Goal: Task Accomplishment & Management: Use online tool/utility

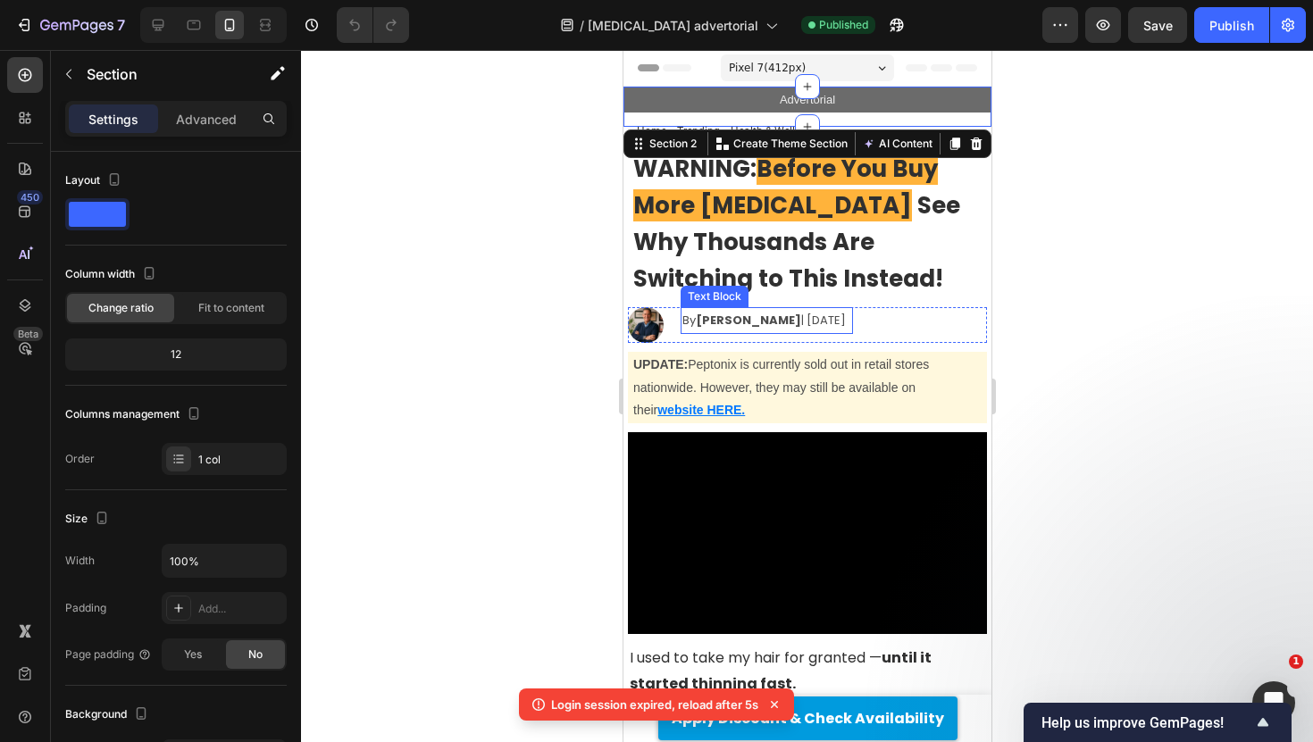
drag, startPoint x: 555, startPoint y: 279, endPoint x: 19, endPoint y: 262, distance: 536.9
click at [555, 279] on div at bounding box center [807, 396] width 1012 height 692
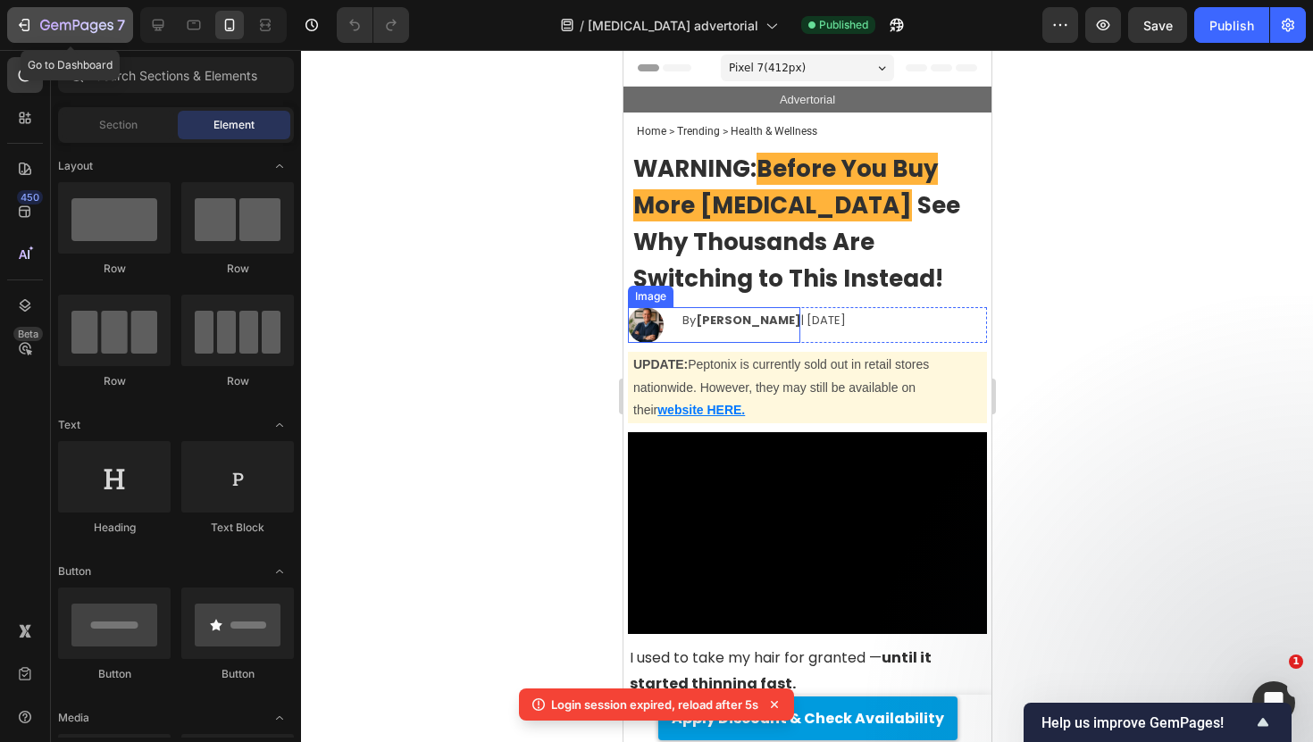
click at [113, 21] on icon "button" at bounding box center [76, 26] width 73 height 15
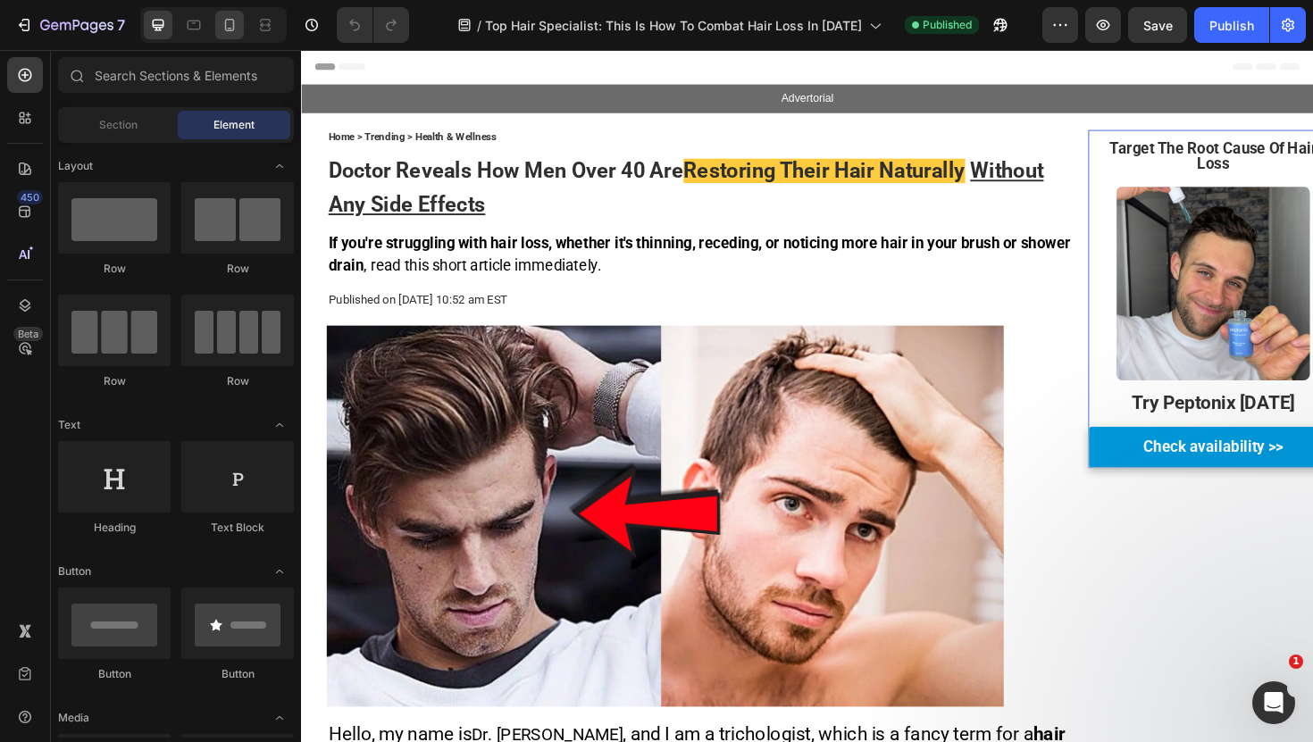
click at [235, 35] on div at bounding box center [229, 25] width 29 height 29
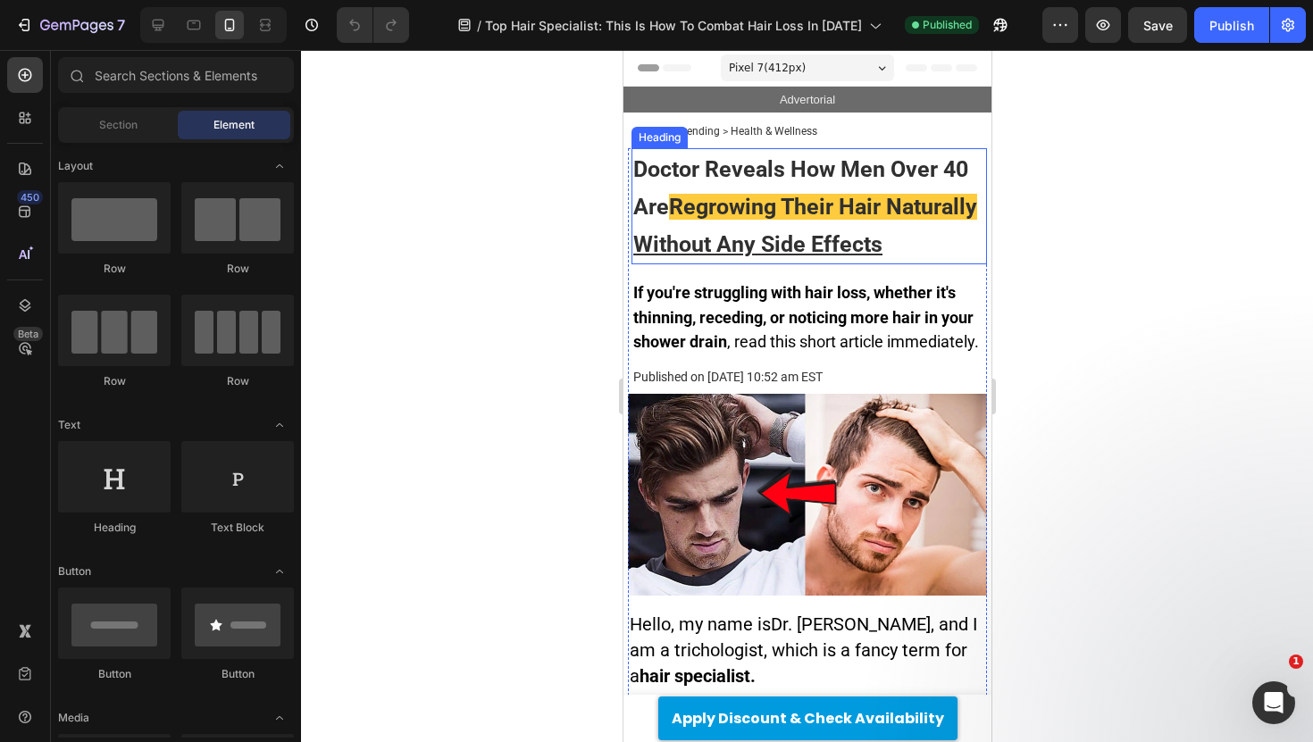
click at [678, 228] on h2 "Doctor Reveals How Men Over 40 Are Regrowing Their Hair Naturally Without Any S…" at bounding box center [807, 206] width 355 height 116
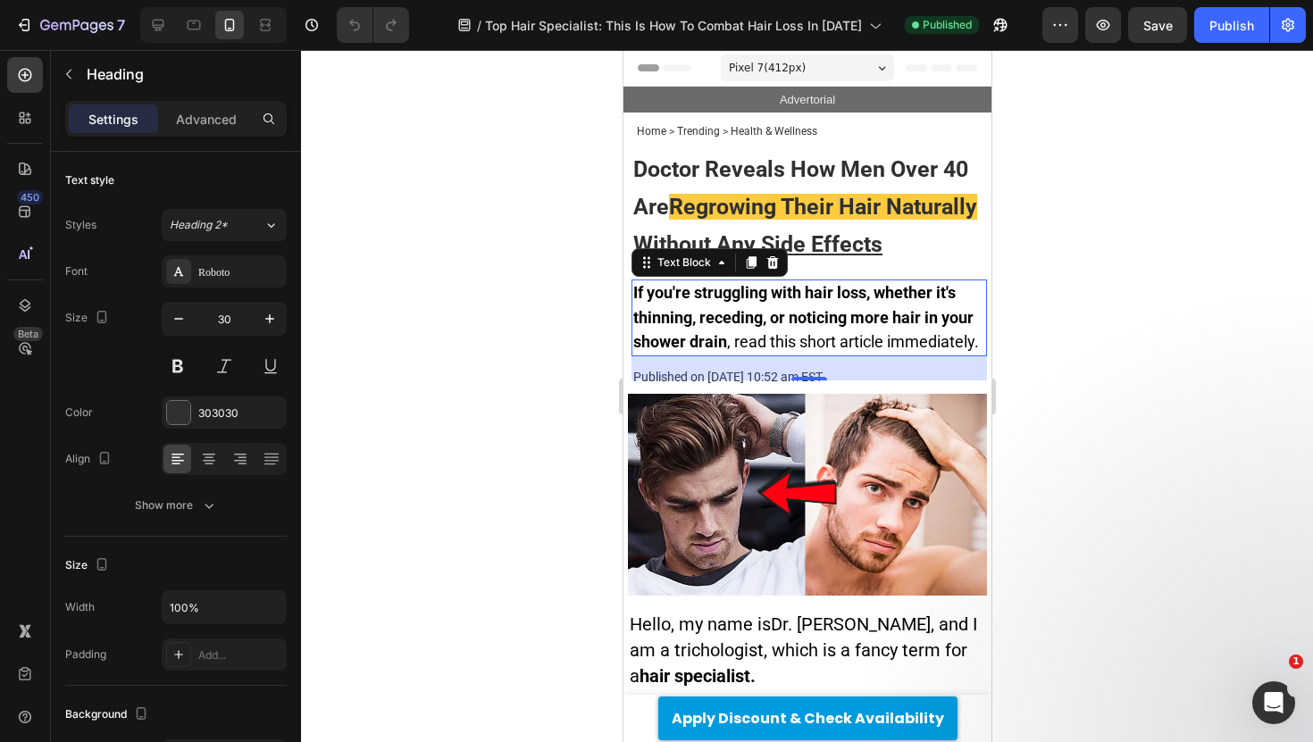
click at [714, 298] on strong "If you're struggling with hair loss, whether it's thinning, receding, or notici…" at bounding box center [802, 316] width 340 height 67
click at [588, 112] on div at bounding box center [807, 396] width 1012 height 692
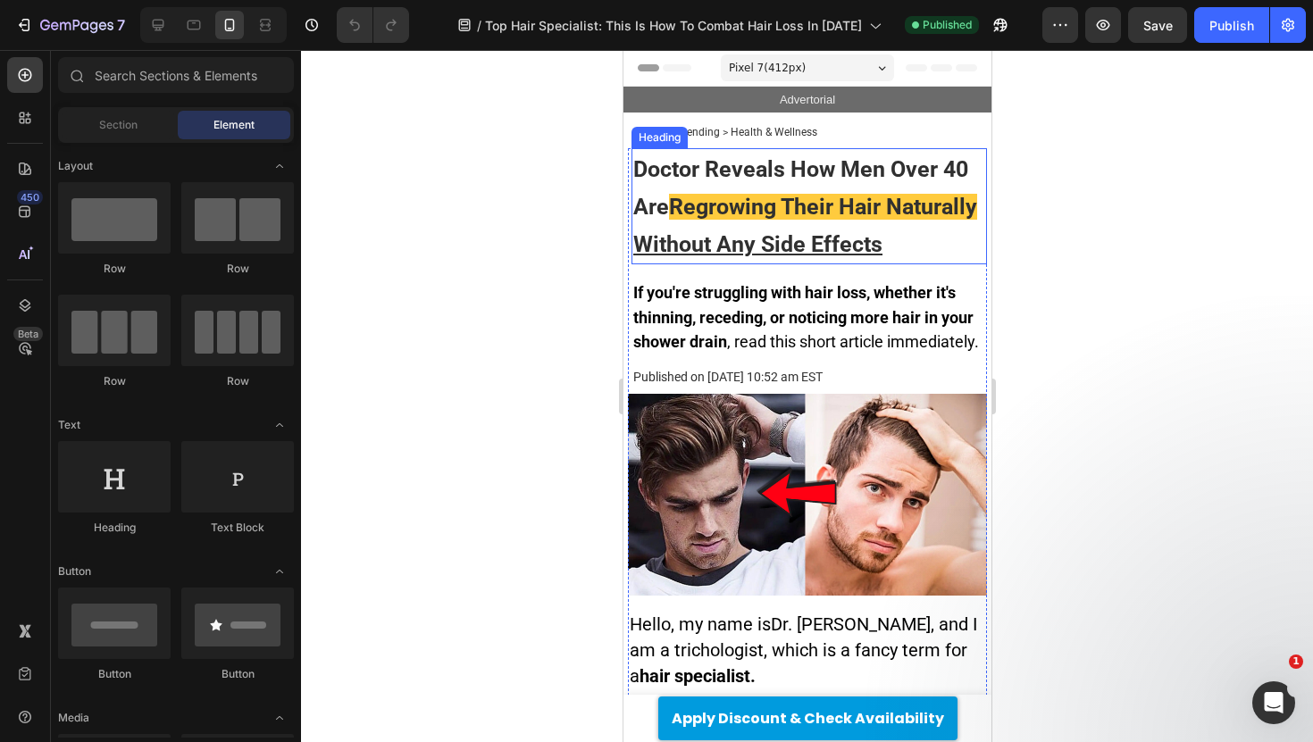
click at [561, 158] on div at bounding box center [807, 396] width 1012 height 692
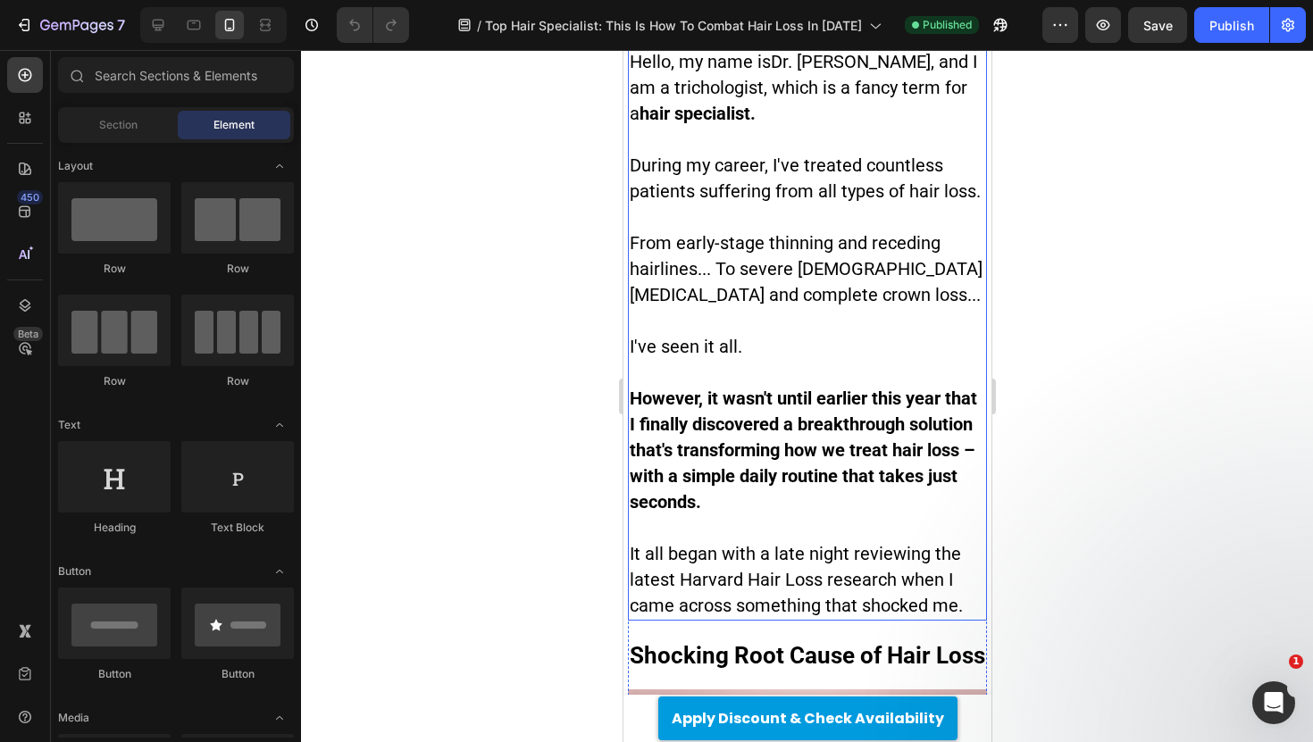
scroll to position [563, 0]
click at [728, 309] on p at bounding box center [806, 320] width 355 height 26
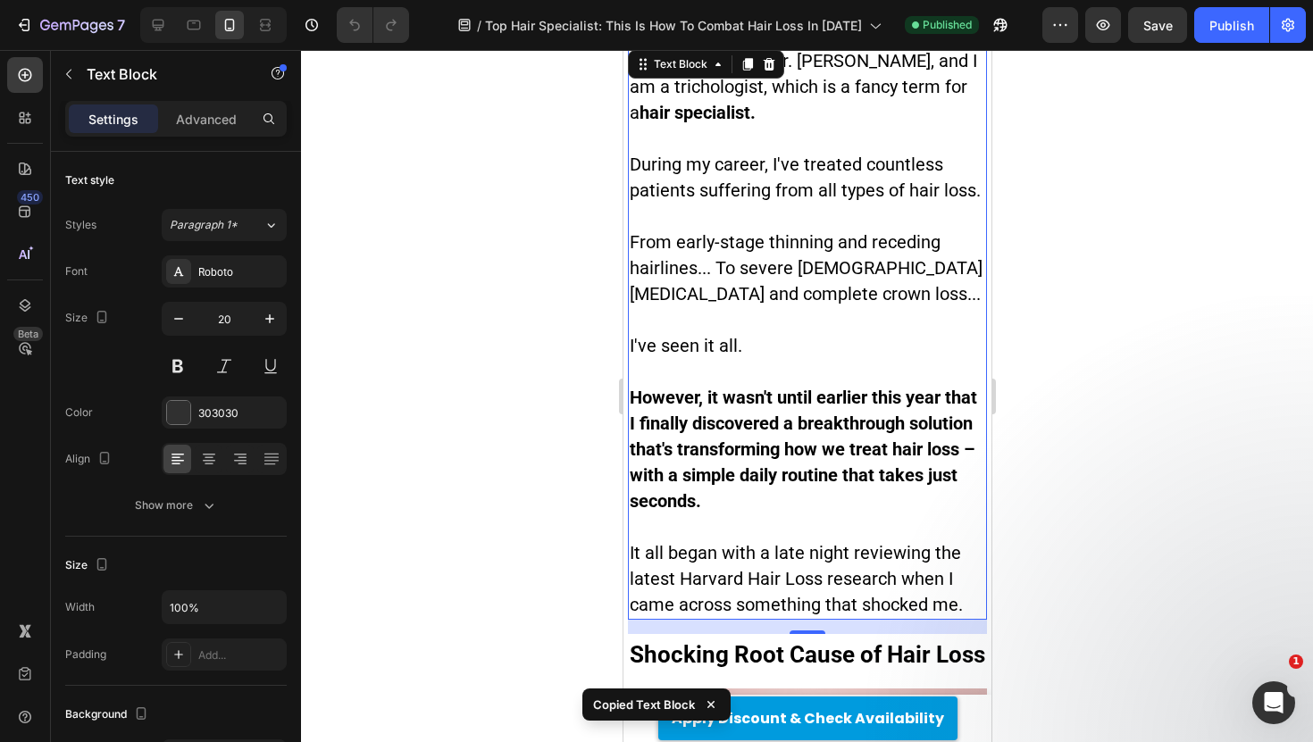
click at [702, 189] on span "During my career, I've treated countless patients suffering from all types of h…" at bounding box center [804, 177] width 351 height 47
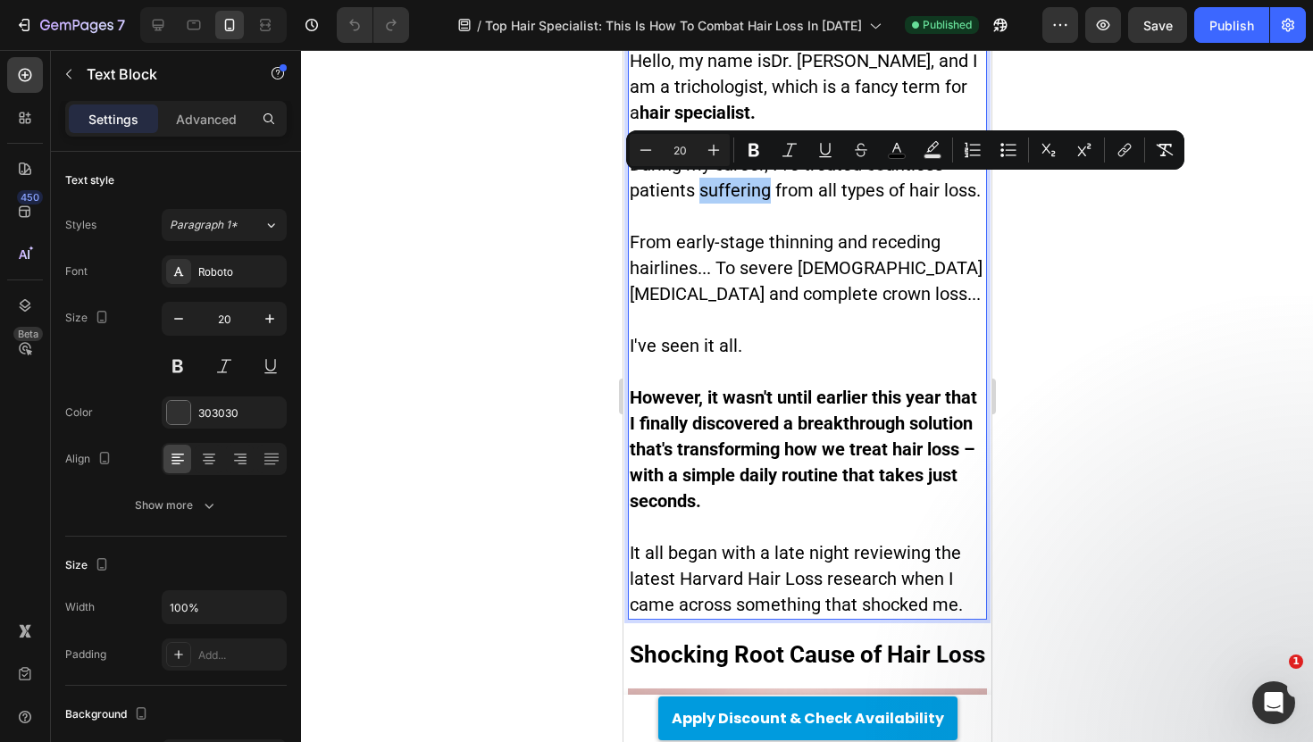
click at [513, 213] on div at bounding box center [807, 396] width 1012 height 692
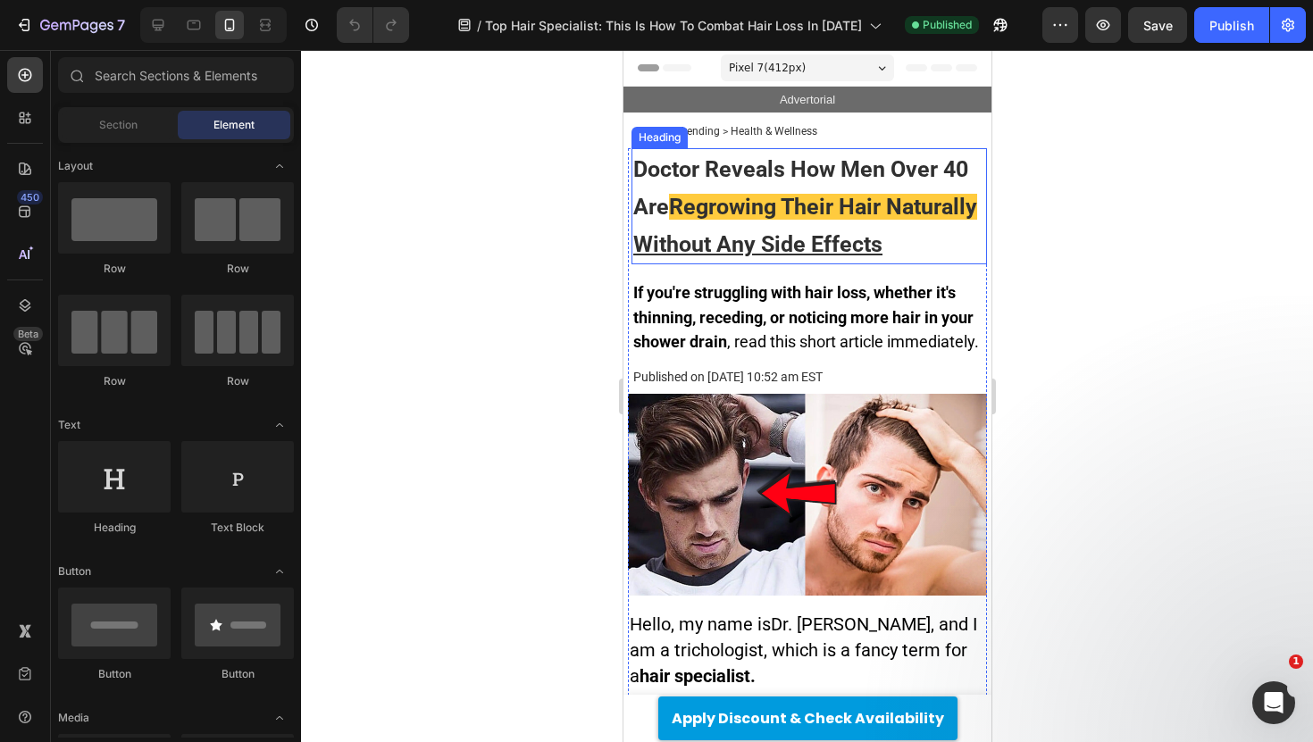
scroll to position [22, 0]
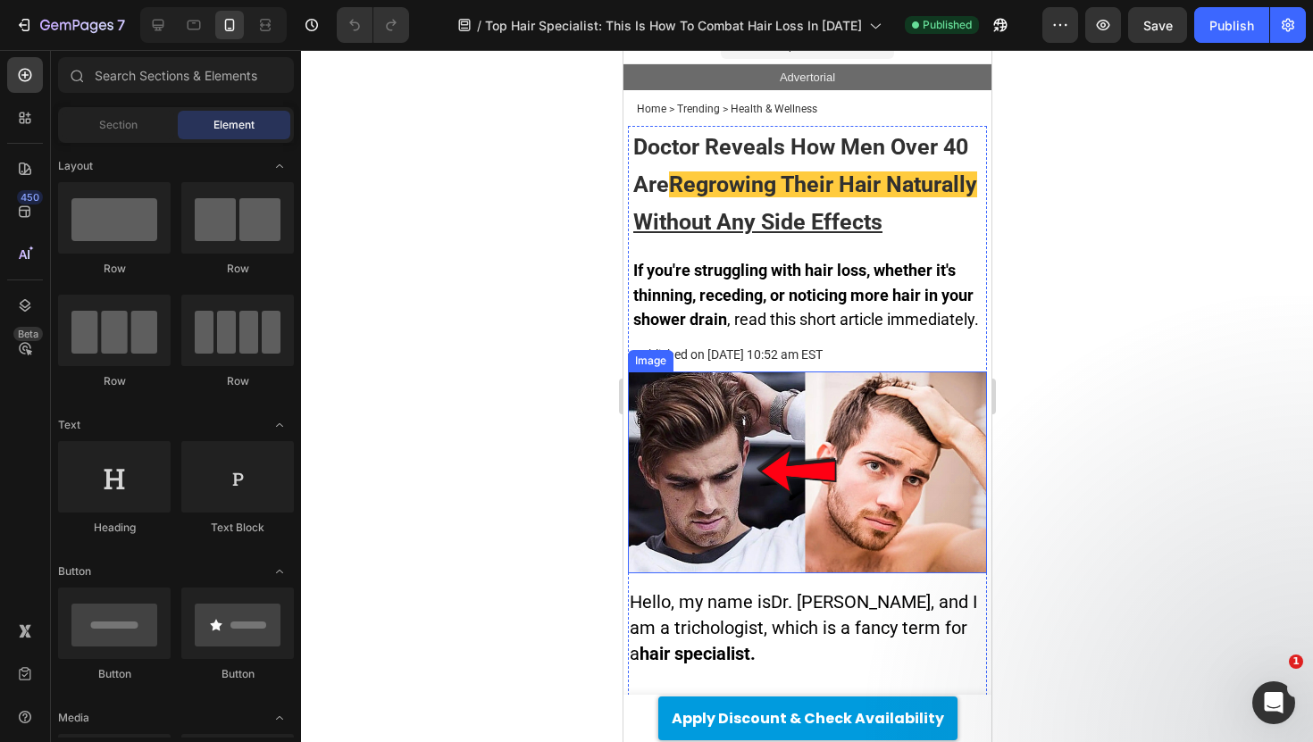
click at [770, 436] on img at bounding box center [806, 472] width 359 height 202
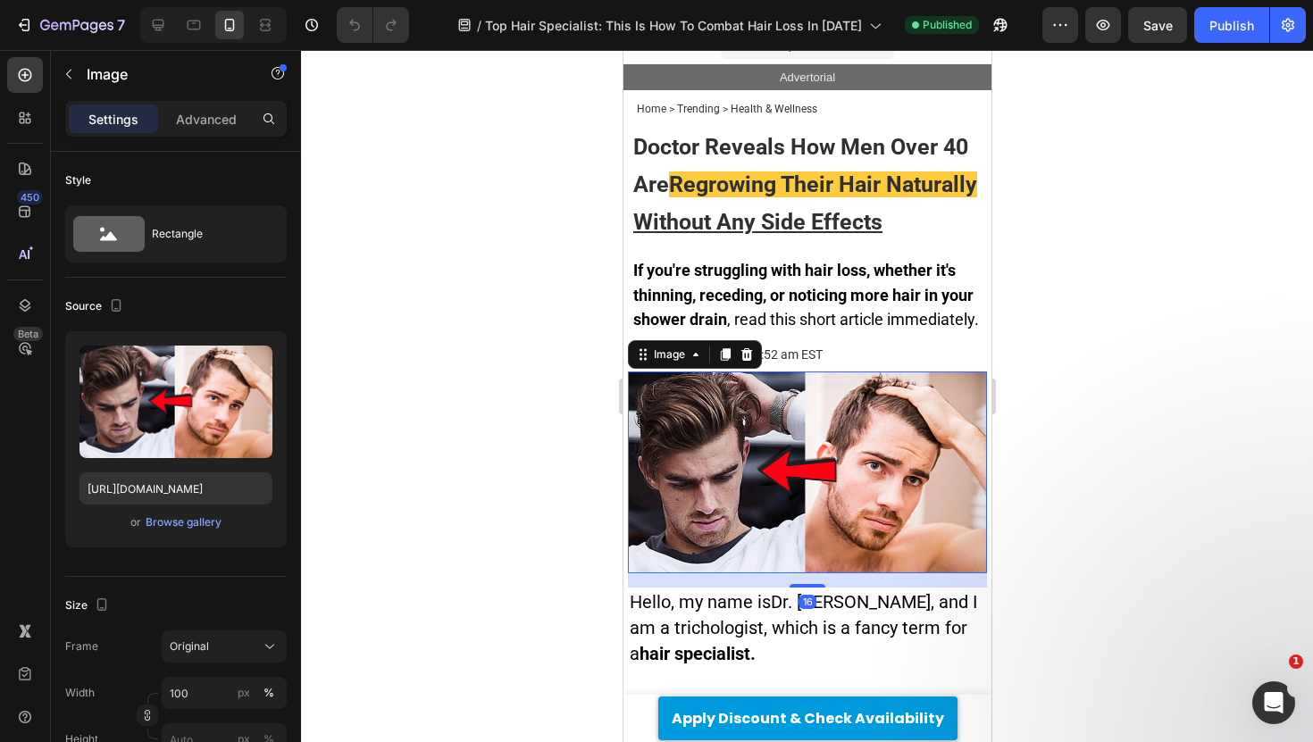
click at [541, 288] on div at bounding box center [807, 396] width 1012 height 692
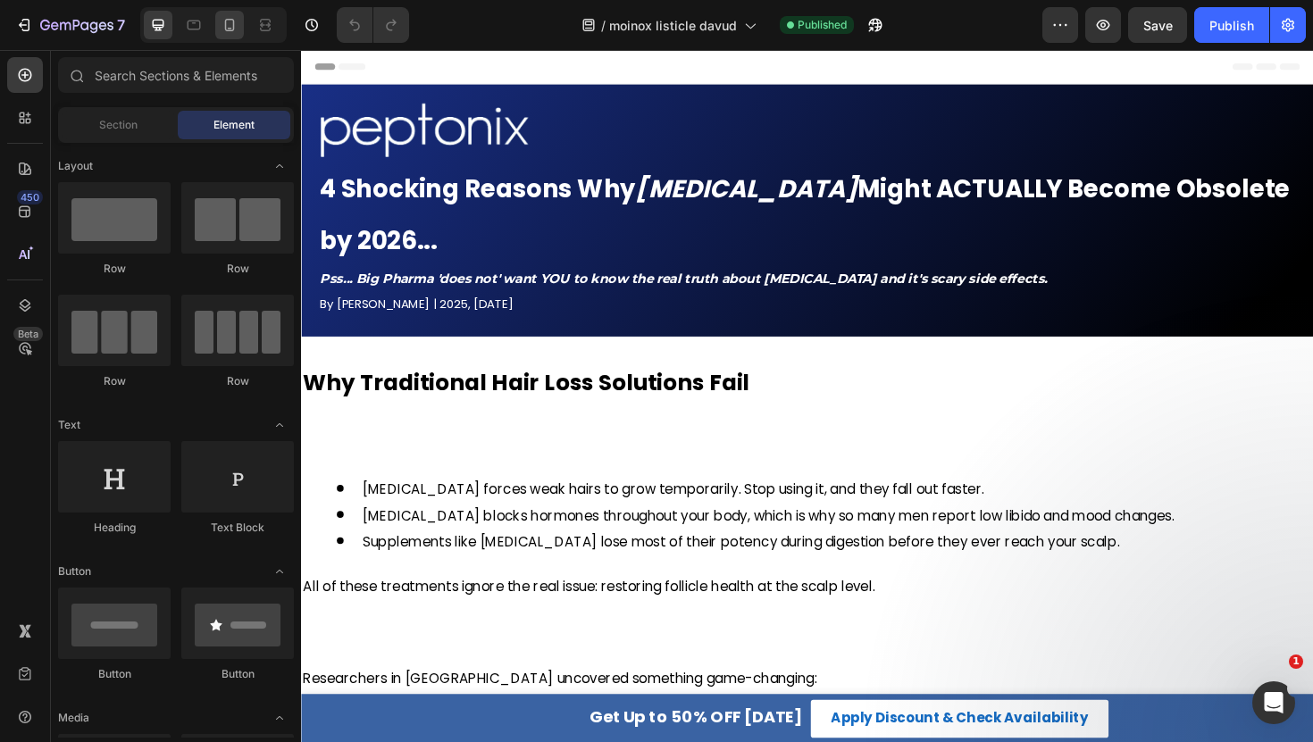
click at [232, 30] on icon at bounding box center [230, 25] width 10 height 13
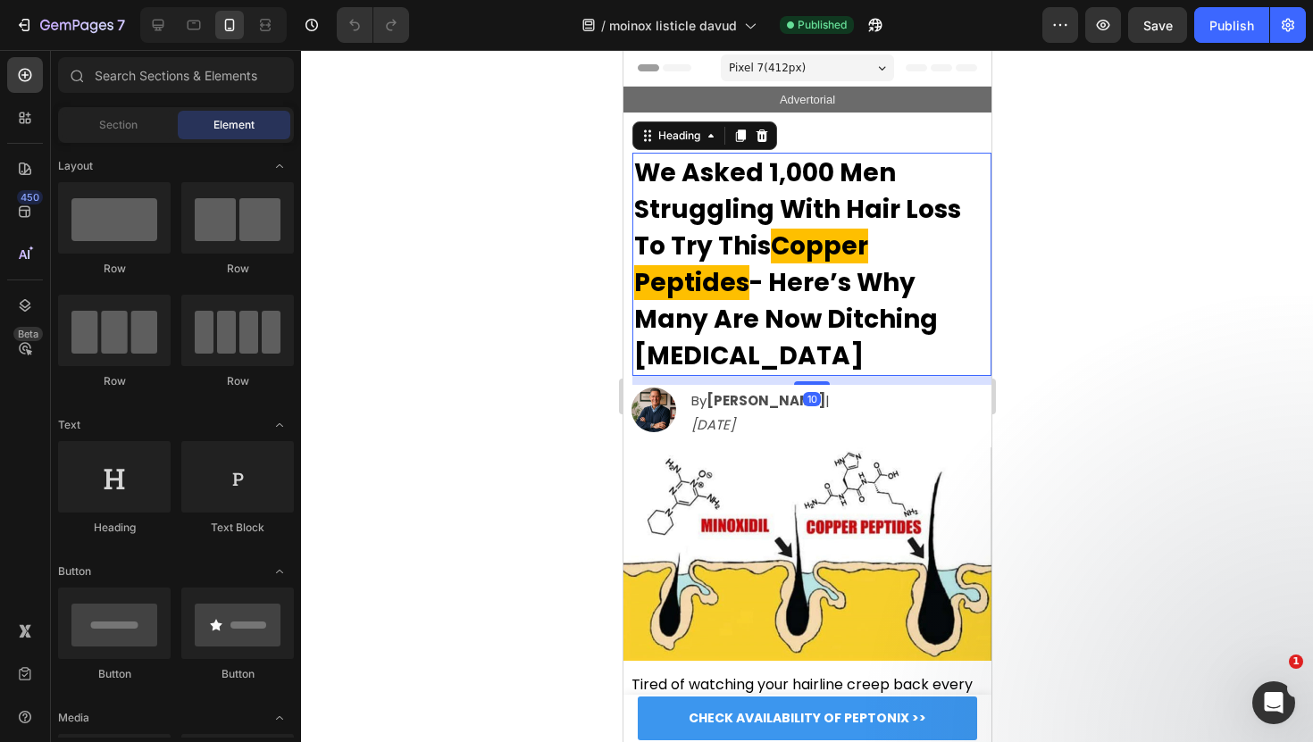
click at [881, 212] on span "We Asked 1,000 Men Struggling With Hair Loss To Try This" at bounding box center [796, 209] width 327 height 108
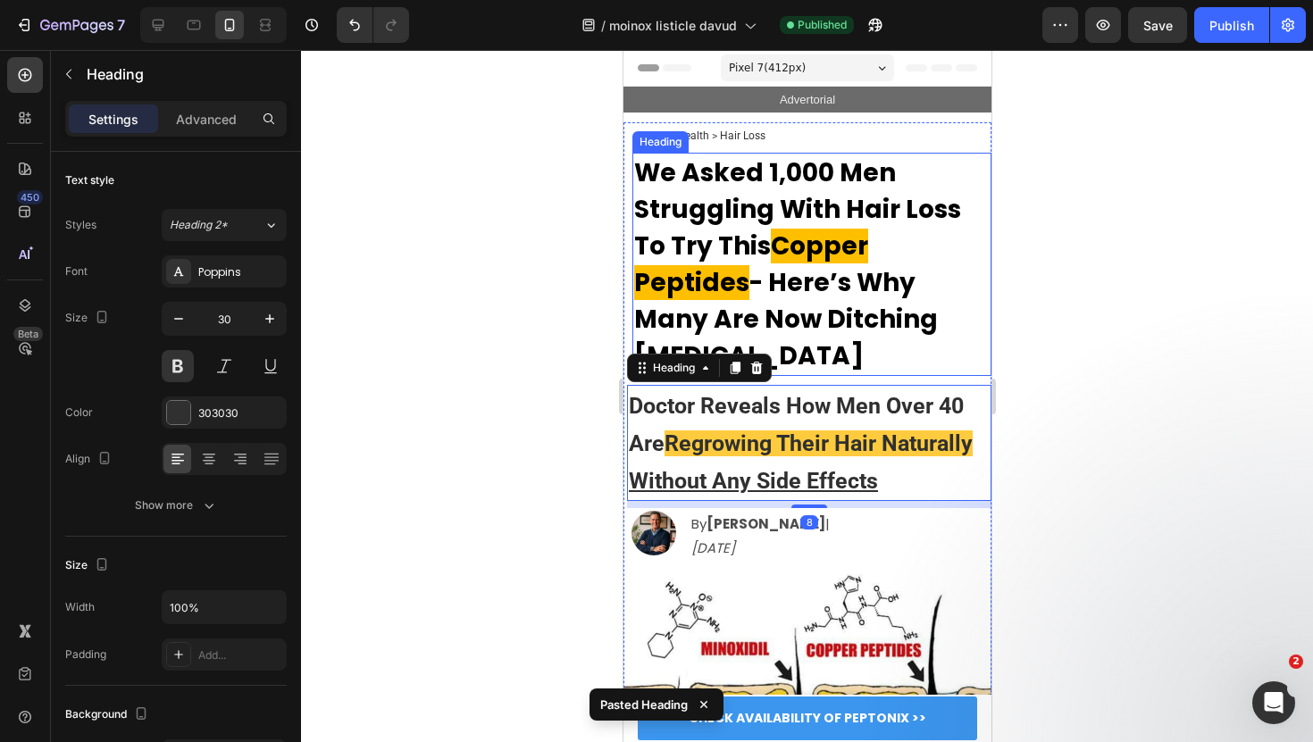
click at [779, 220] on span "We Asked 1,000 Men Struggling With Hair Loss To Try This" at bounding box center [796, 209] width 327 height 108
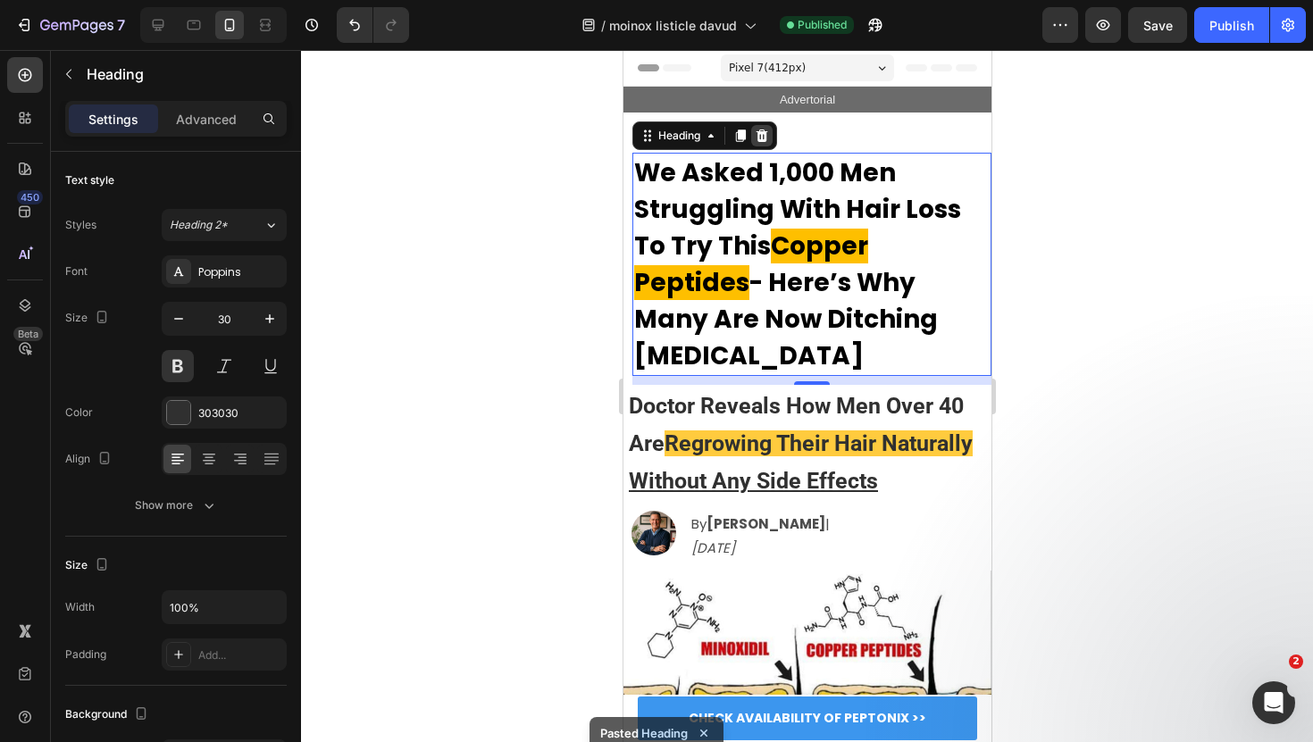
click at [764, 143] on div at bounding box center [760, 135] width 21 height 21
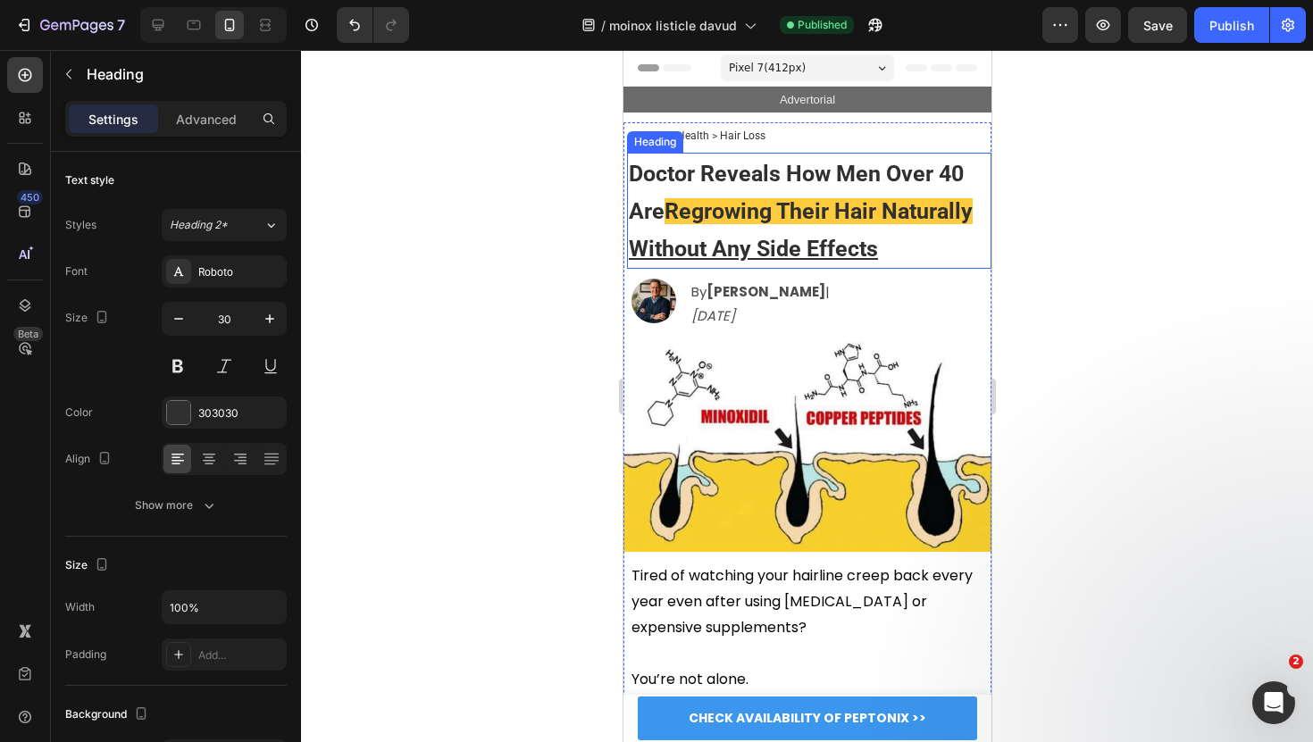
click at [779, 198] on span "Regrowing Their Hair Naturally" at bounding box center [817, 211] width 308 height 26
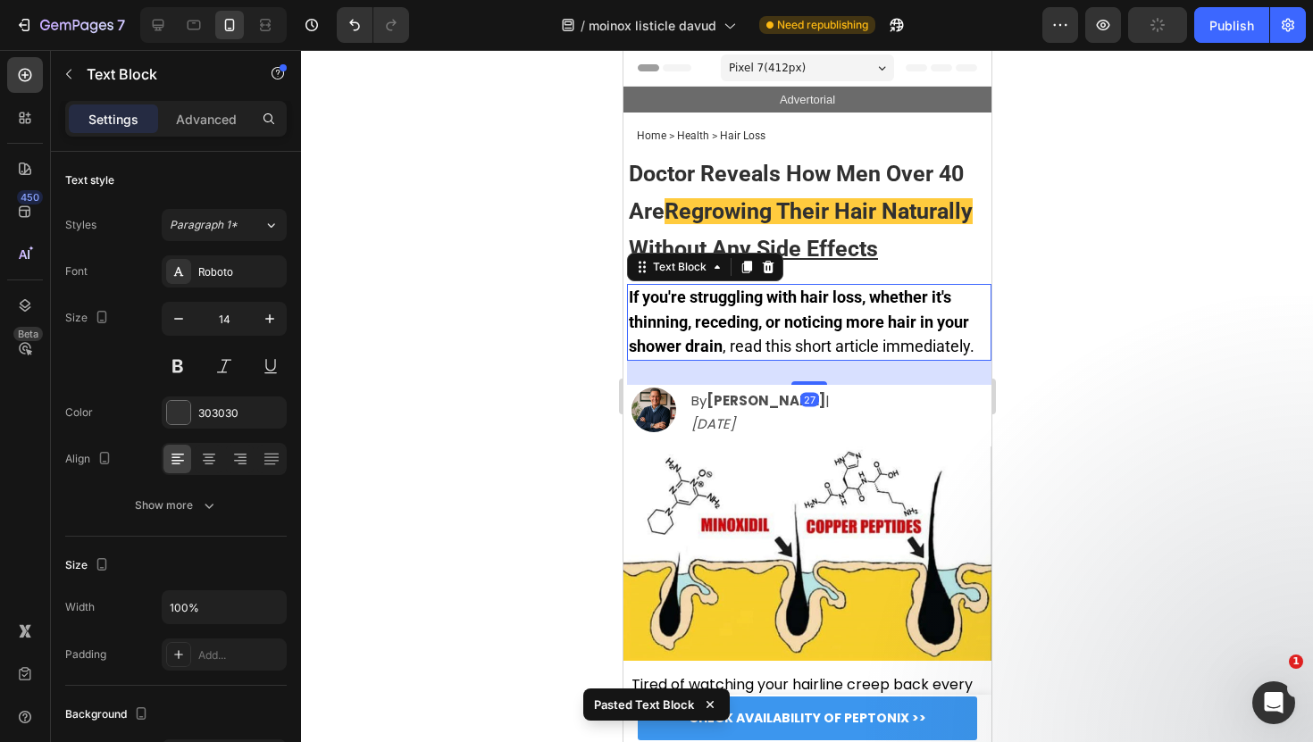
click at [571, 301] on div at bounding box center [807, 396] width 1012 height 692
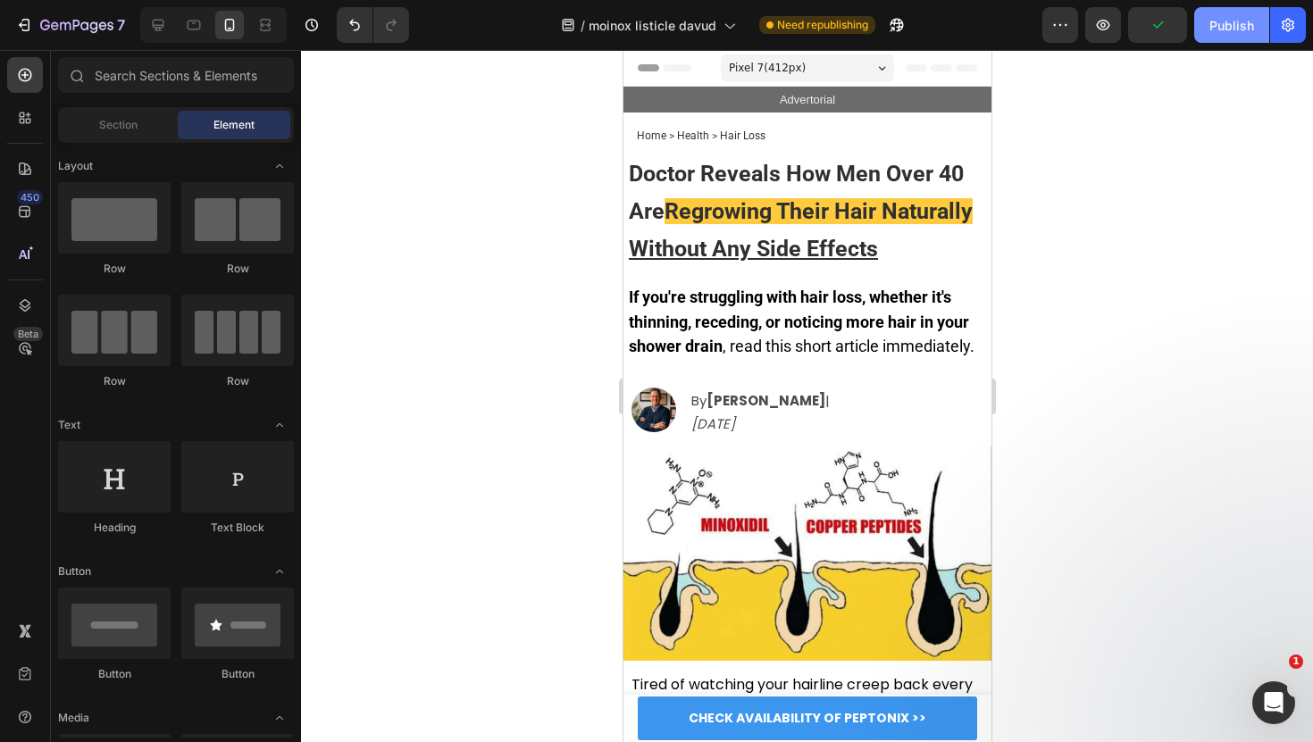
click at [1249, 23] on div "Publish" at bounding box center [1231, 25] width 45 height 19
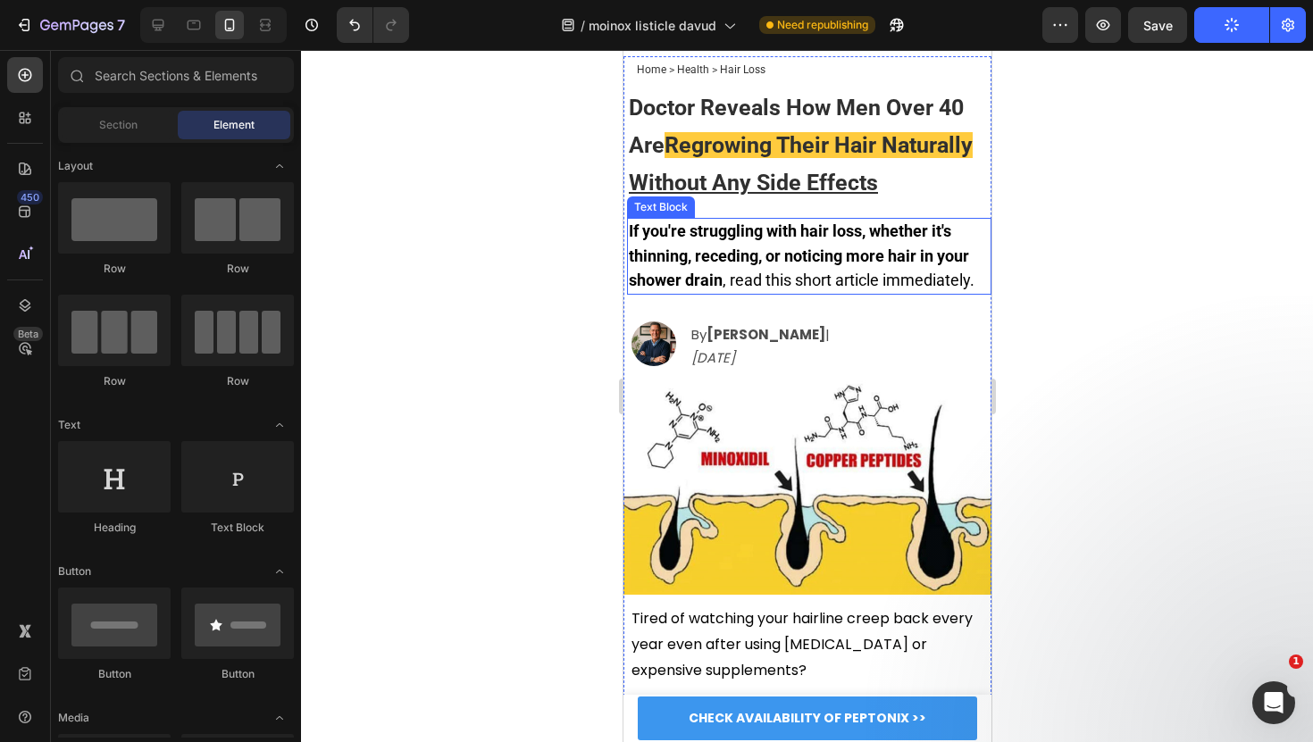
scroll to position [100, 0]
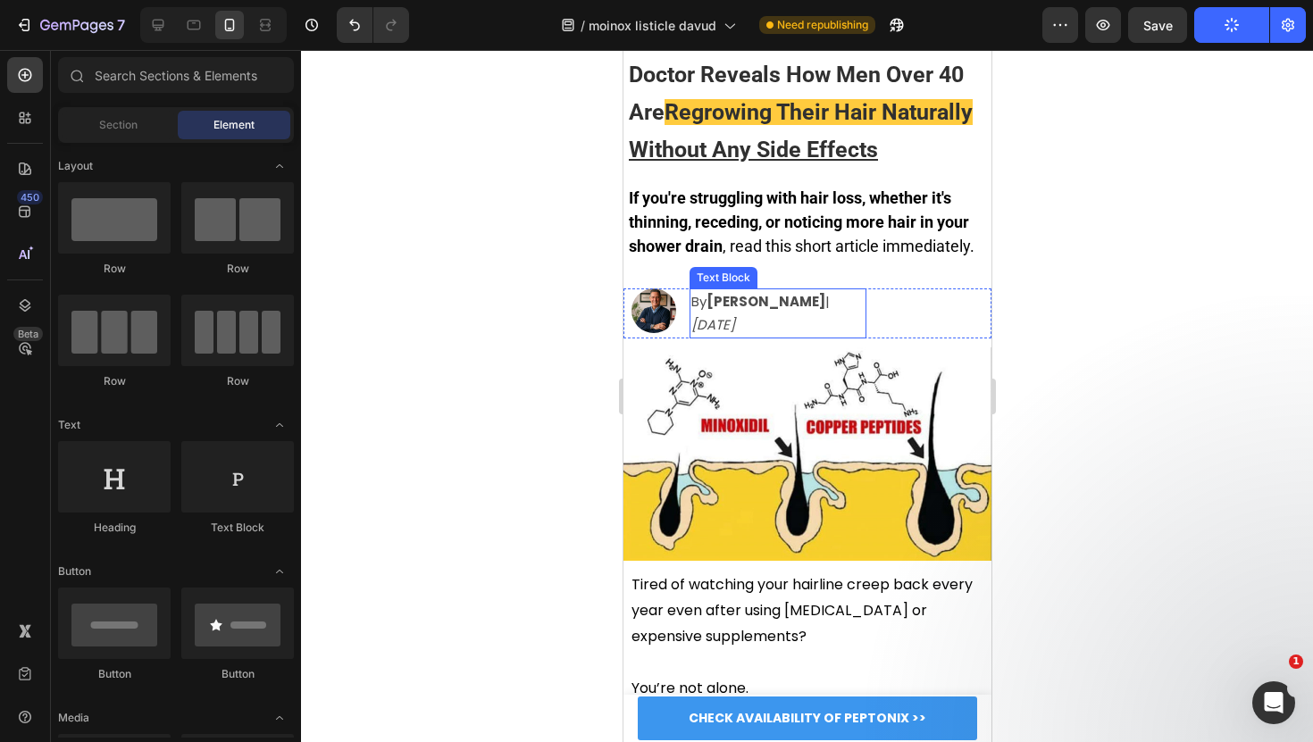
click at [704, 296] on span "By [PERSON_NAME] | [DATE]" at bounding box center [759, 313] width 138 height 42
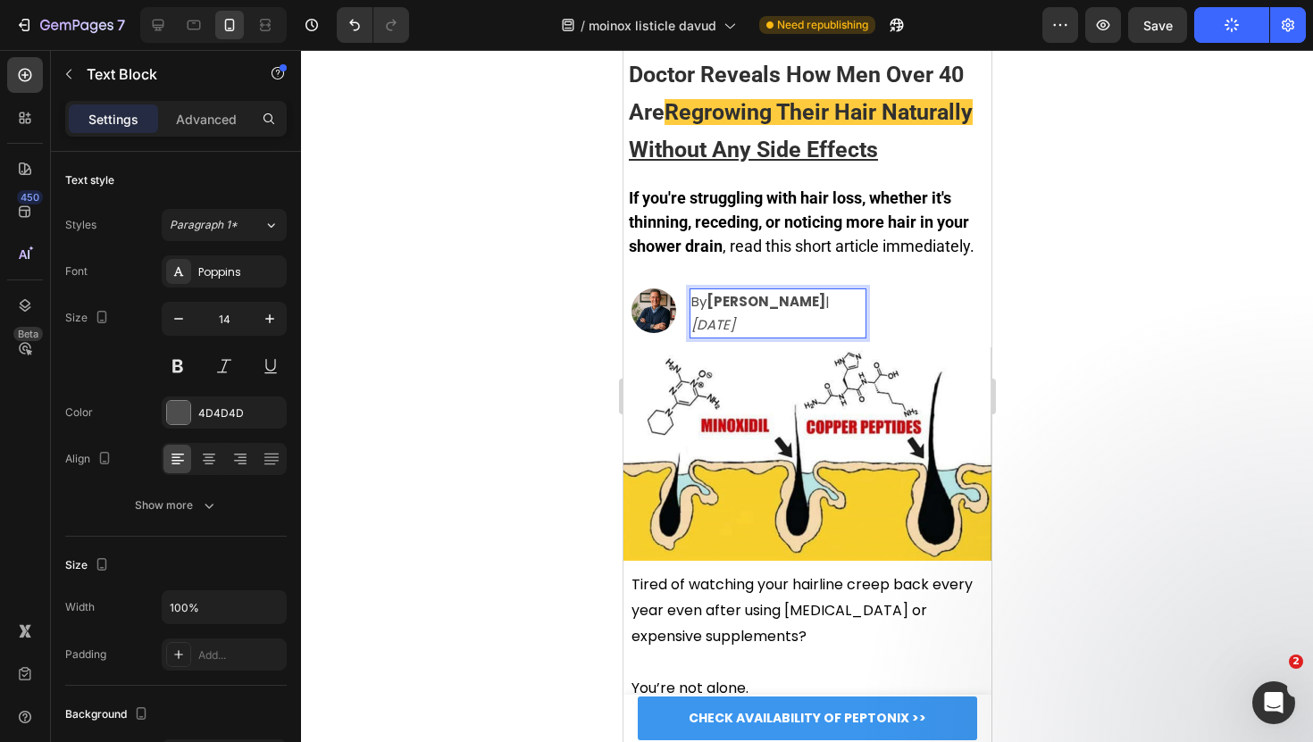
click at [704, 296] on span "By [PERSON_NAME] | [DATE]" at bounding box center [759, 313] width 138 height 42
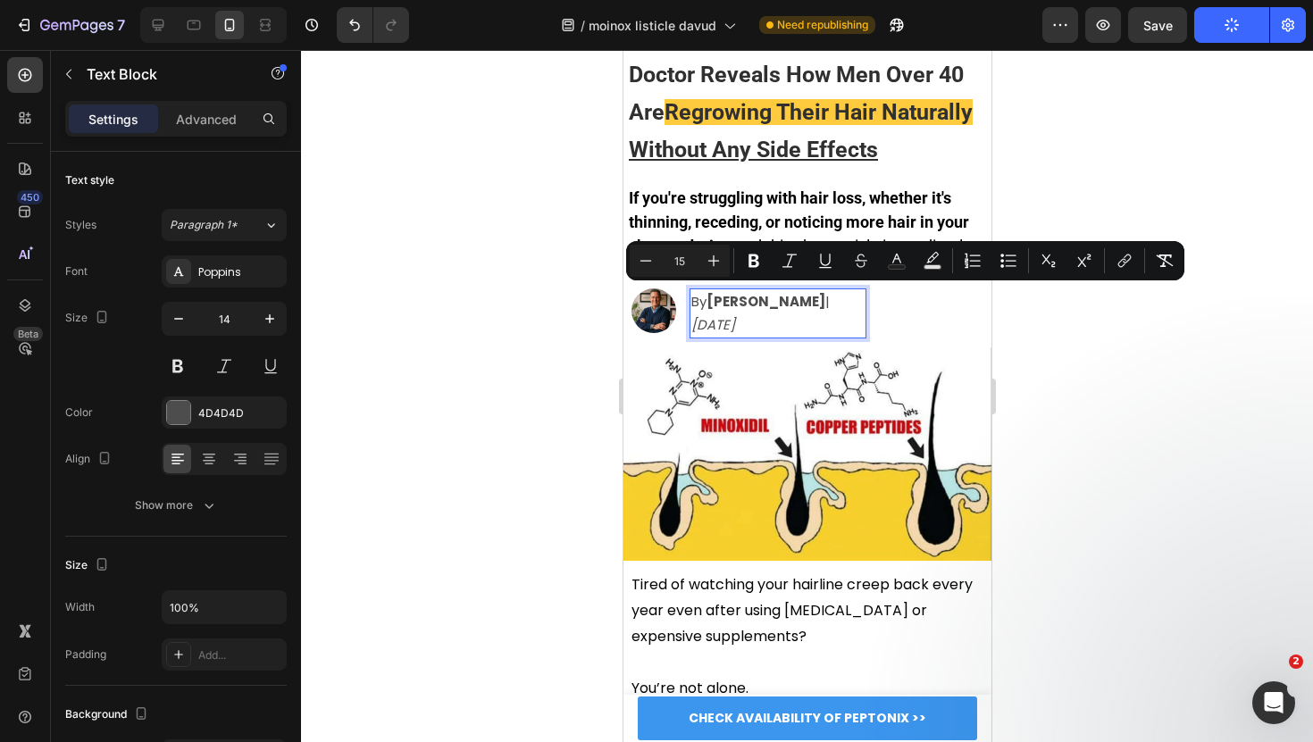
click at [709, 296] on strong "[PERSON_NAME]" at bounding box center [764, 301] width 119 height 19
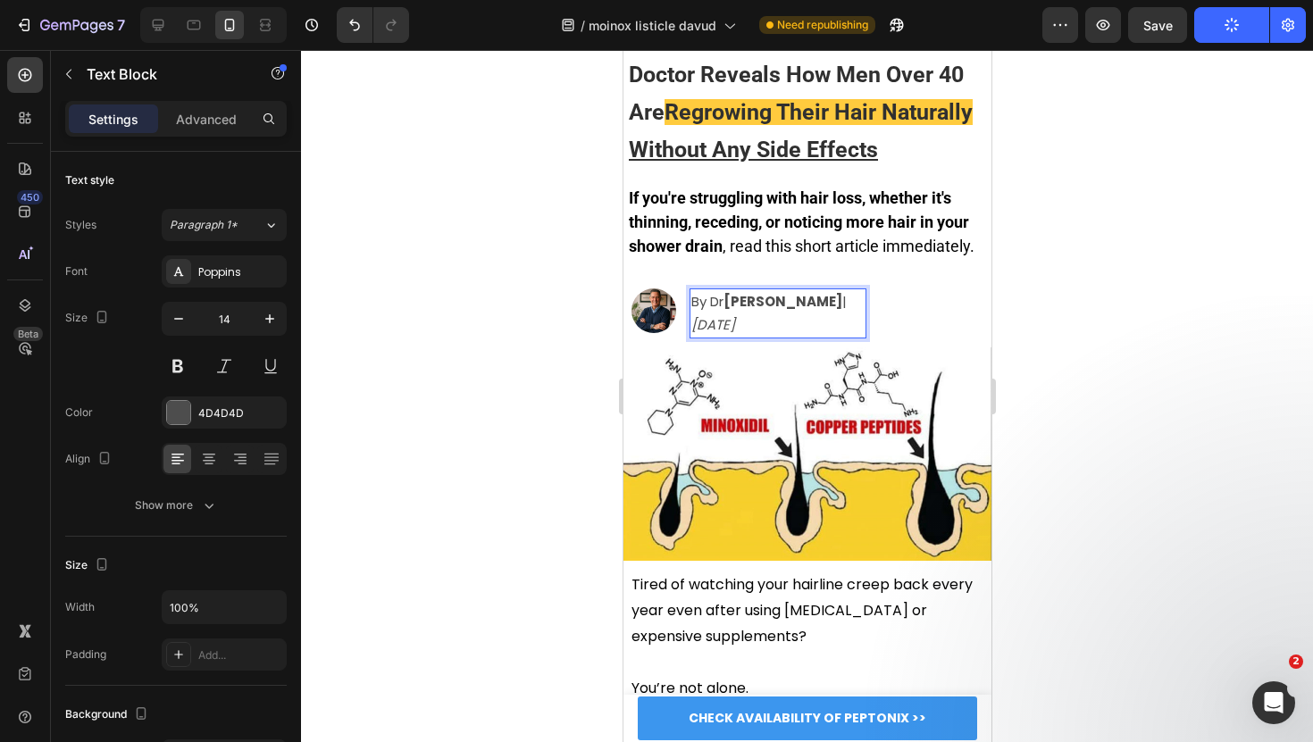
click at [712, 296] on span "By Dr [PERSON_NAME] | [DATE]" at bounding box center [767, 313] width 155 height 42
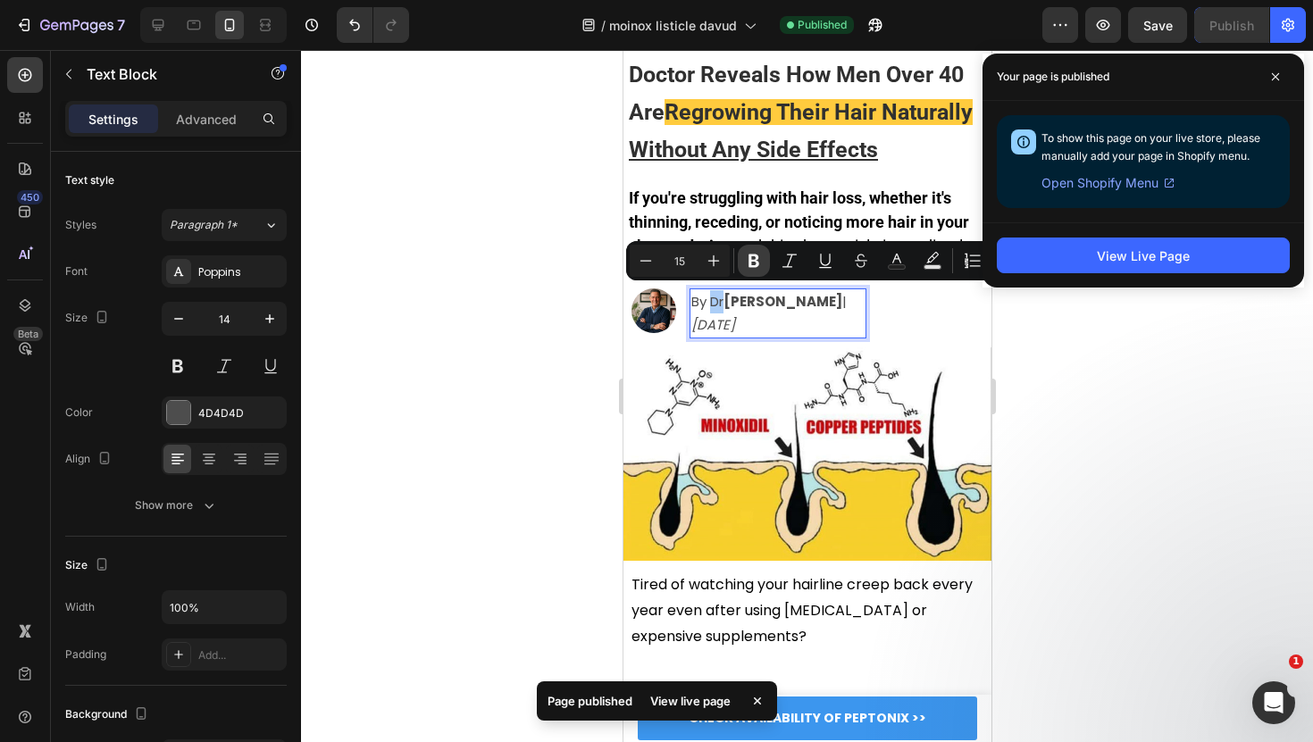
click at [746, 255] on icon "Editor contextual toolbar" at bounding box center [754, 261] width 18 height 18
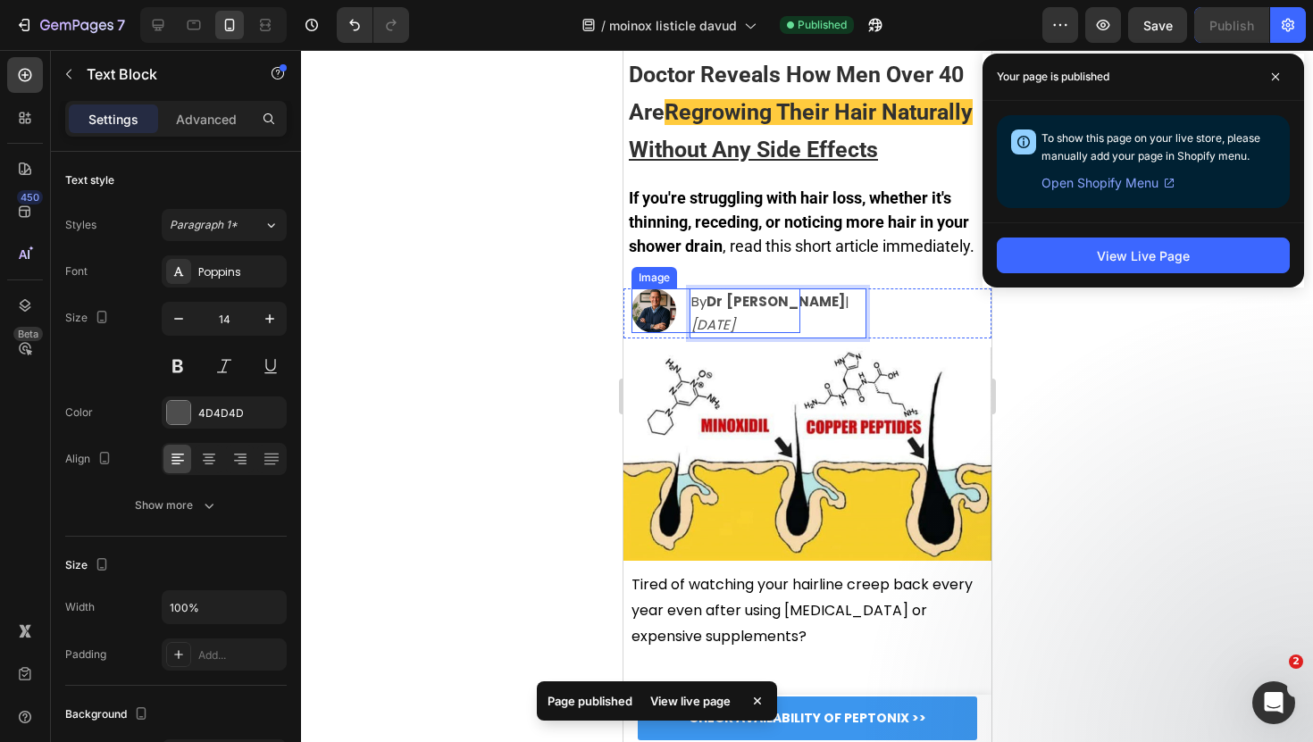
click at [563, 337] on div at bounding box center [807, 396] width 1012 height 692
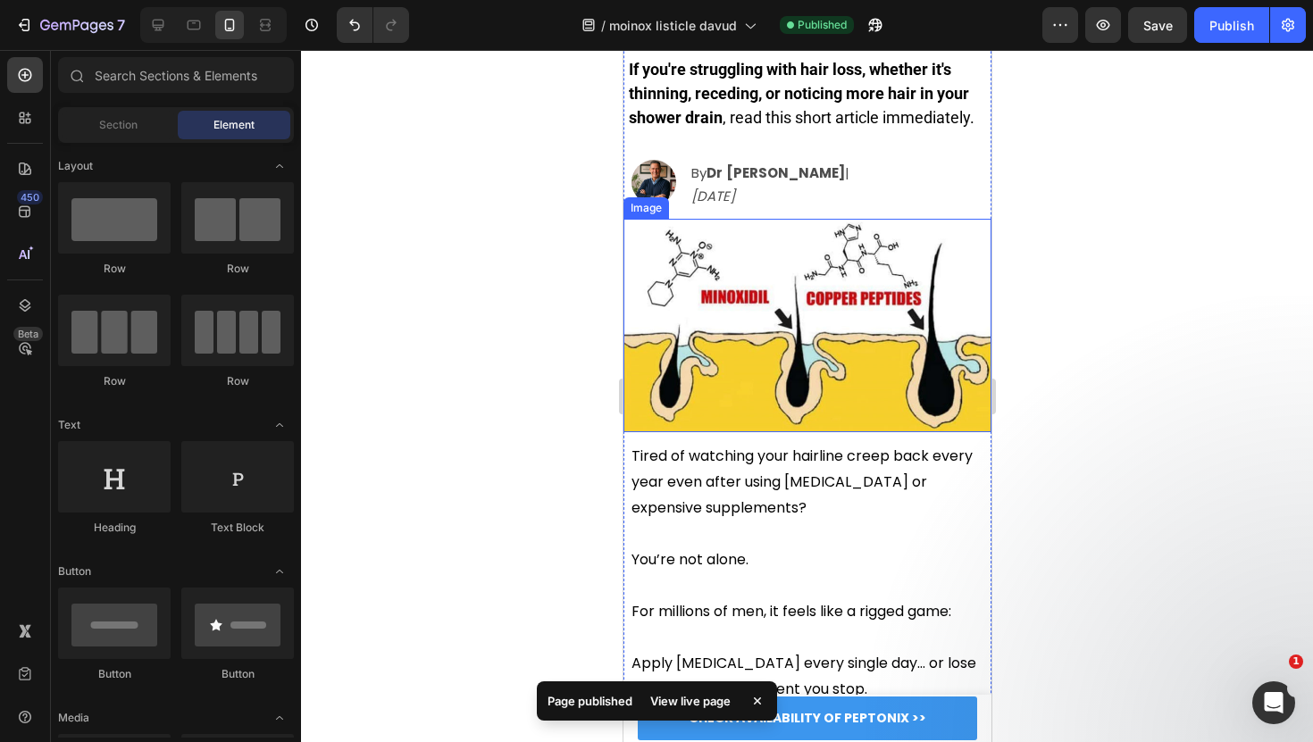
scroll to position [235, 0]
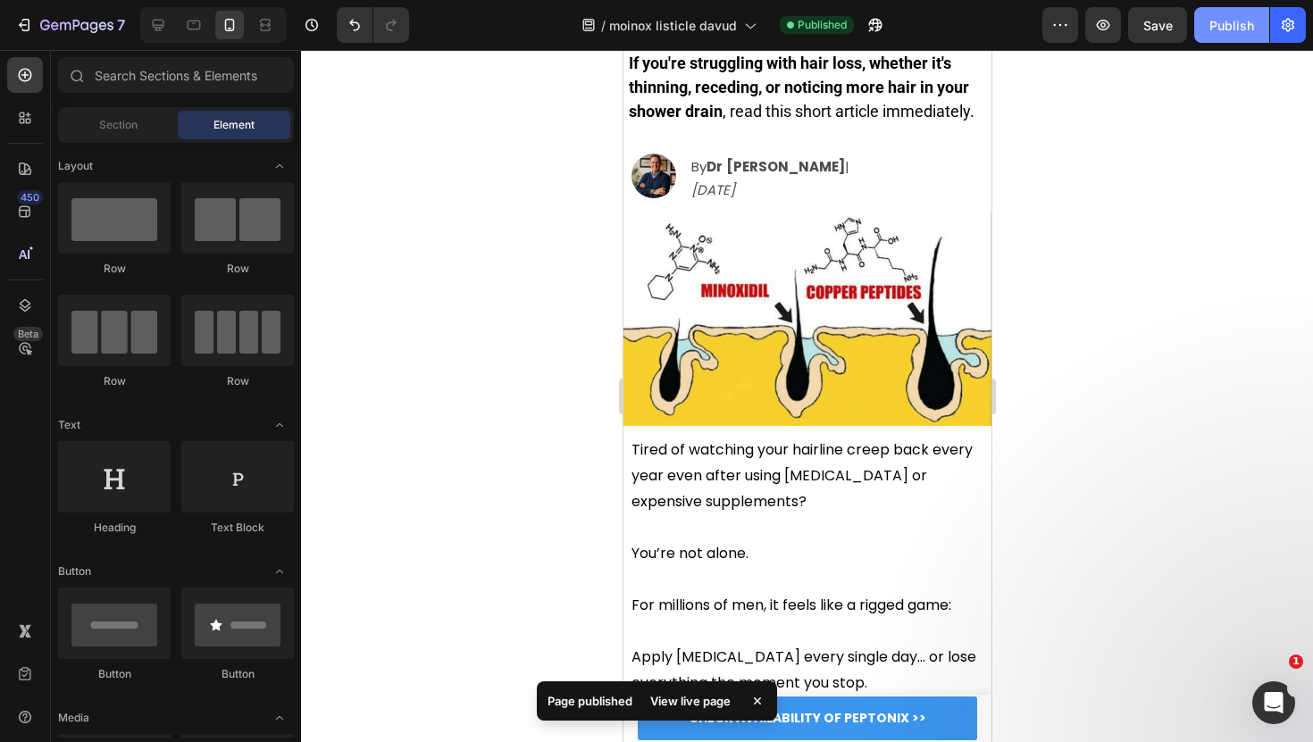
click at [1203, 35] on button "Publish" at bounding box center [1231, 25] width 75 height 36
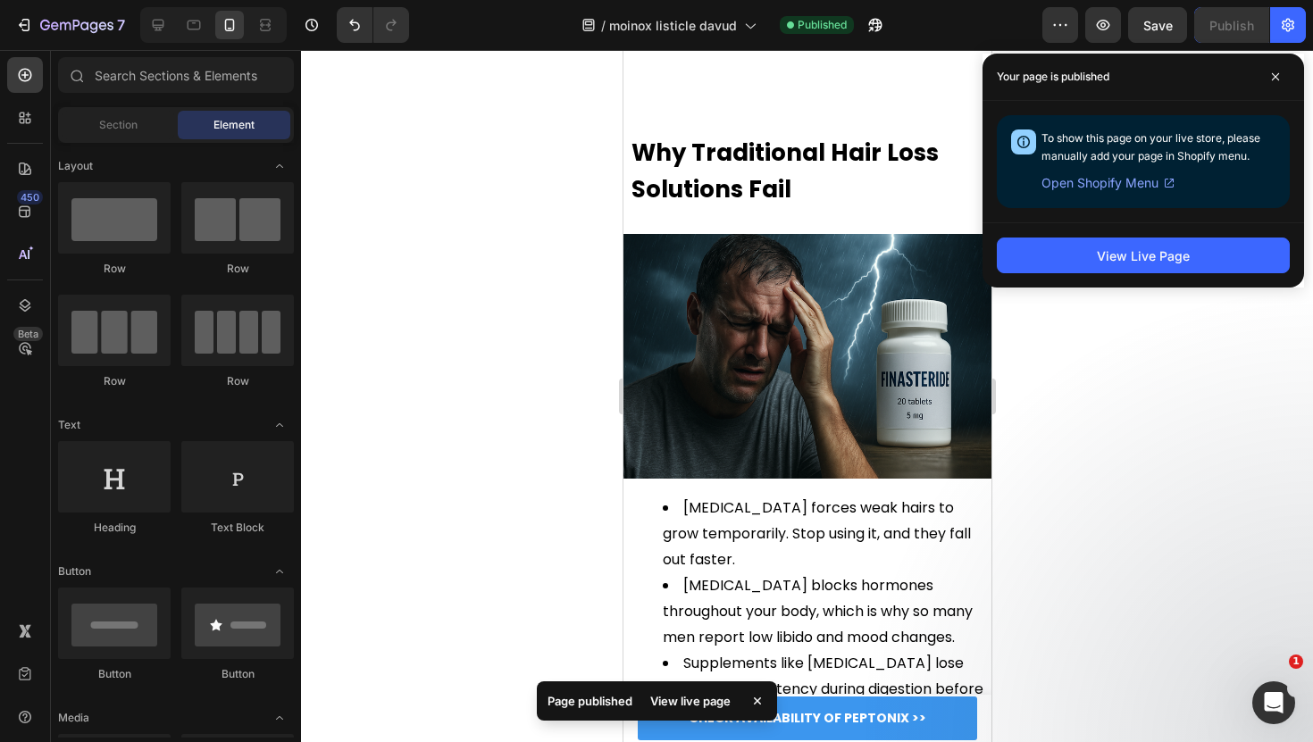
scroll to position [1322, 0]
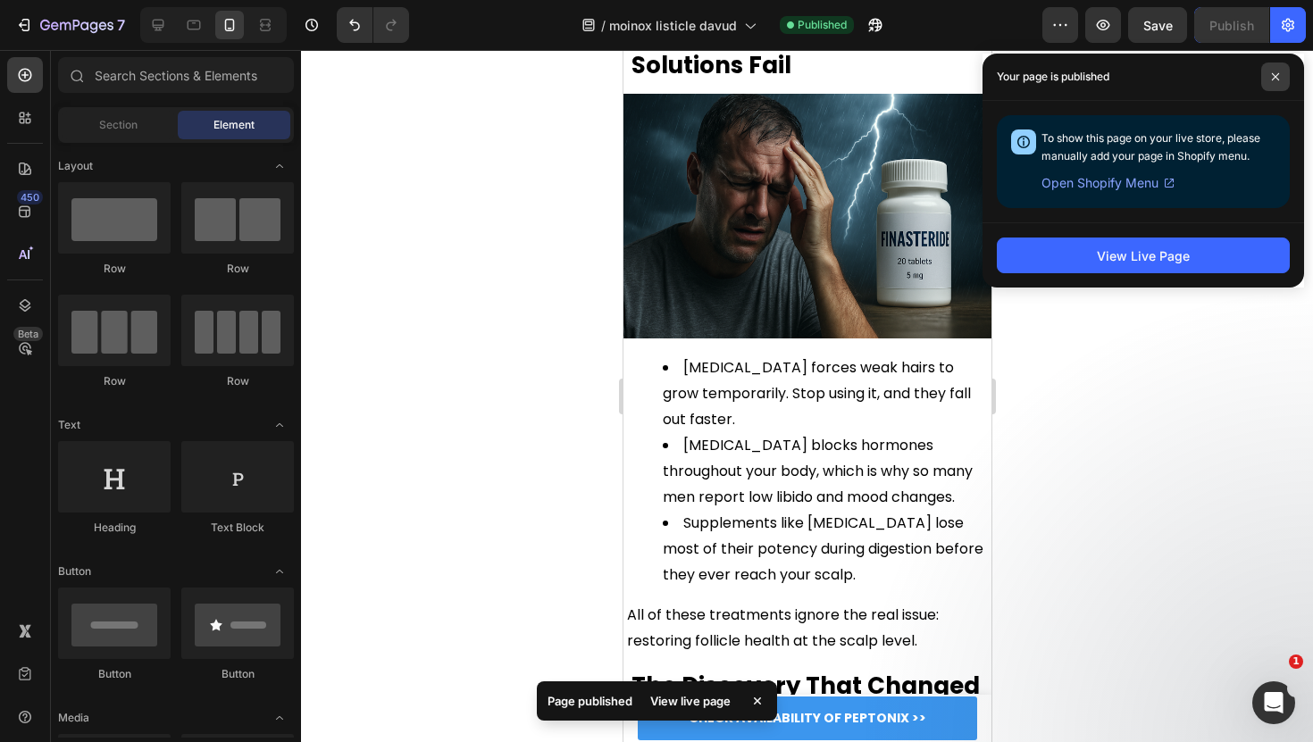
click at [1274, 77] on icon at bounding box center [1274, 76] width 7 height 7
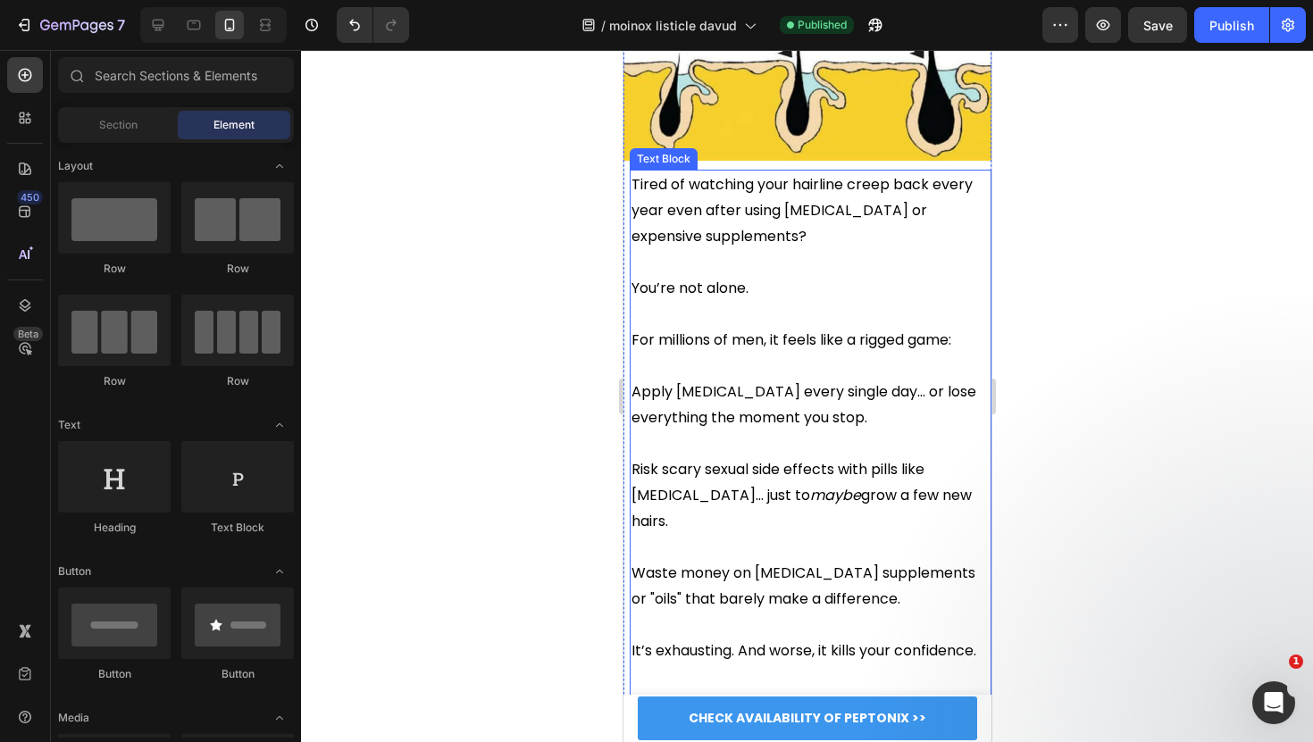
scroll to position [507, 0]
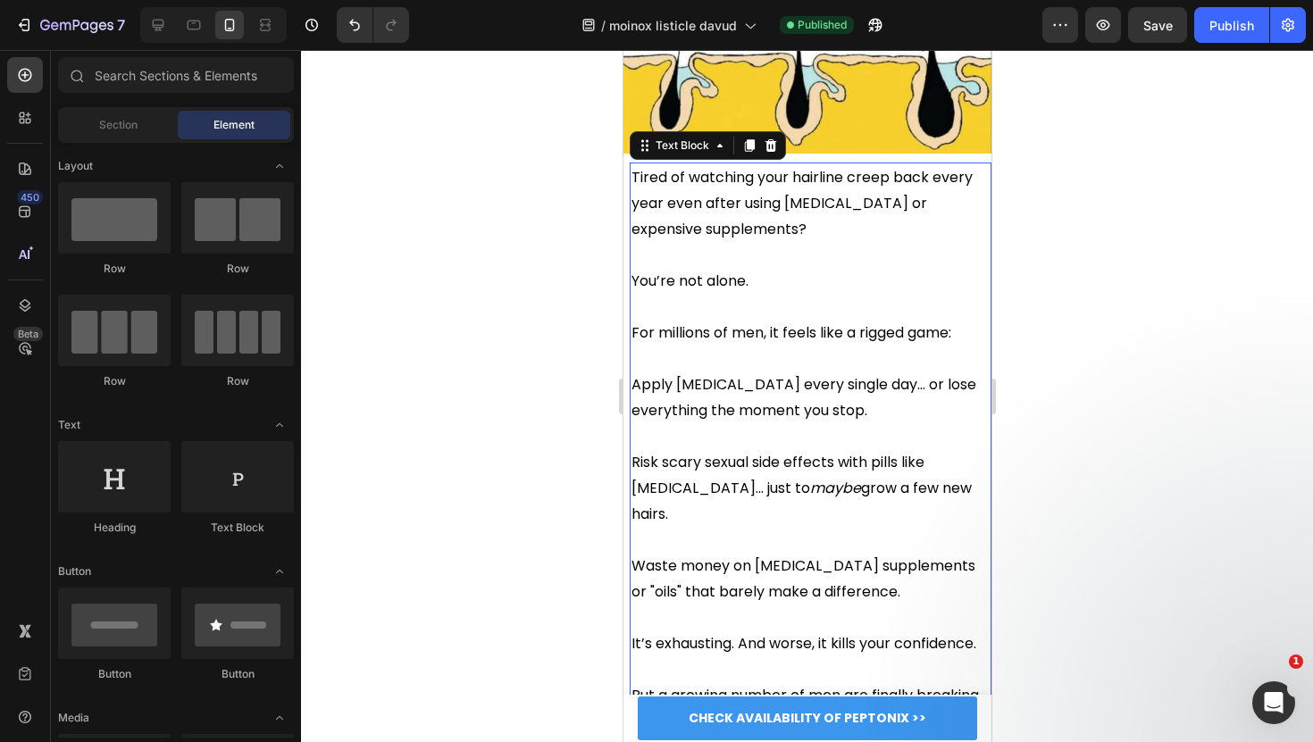
click at [690, 271] on span "You’re not alone." at bounding box center [688, 281] width 117 height 21
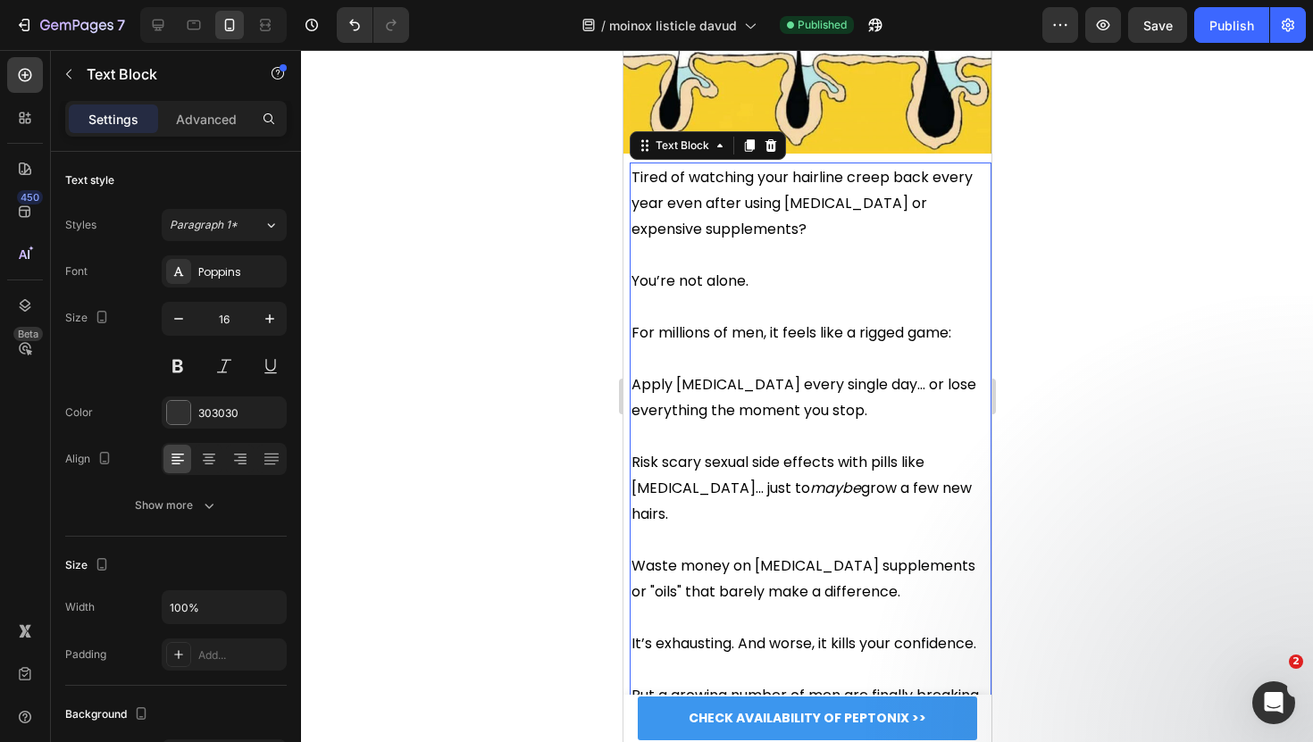
click at [690, 271] on span "You’re not alone." at bounding box center [688, 281] width 117 height 21
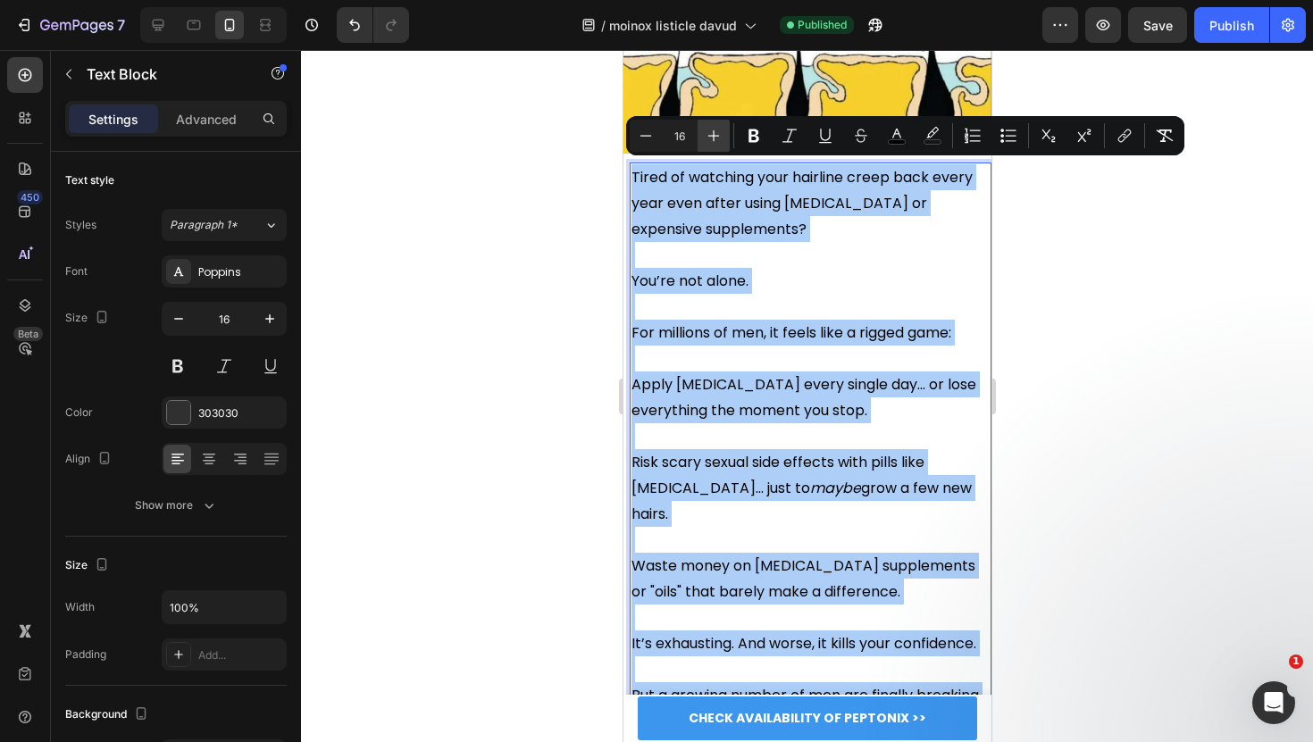
click at [719, 138] on icon "Editor contextual toolbar" at bounding box center [713, 136] width 18 height 18
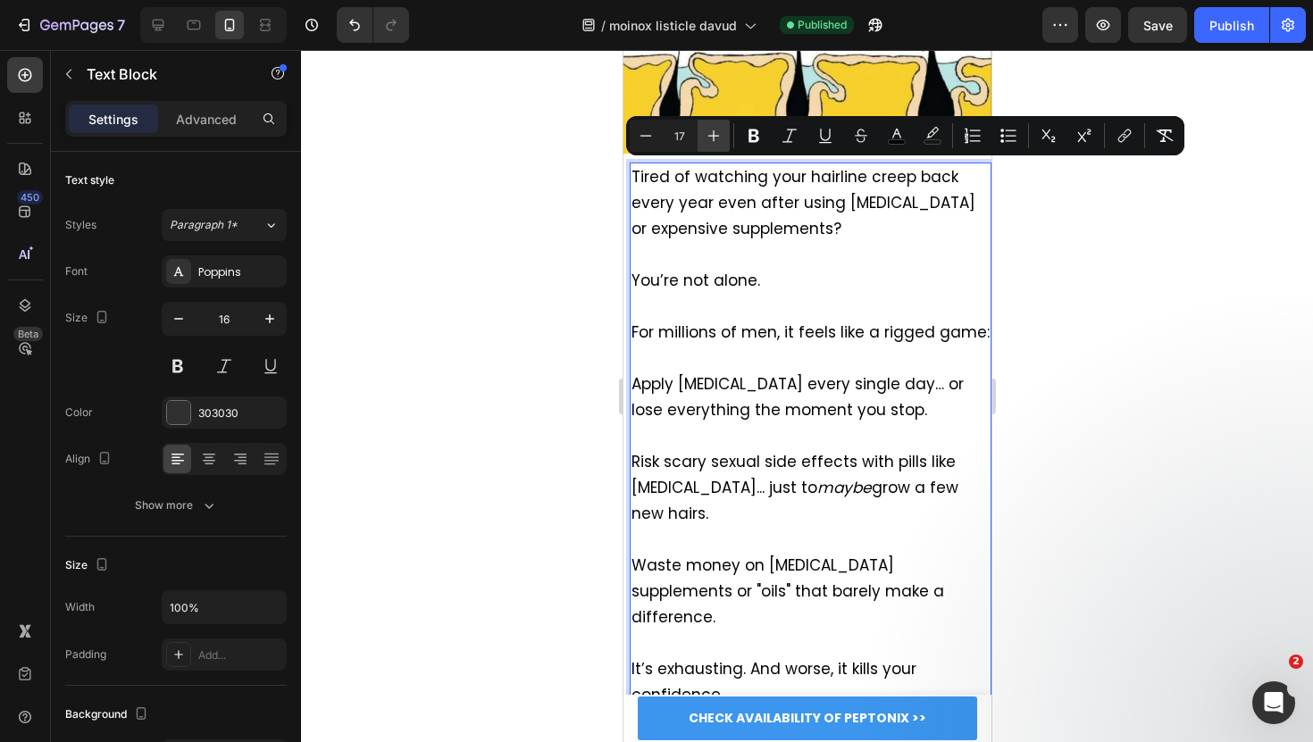
click at [719, 138] on icon "Editor contextual toolbar" at bounding box center [713, 136] width 18 height 18
type input "18"
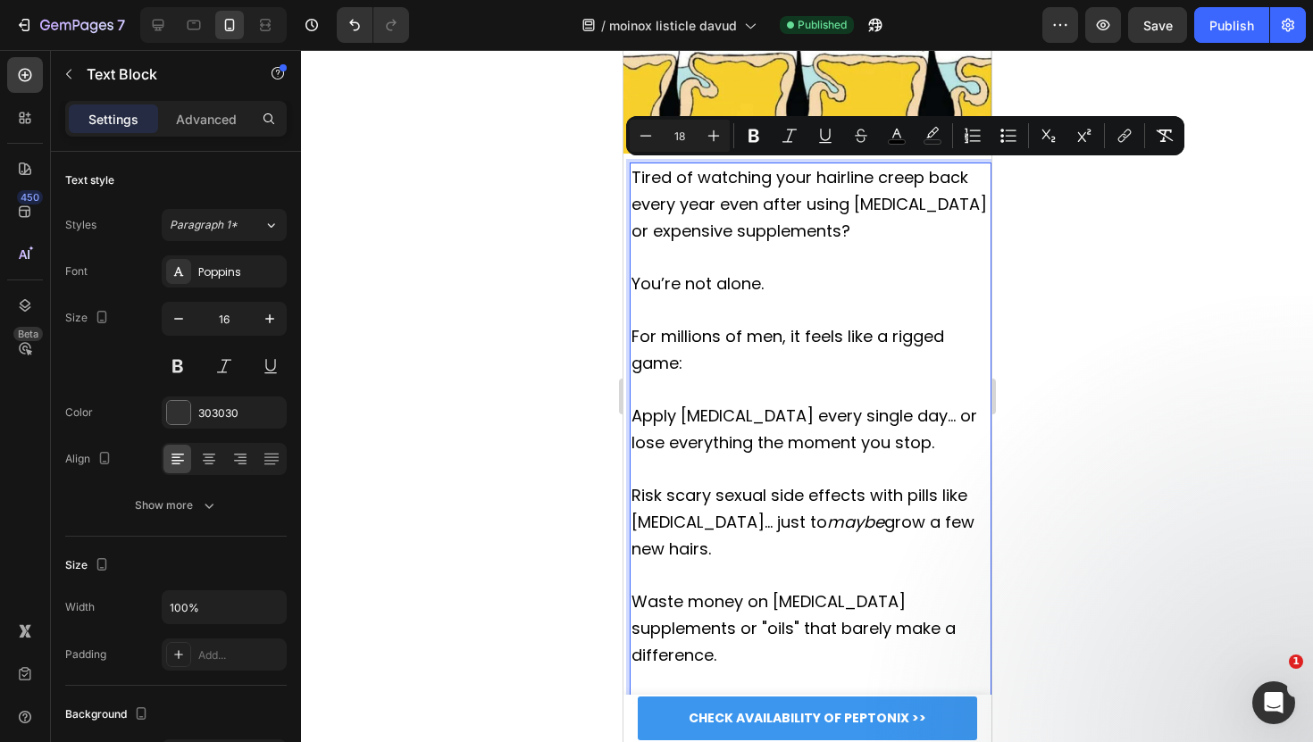
click at [549, 194] on div at bounding box center [807, 396] width 1012 height 692
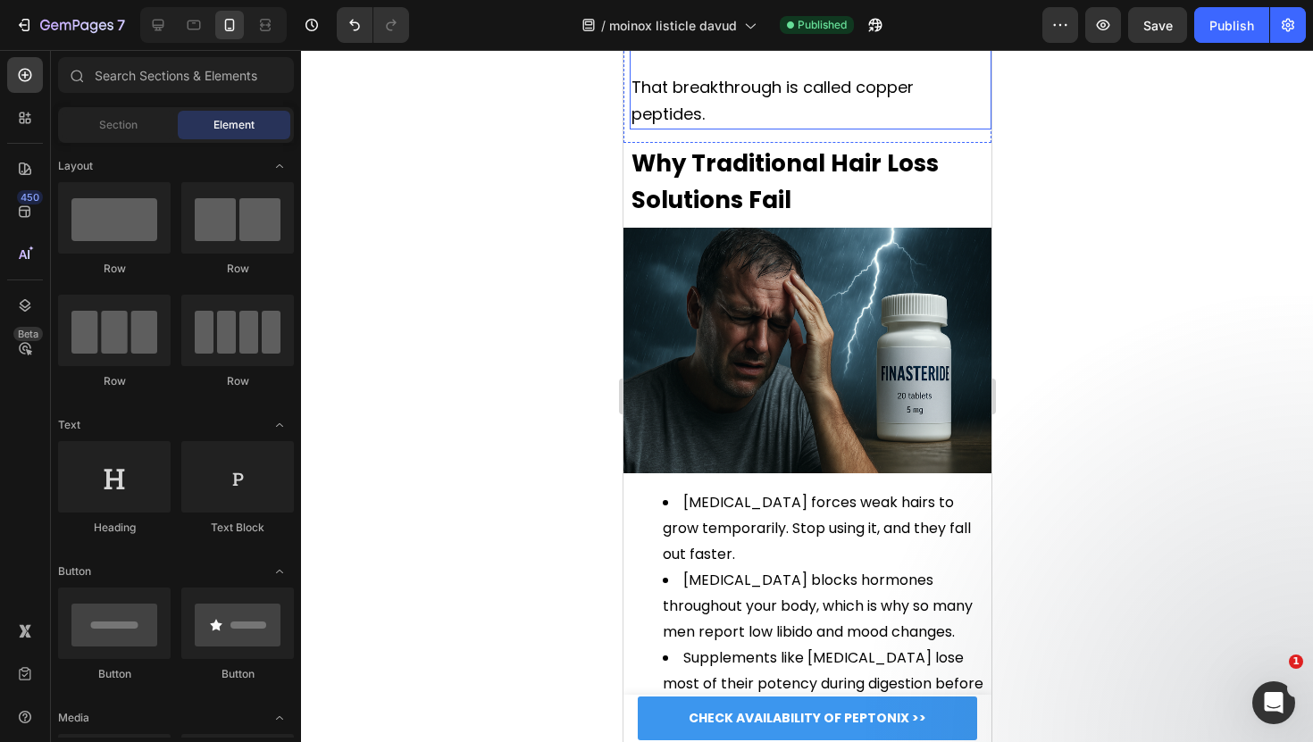
scroll to position [1572, 0]
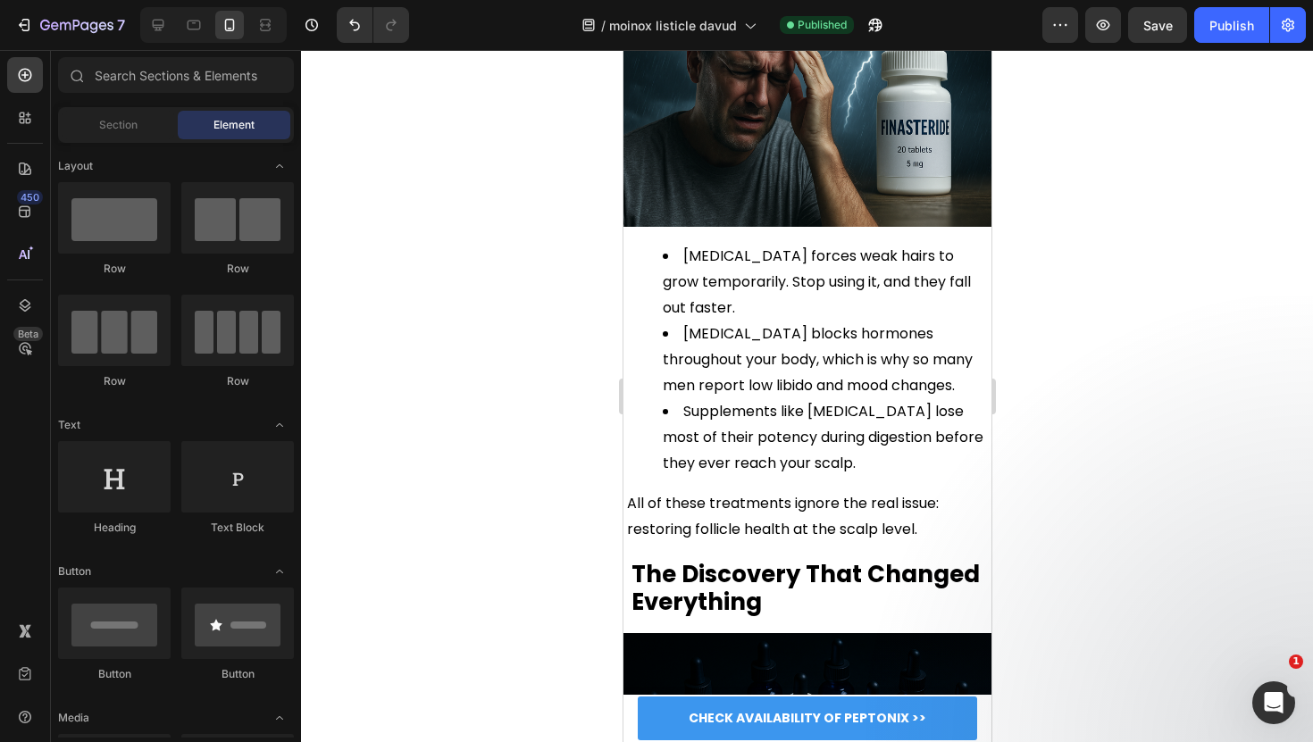
click at [774, 332] on span "[MEDICAL_DATA] blocks hormones throughout your body, which is why so many men r…" at bounding box center [817, 359] width 310 height 72
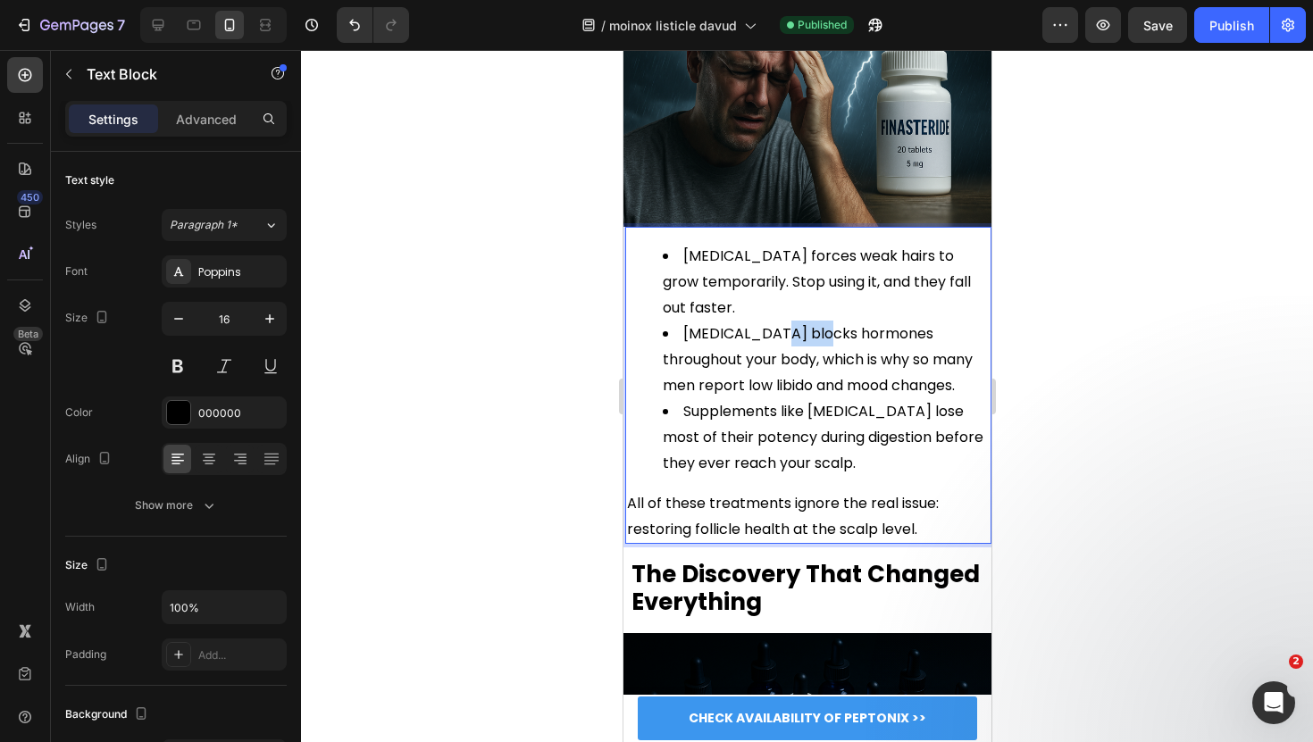
click at [774, 332] on span "[MEDICAL_DATA] blocks hormones throughout your body, which is why so many men r…" at bounding box center [817, 359] width 310 height 72
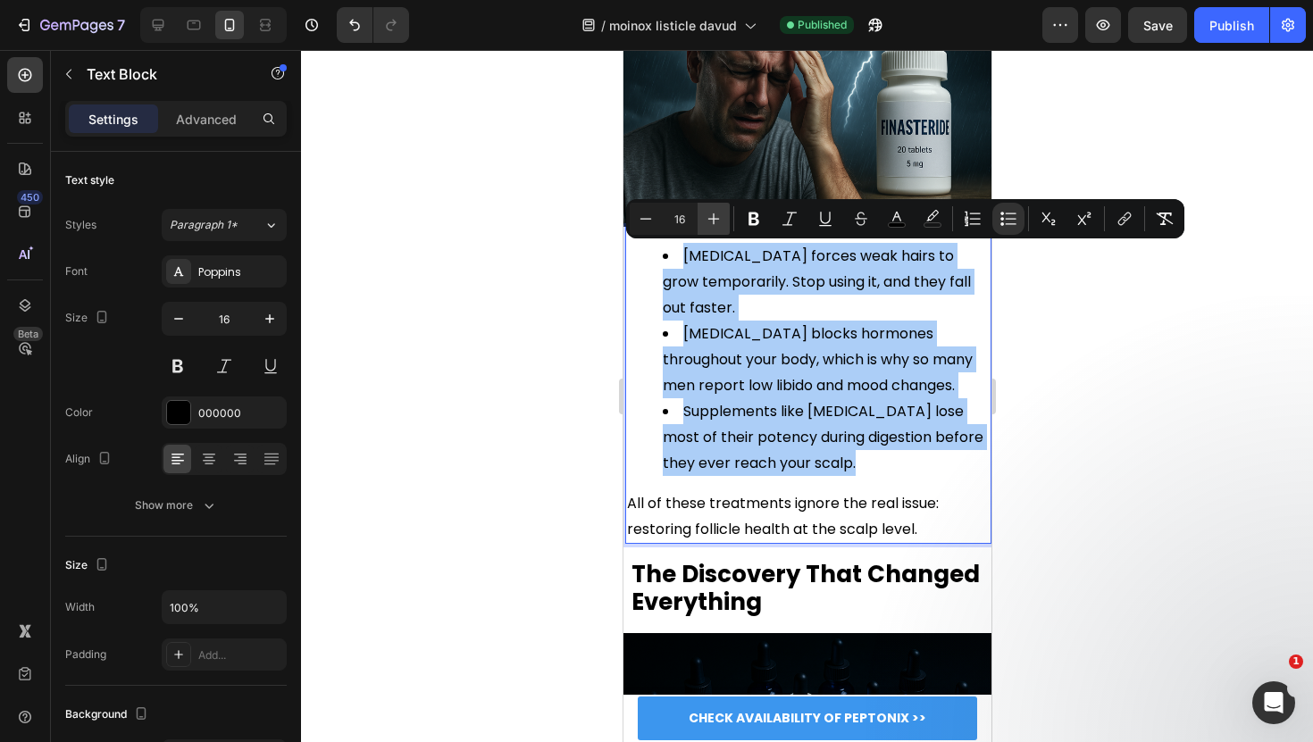
click at [721, 214] on icon "Editor contextual toolbar" at bounding box center [713, 219] width 18 height 18
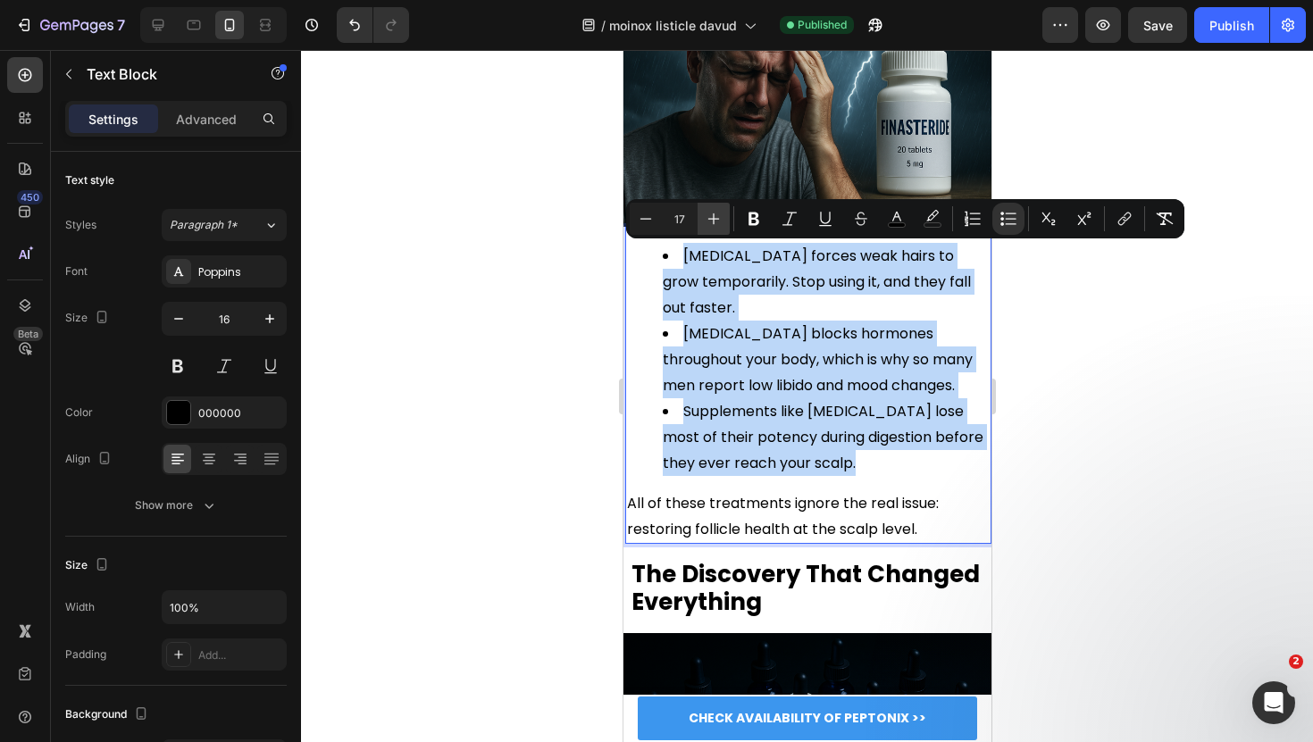
type input "18"
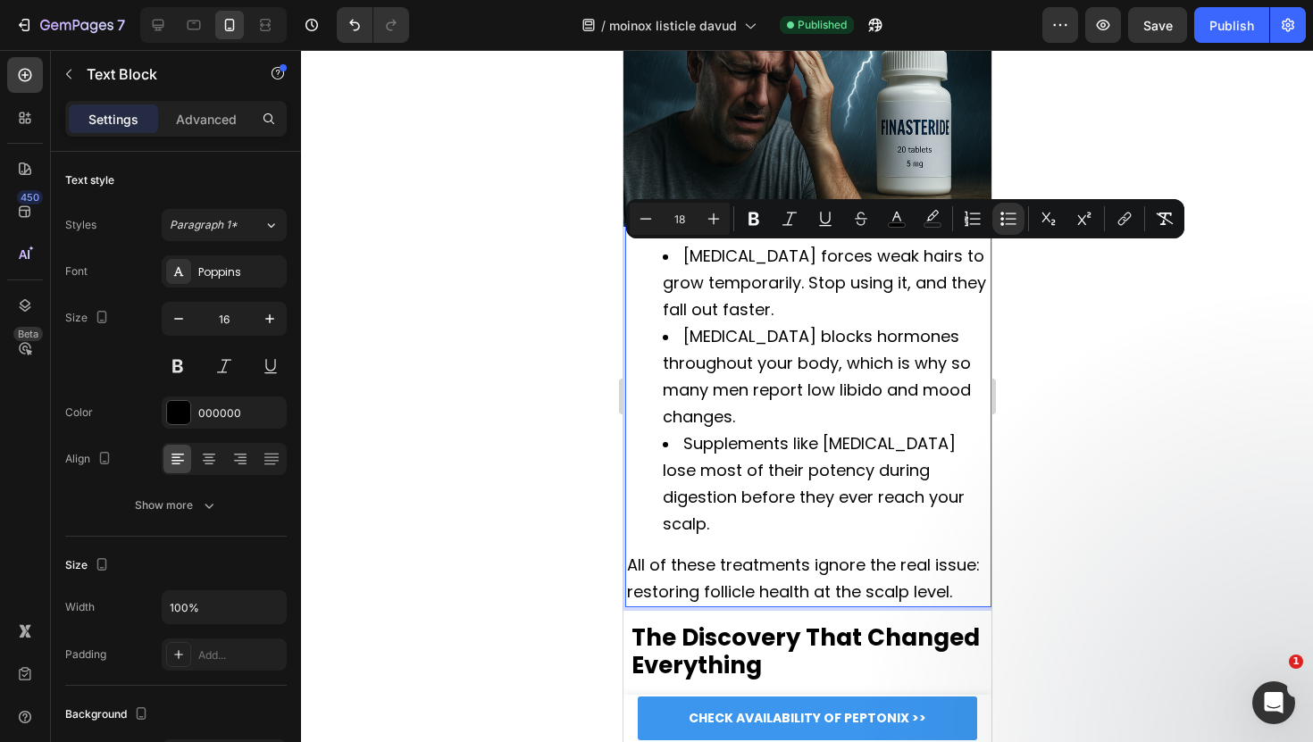
drag, startPoint x: 583, startPoint y: 270, endPoint x: 82, endPoint y: 270, distance: 500.9
click at [583, 270] on div at bounding box center [807, 396] width 1012 height 692
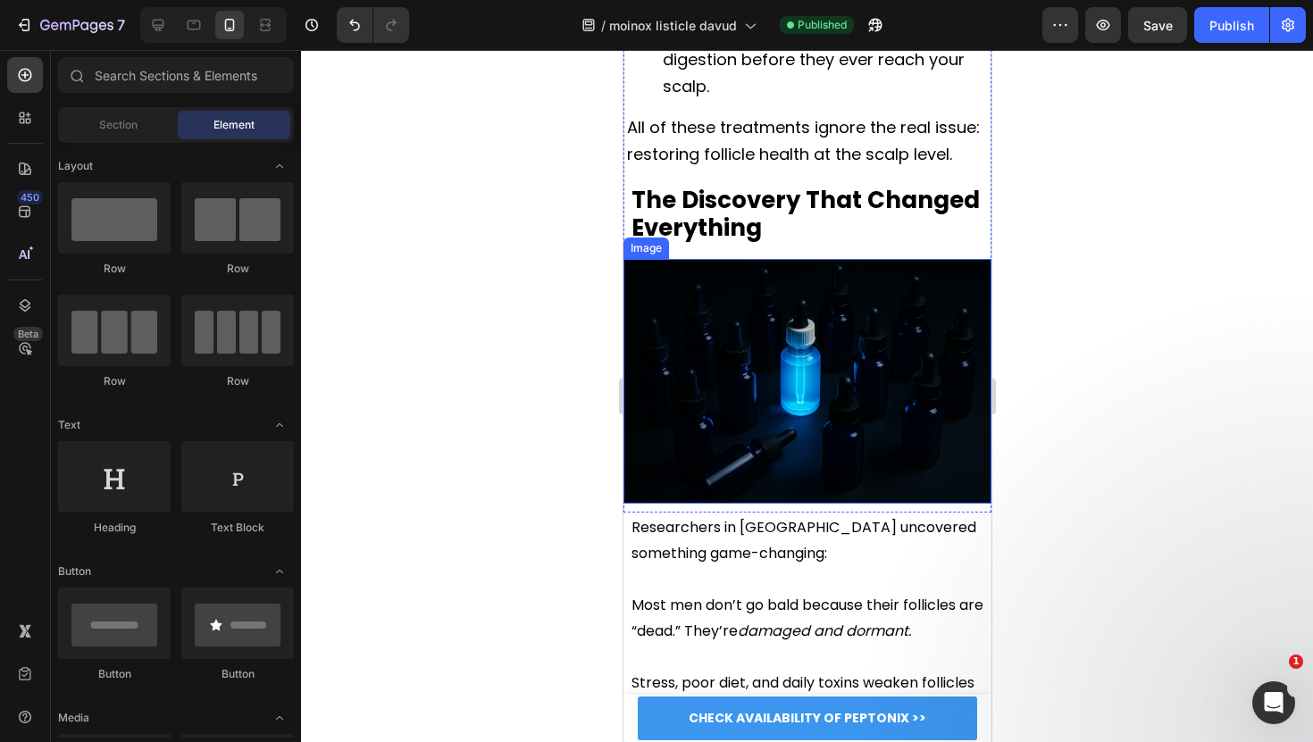
scroll to position [2088, 0]
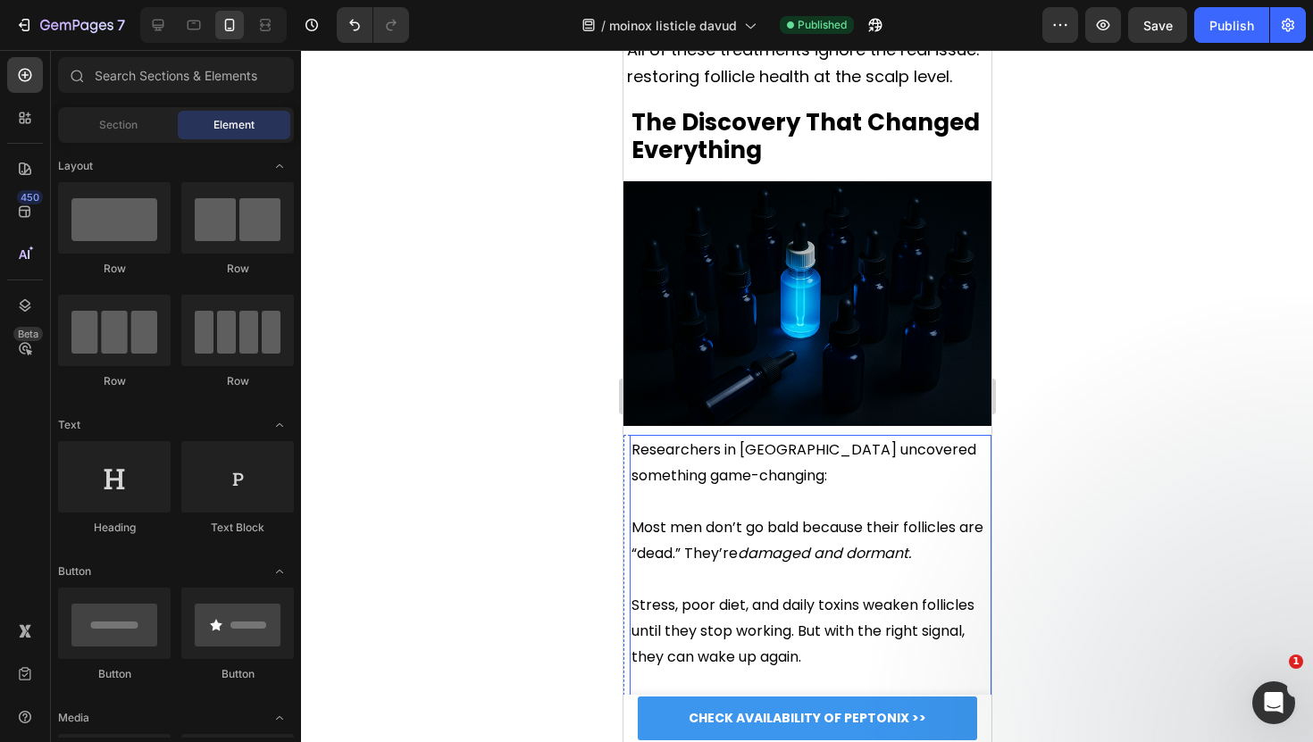
click at [738, 488] on p "Most men don’t go bald because their follicles are “dead.” They’re damaged and …" at bounding box center [809, 527] width 358 height 78
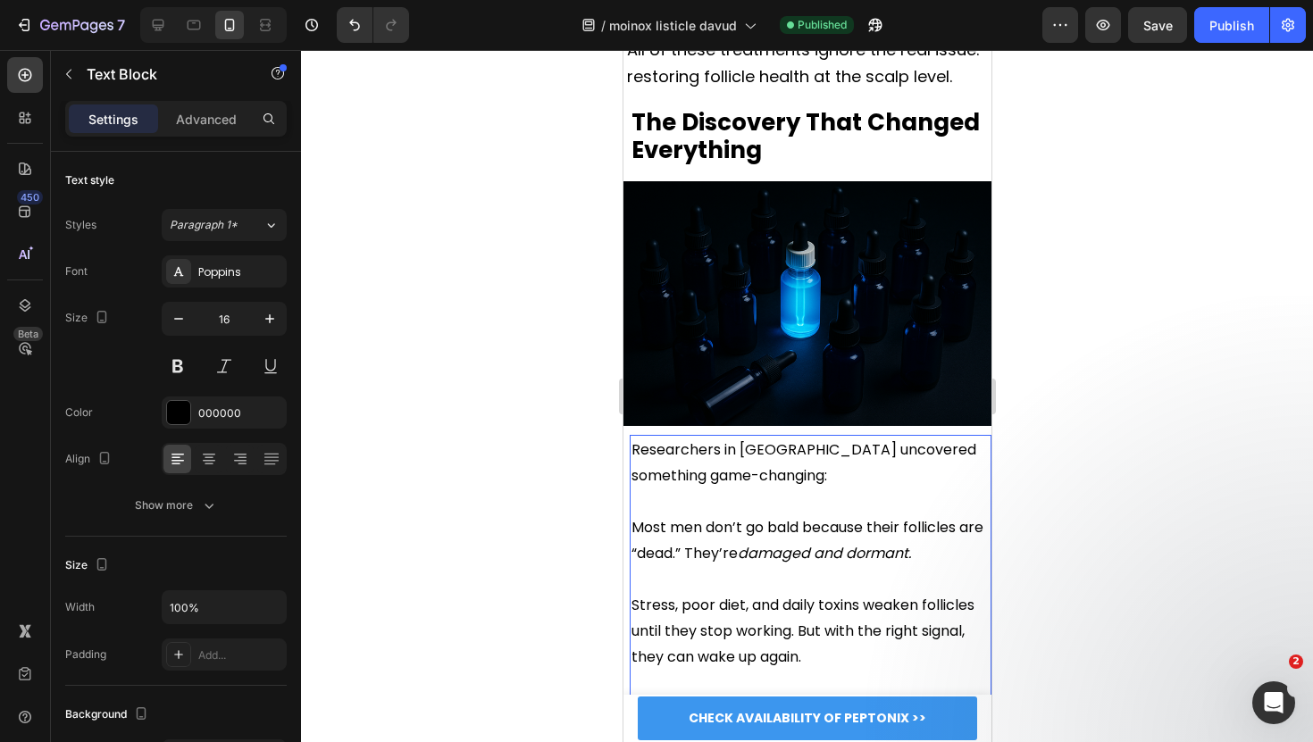
click at [738, 488] on p "Most men don’t go bald because their follicles are “dead.” They’re damaged and …" at bounding box center [809, 527] width 358 height 78
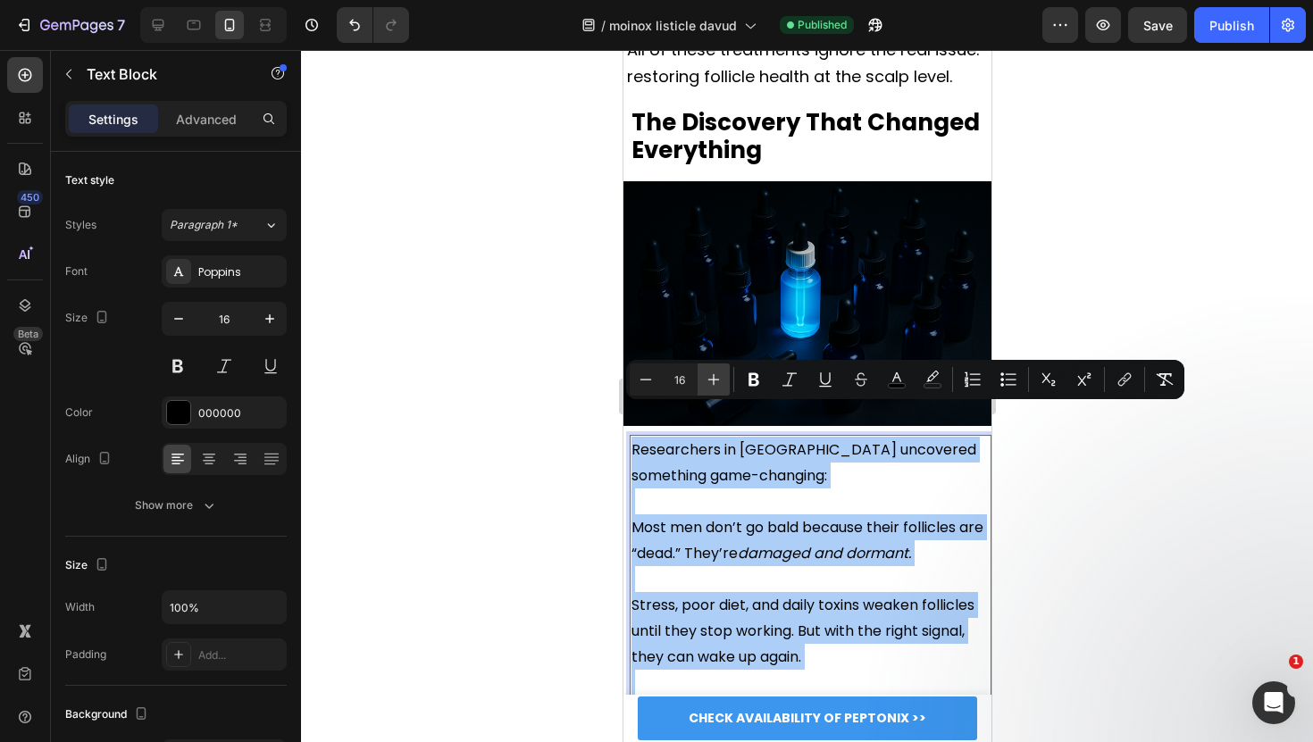
click at [716, 369] on button "Plus" at bounding box center [713, 379] width 32 height 32
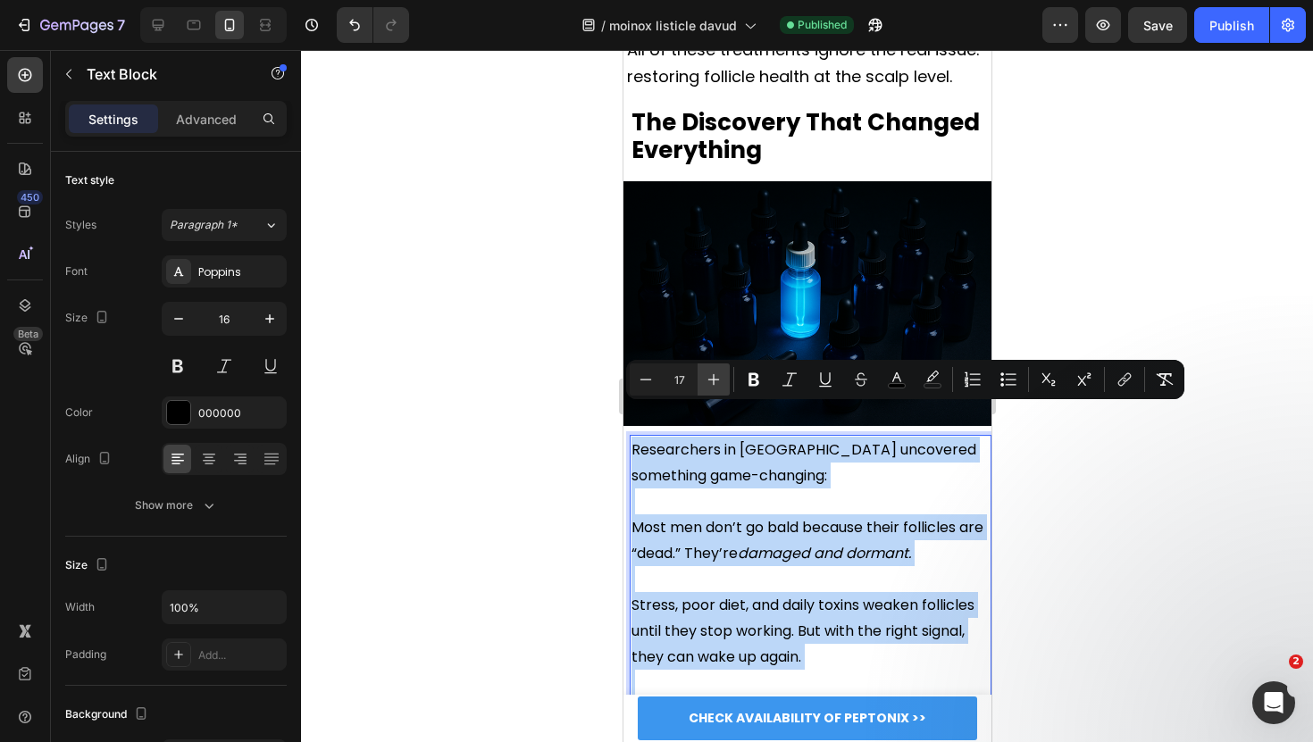
type input "18"
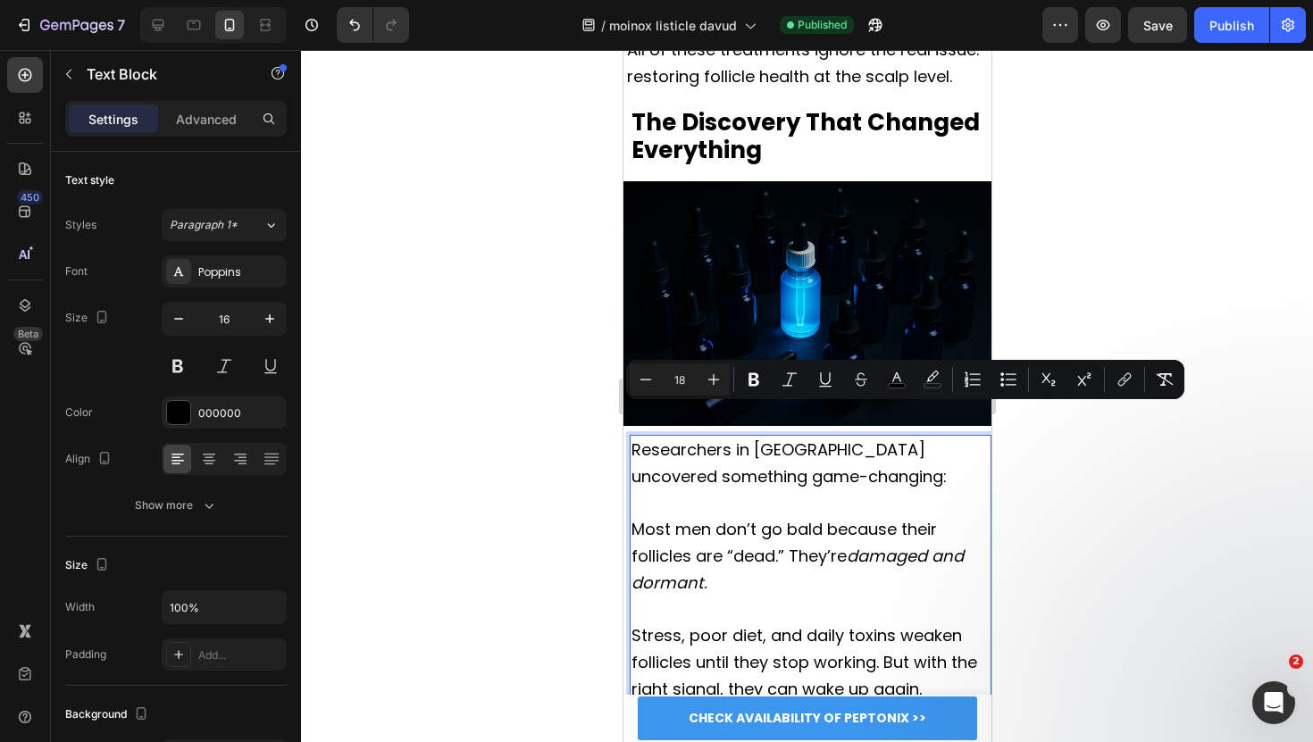
click at [513, 369] on div at bounding box center [807, 396] width 1012 height 692
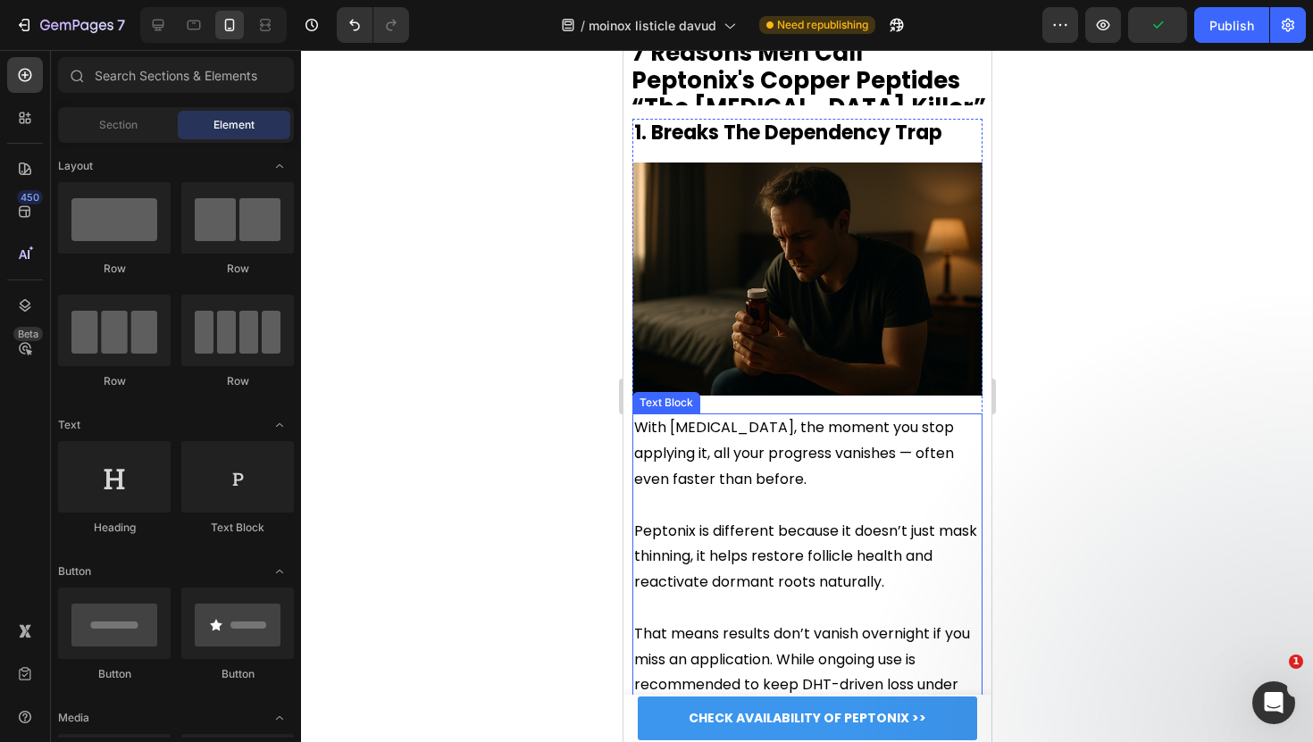
scroll to position [2986, 0]
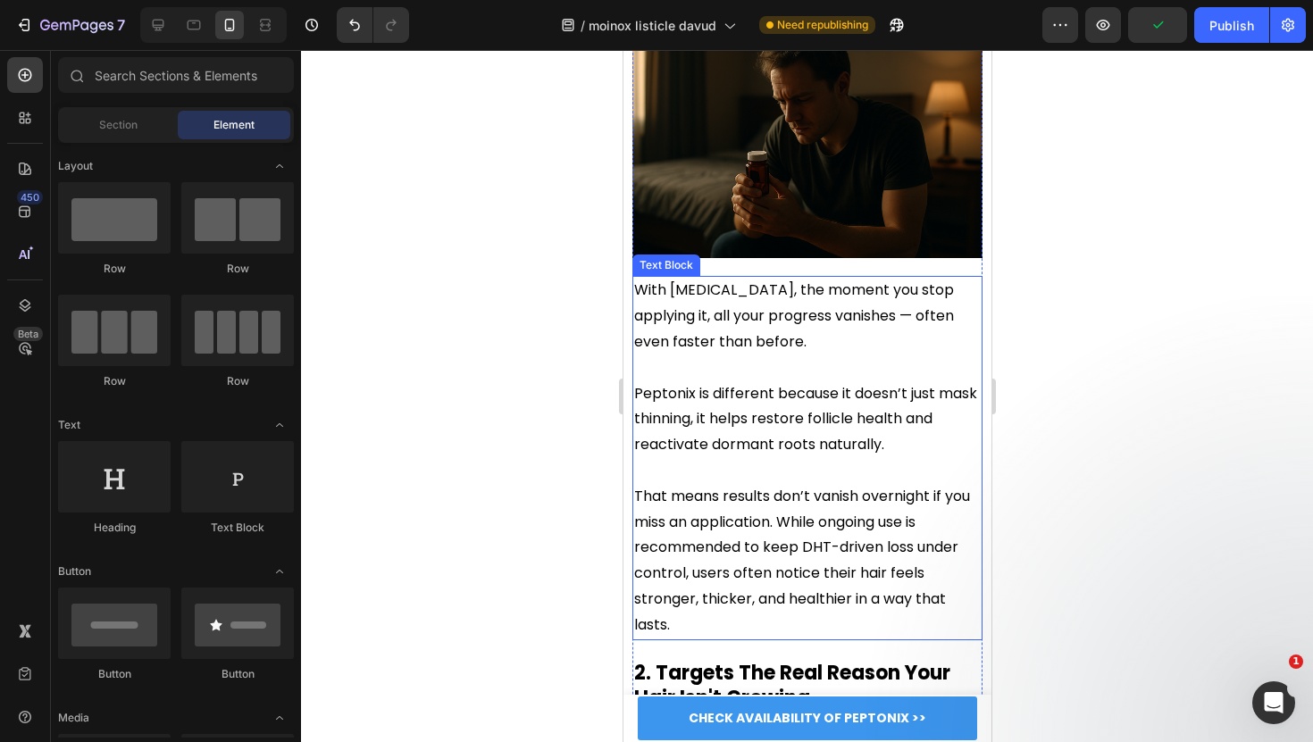
click at [760, 445] on span "Peptonix is different because it doesn’t just mask thinning, it helps restore f…" at bounding box center [804, 419] width 343 height 72
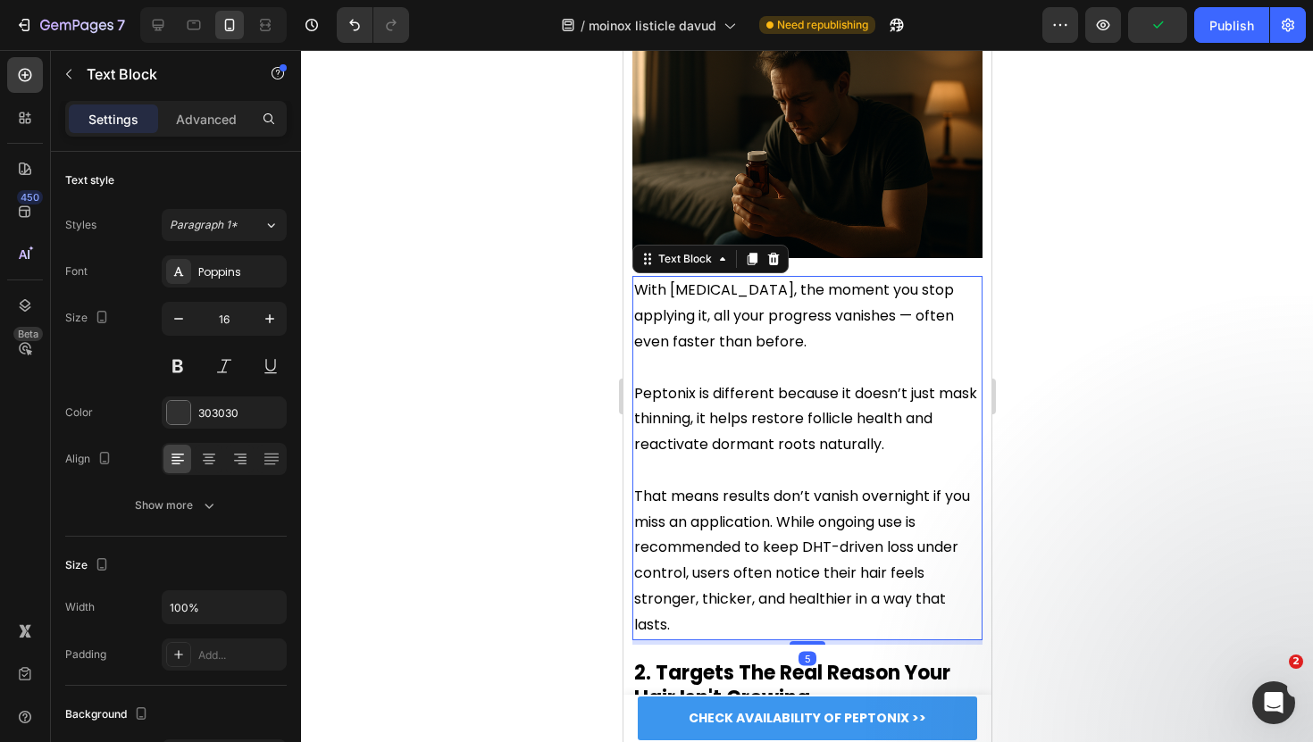
click at [760, 445] on span "Peptonix is different because it doesn’t just mask thinning, it helps restore f…" at bounding box center [804, 419] width 343 height 72
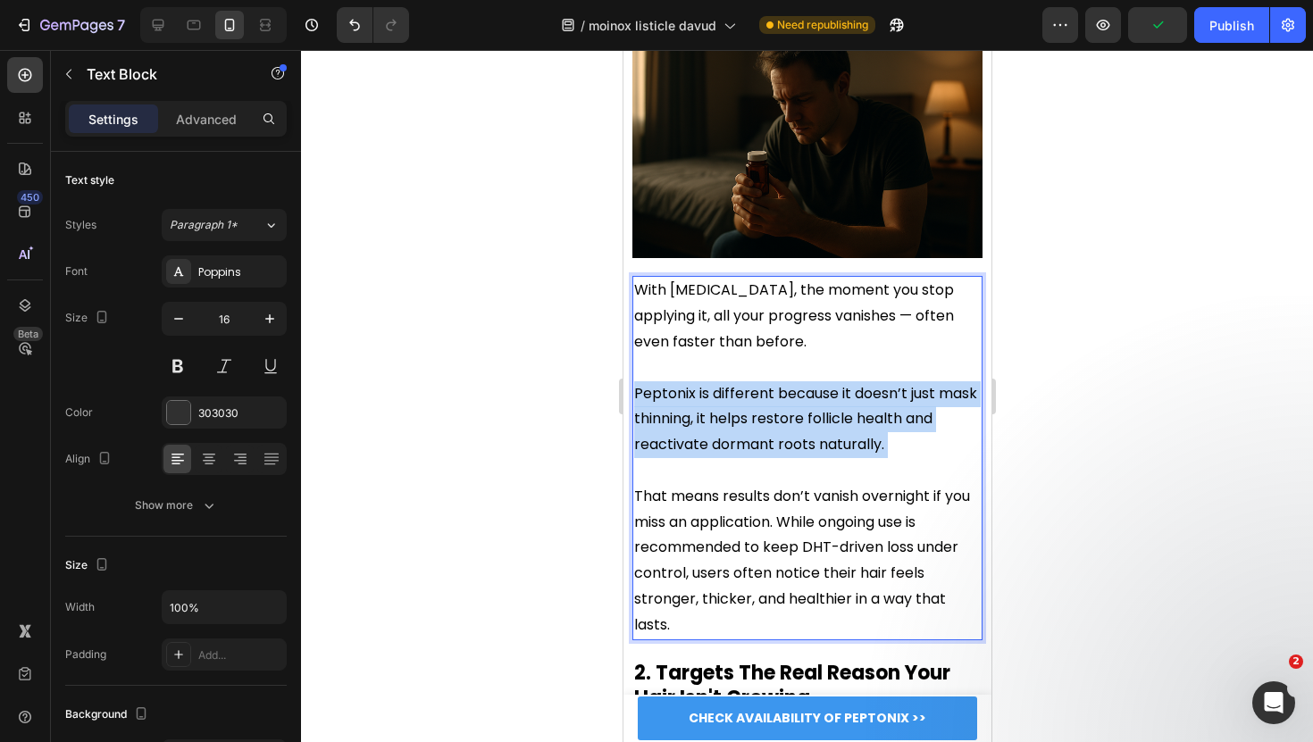
click at [760, 445] on span "Peptonix is different because it doesn’t just mask thinning, it helps restore f…" at bounding box center [804, 419] width 343 height 72
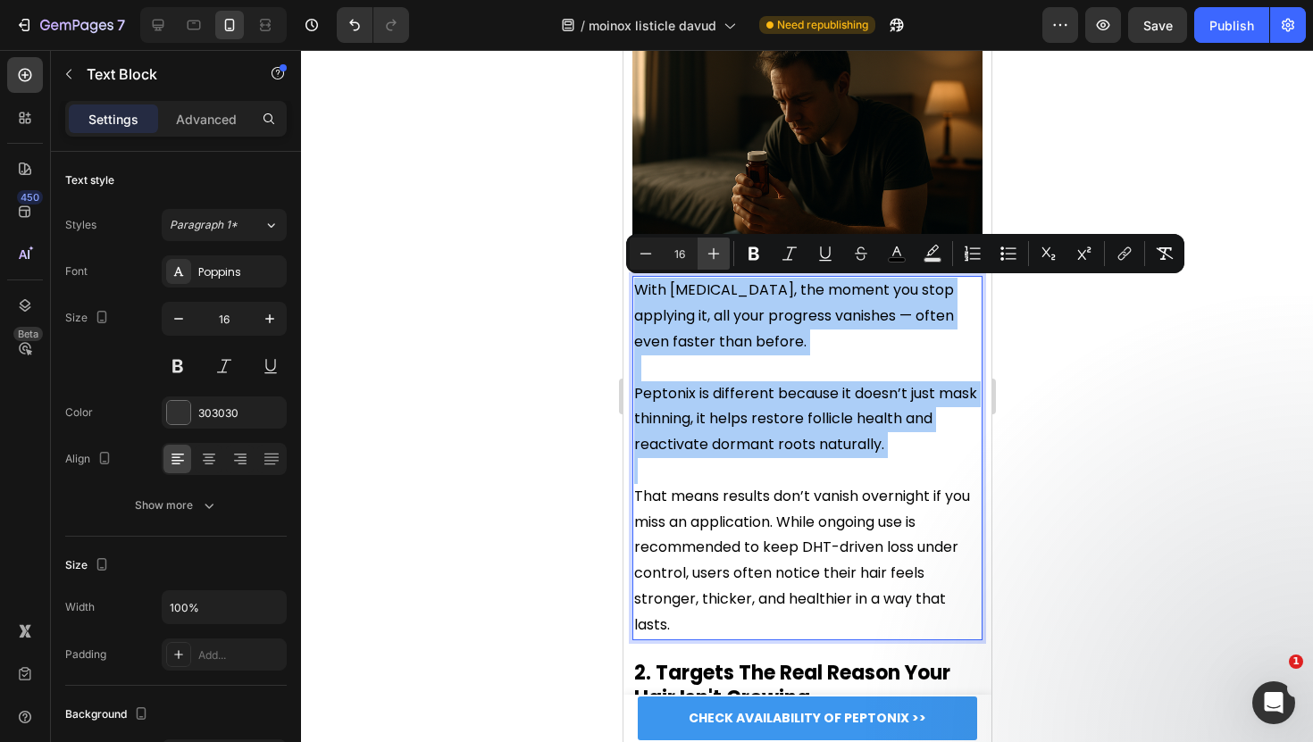
click at [717, 259] on icon "Editor contextual toolbar" at bounding box center [713, 254] width 18 height 18
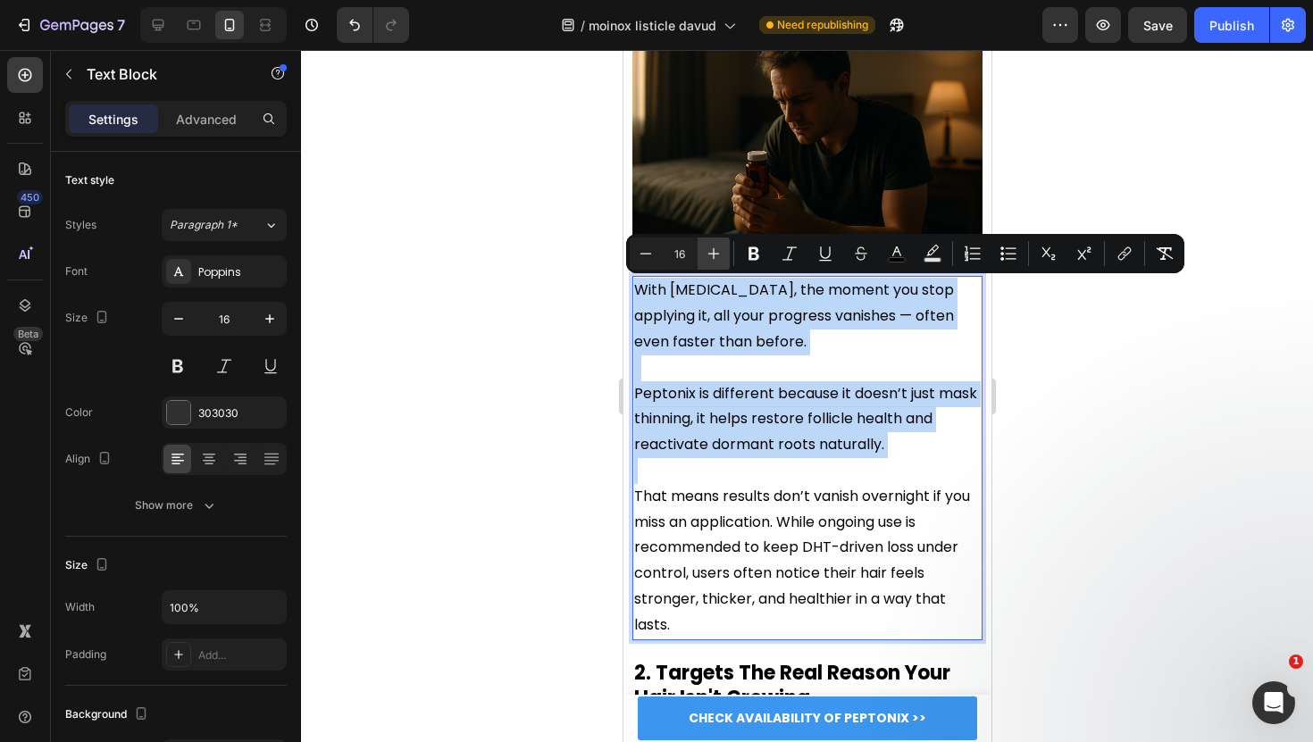
type input "17"
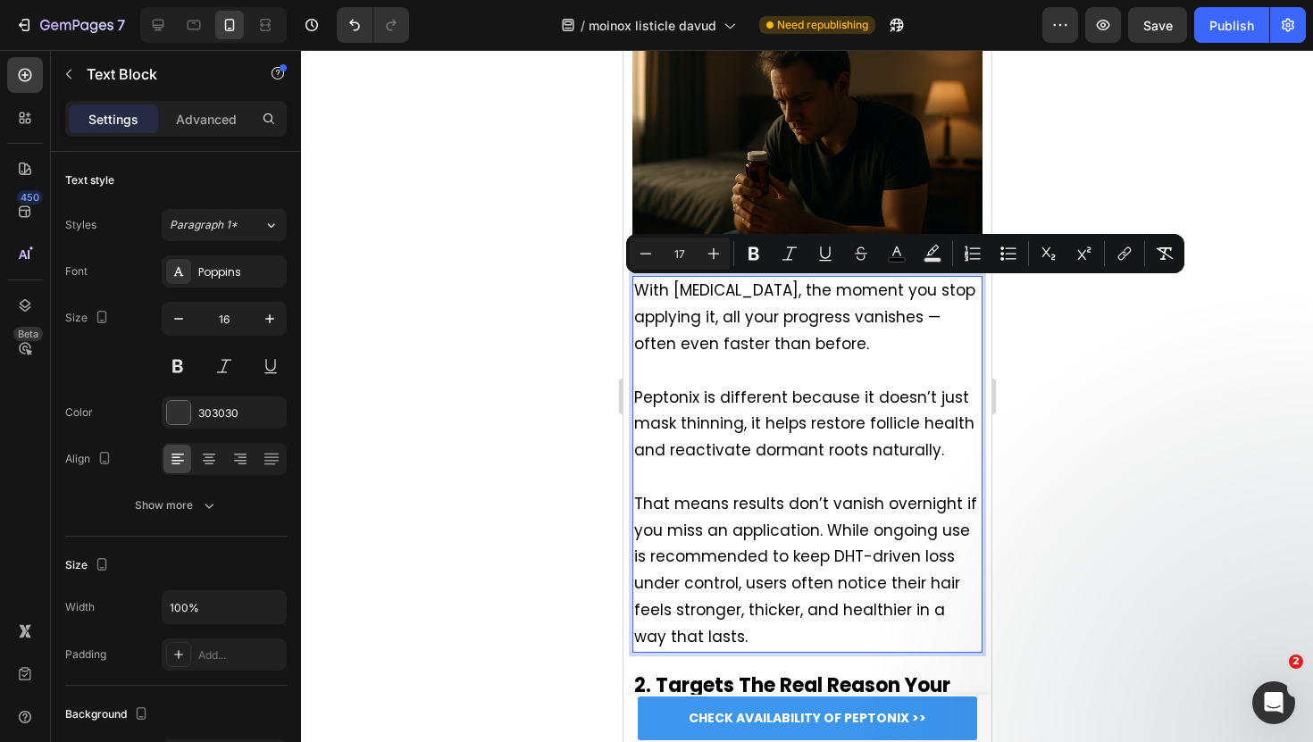
click at [454, 370] on div at bounding box center [807, 396] width 1012 height 692
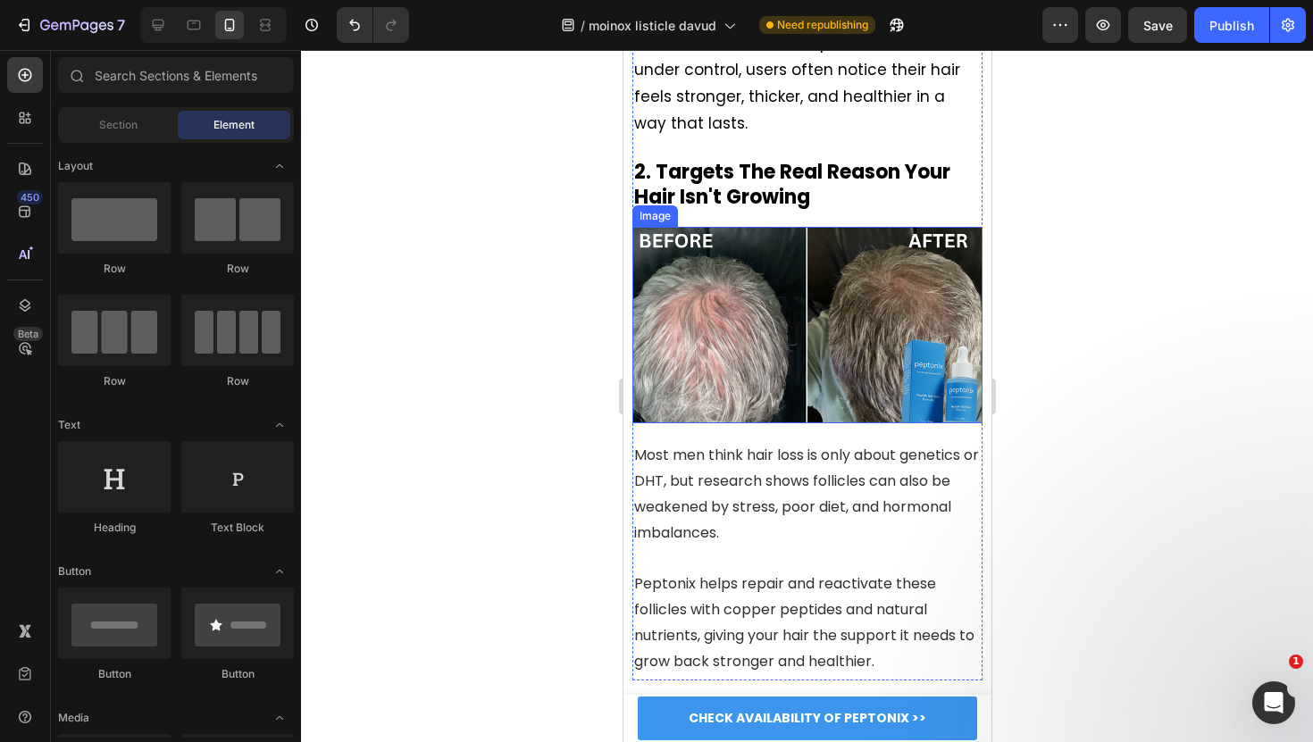
scroll to position [3555, 0]
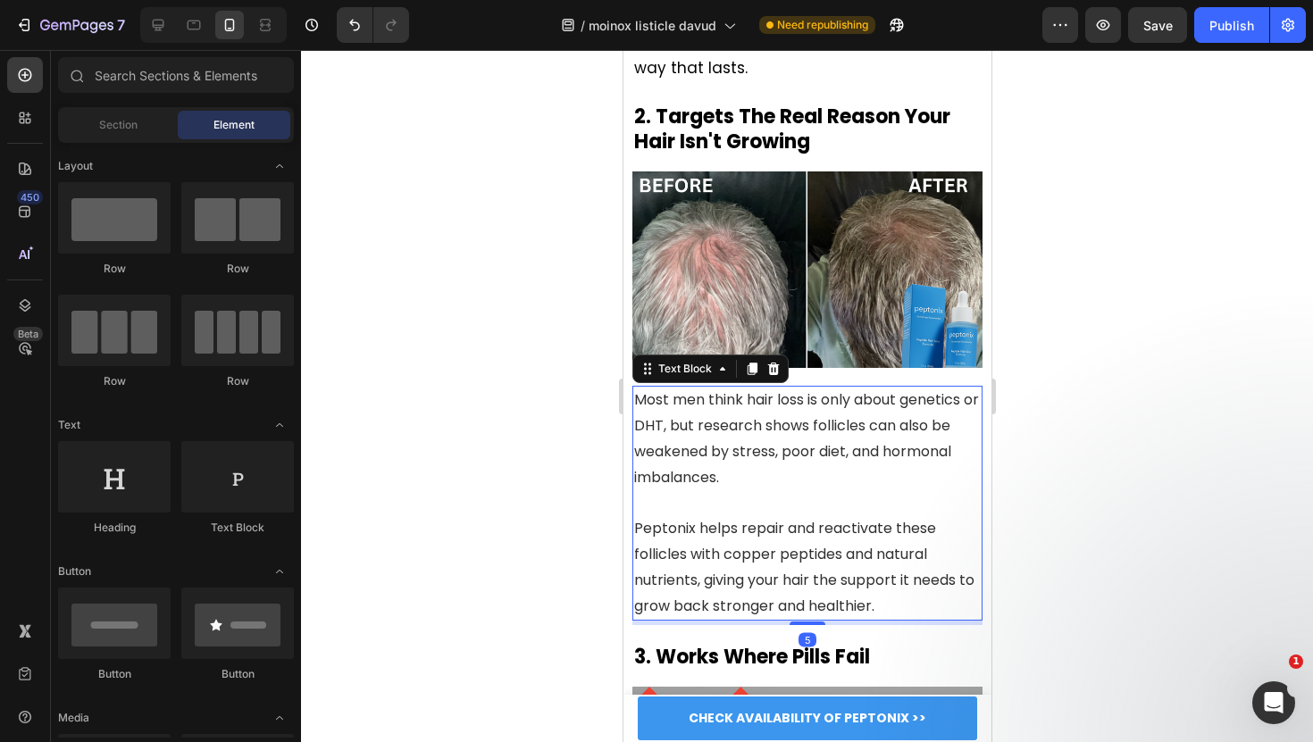
click at [710, 431] on p "Most men think hair loss is only about genetics or DHT, but research shows foll…" at bounding box center [806, 439] width 346 height 103
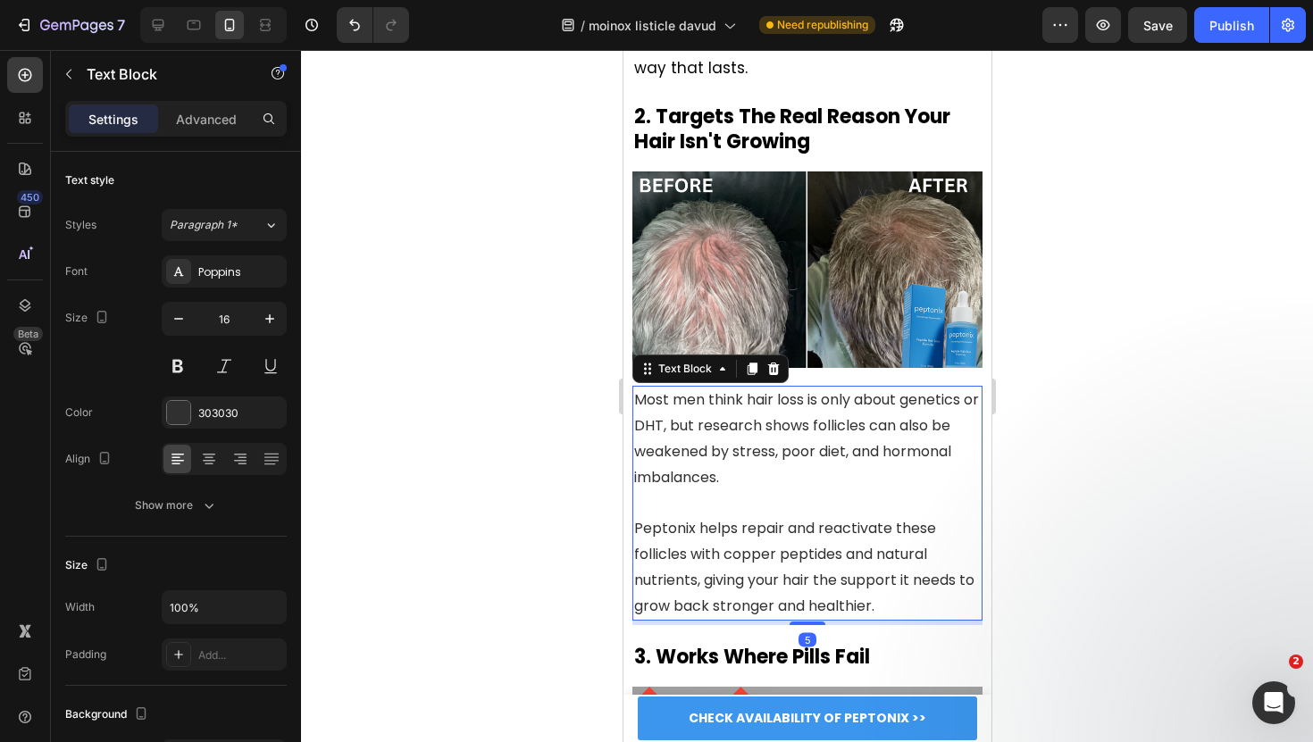
click at [748, 431] on p "Most men think hair loss is only about genetics or DHT, but research shows foll…" at bounding box center [806, 439] width 346 height 103
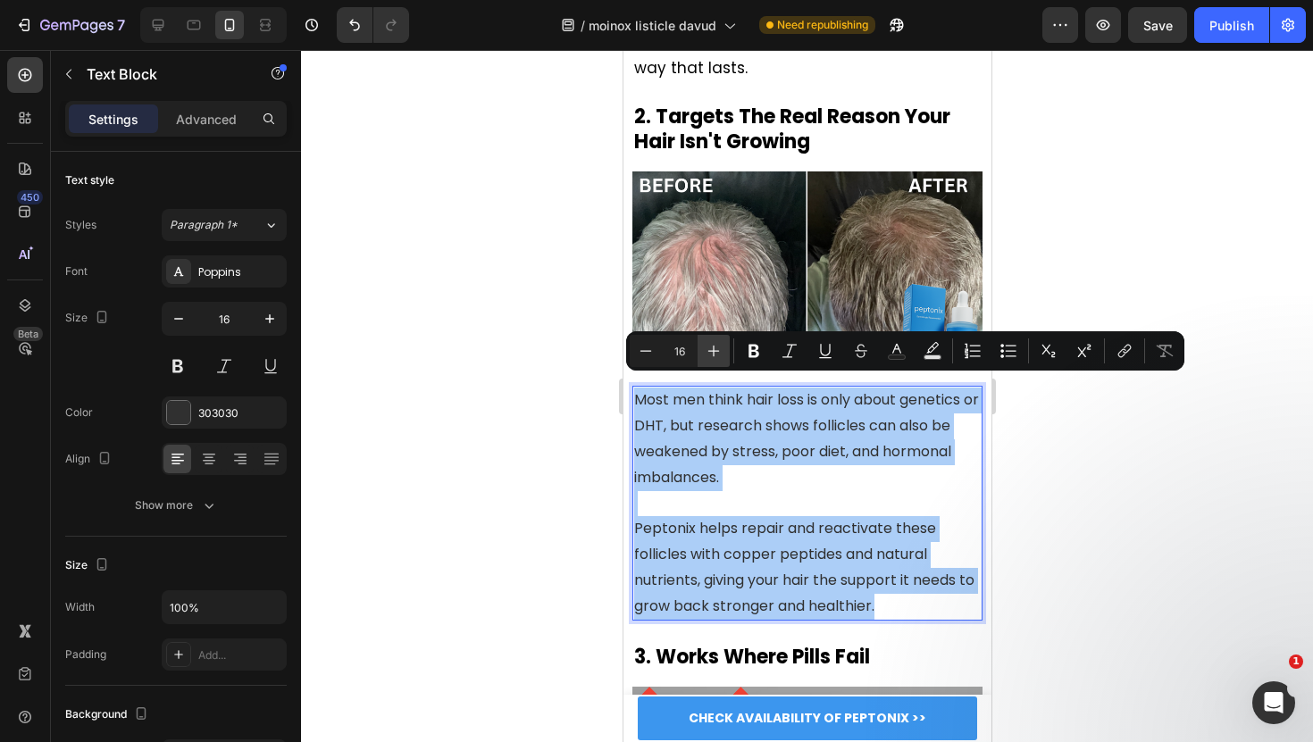
click at [720, 348] on icon "Editor contextual toolbar" at bounding box center [713, 351] width 18 height 18
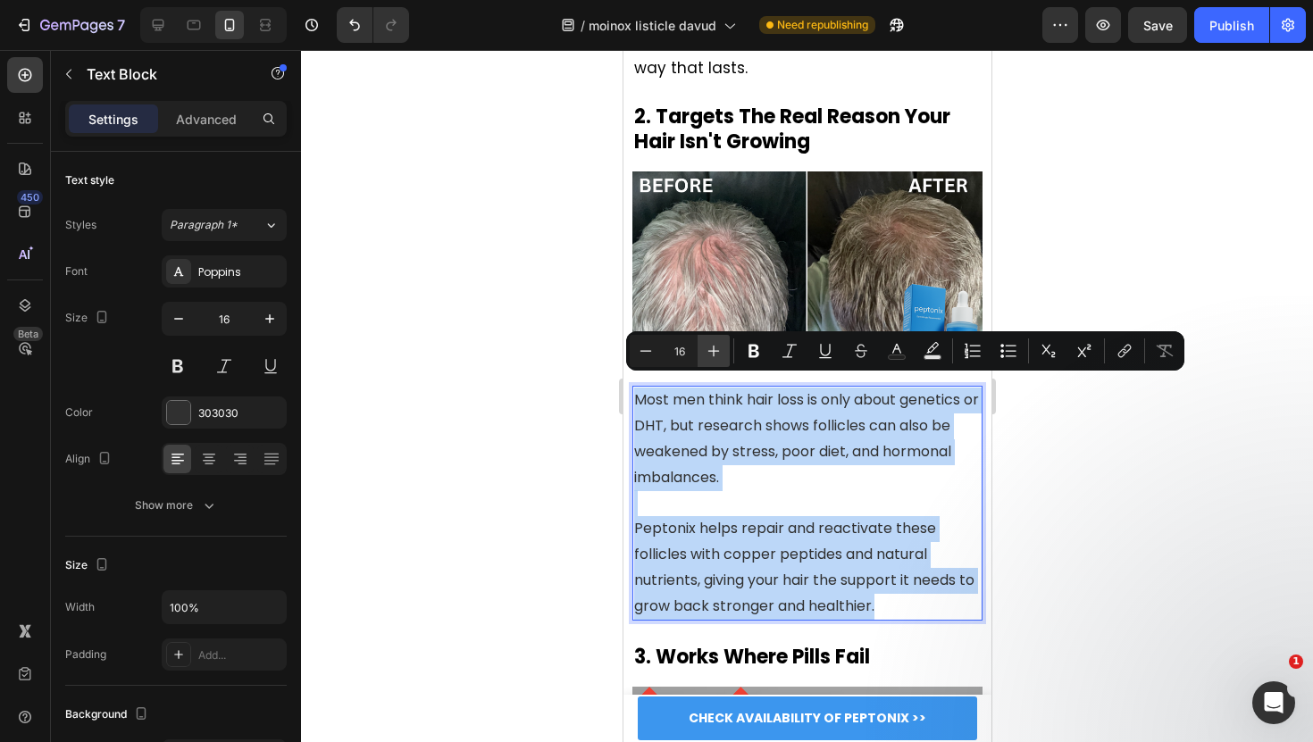
type input "17"
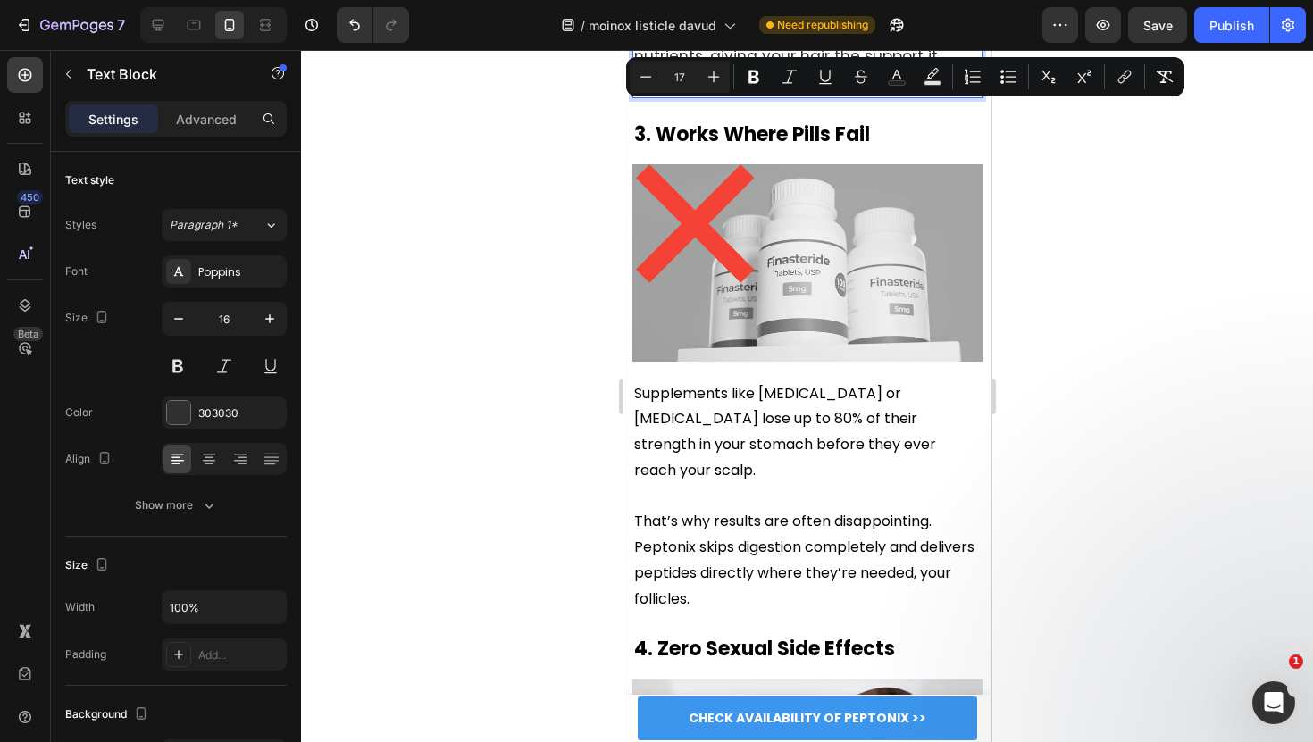
scroll to position [4167, 0]
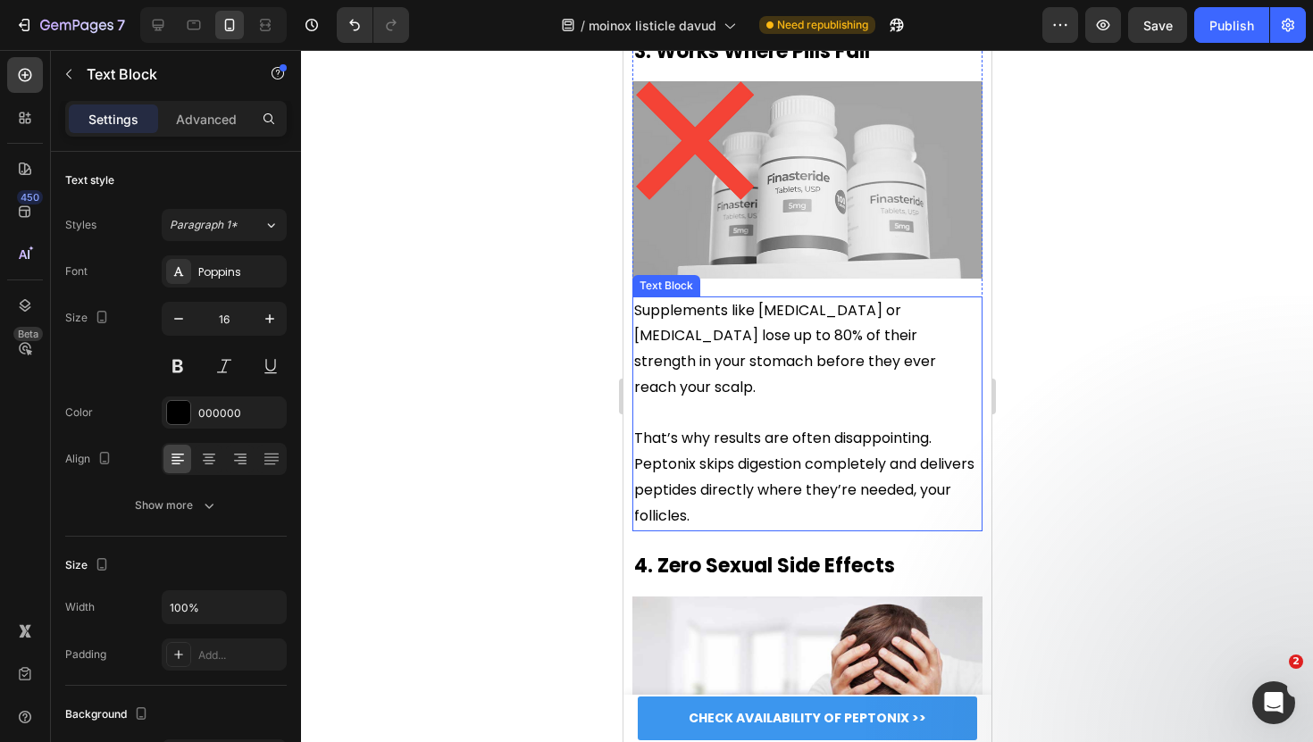
click at [729, 401] on p at bounding box center [806, 414] width 346 height 26
click at [746, 401] on p "Rich Text Editor. Editing area: main" at bounding box center [806, 414] width 346 height 26
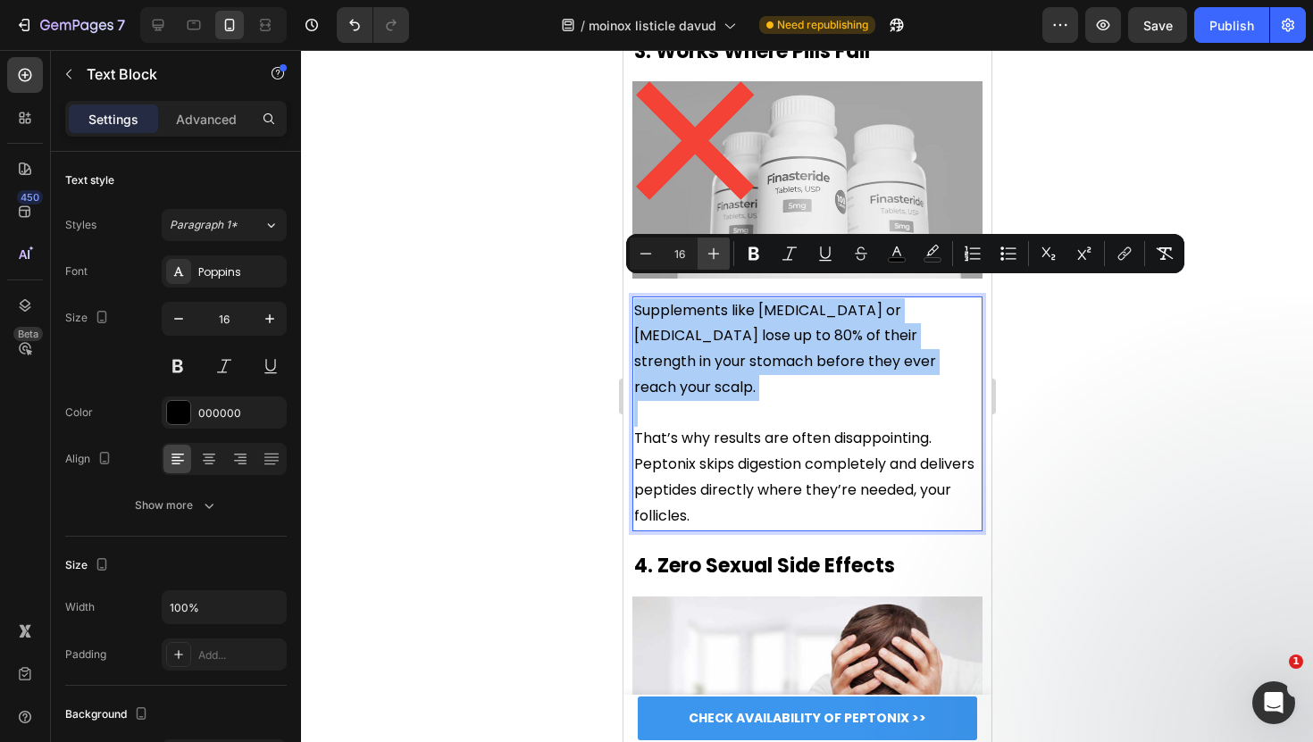
click at [725, 253] on button "Plus" at bounding box center [713, 254] width 32 height 32
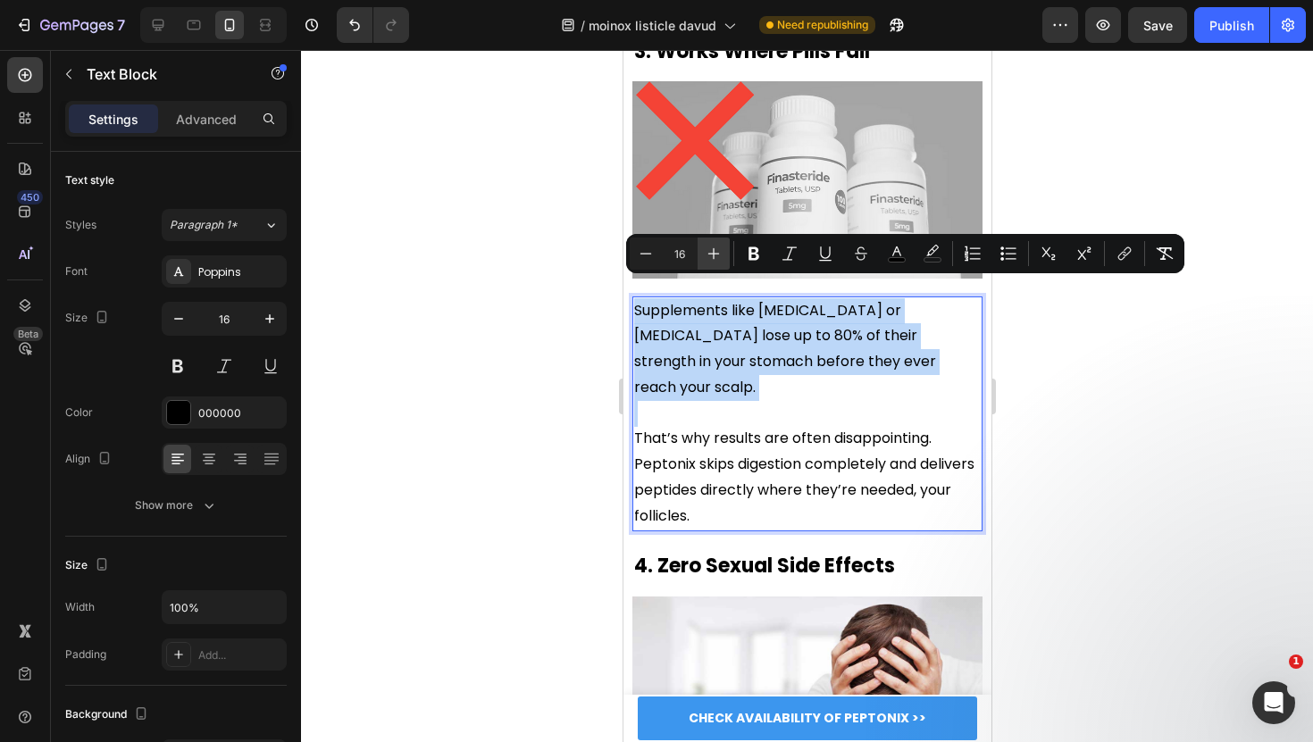
type input "17"
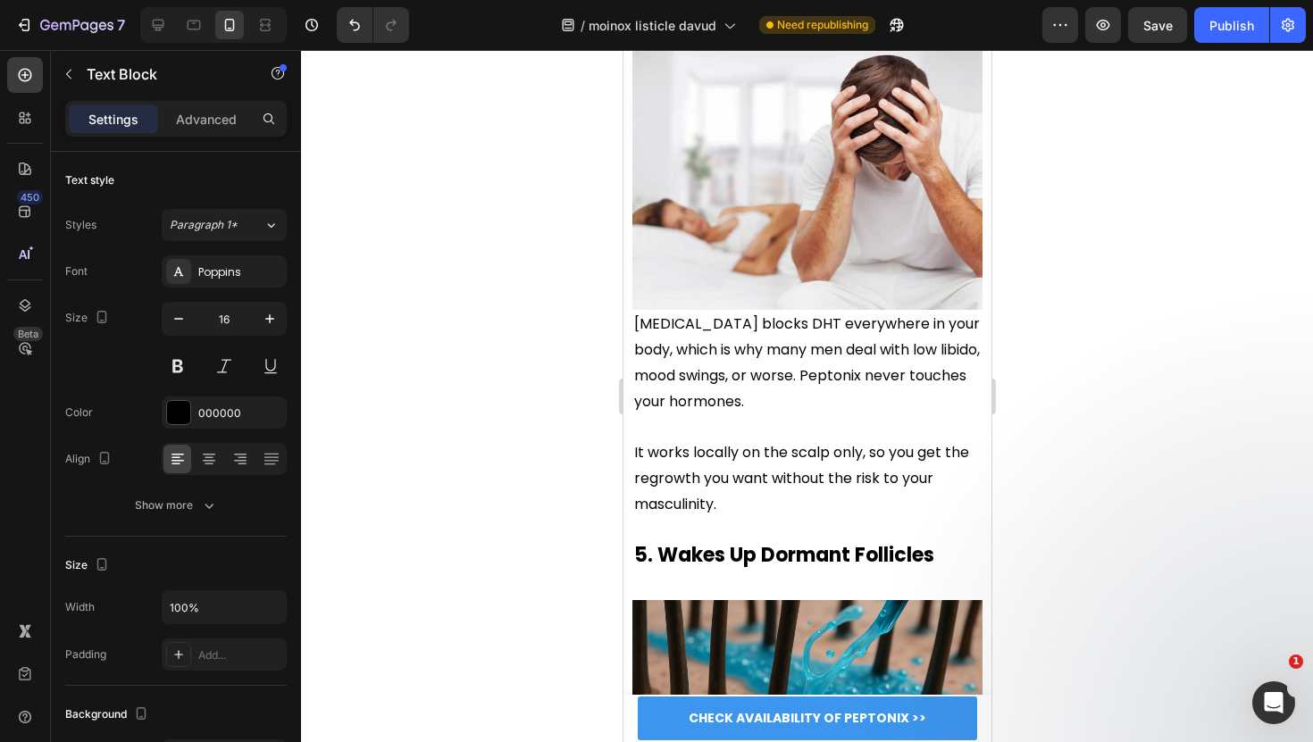
scroll to position [4740, 0]
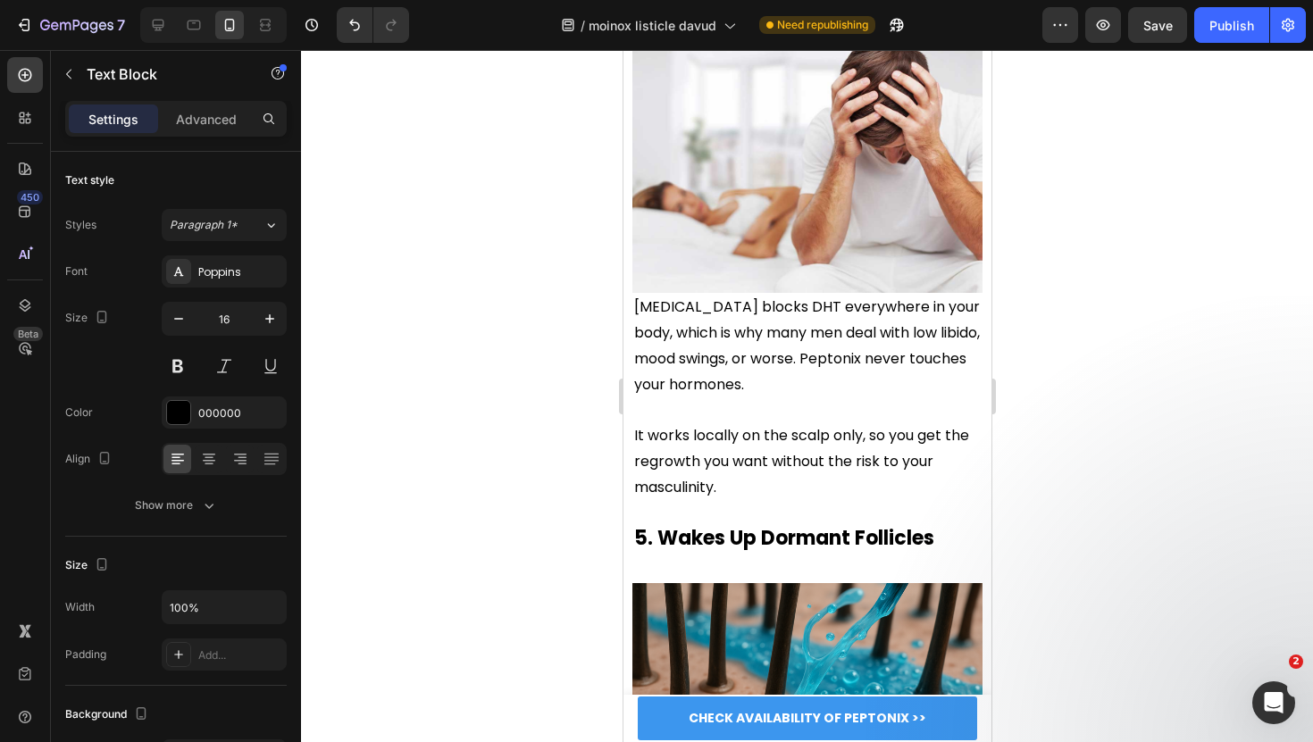
click at [725, 425] on span "It works locally on the scalp only, so you get the regrowth you want without th…" at bounding box center [800, 461] width 335 height 72
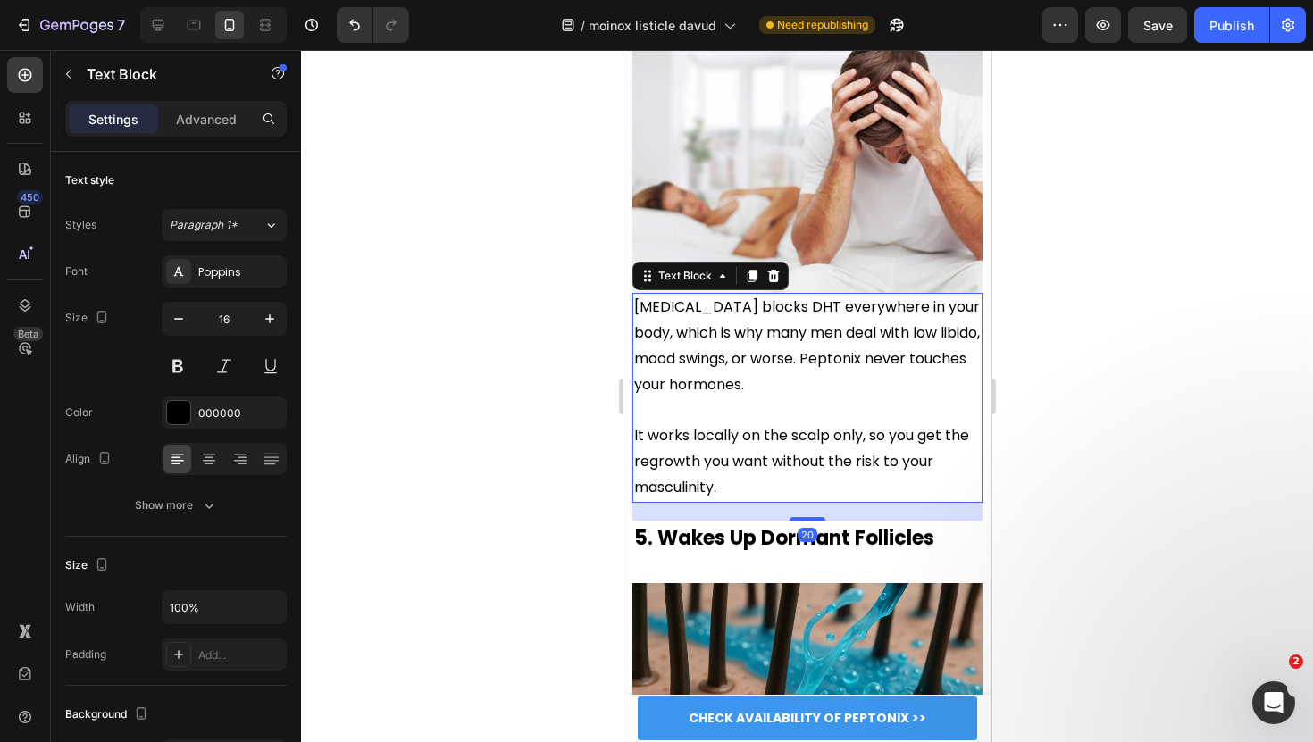
click at [746, 397] on p at bounding box center [806, 410] width 346 height 26
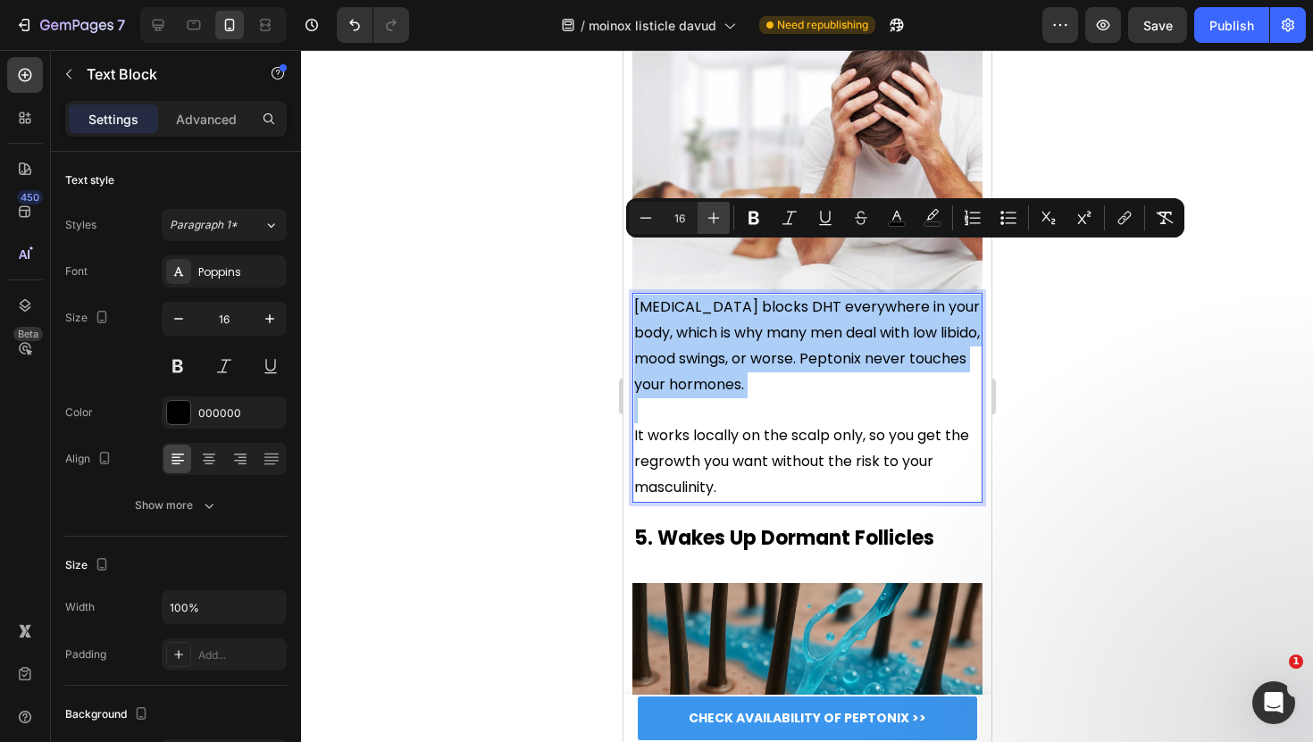
click at [719, 216] on icon "Editor contextual toolbar" at bounding box center [713, 218] width 18 height 18
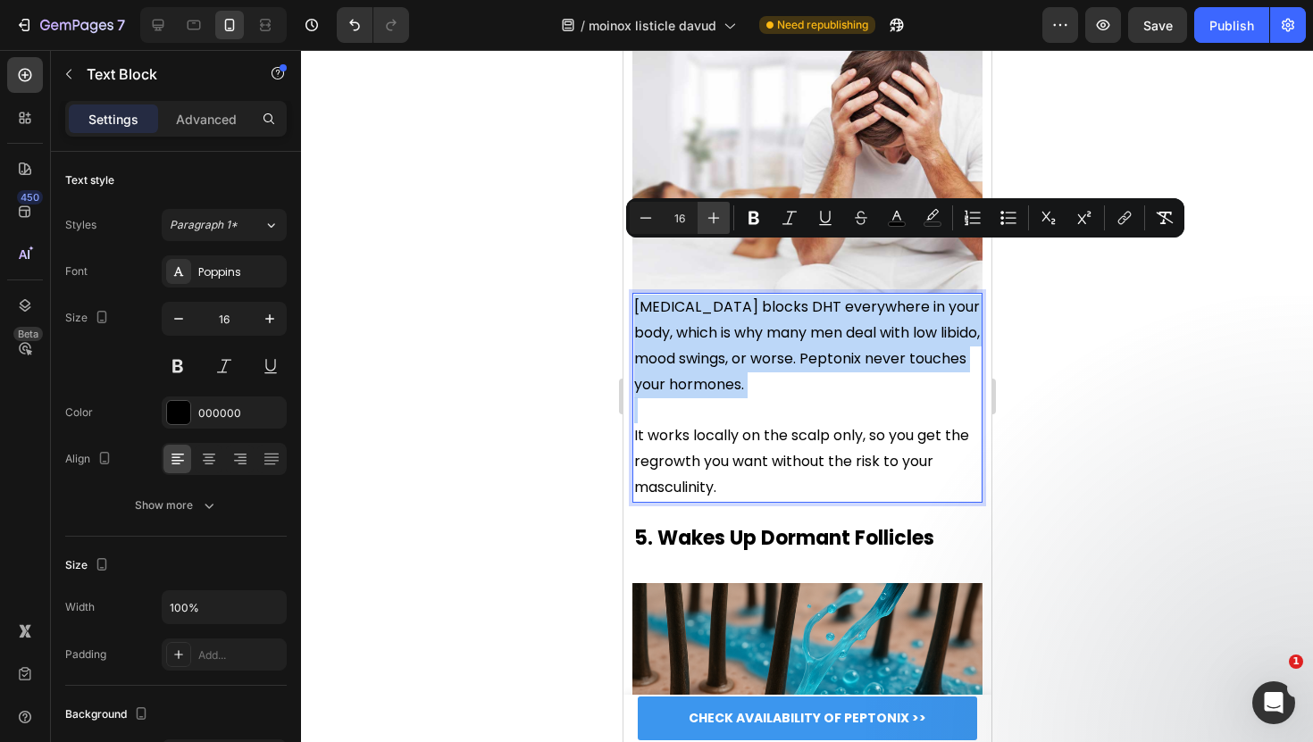
type input "17"
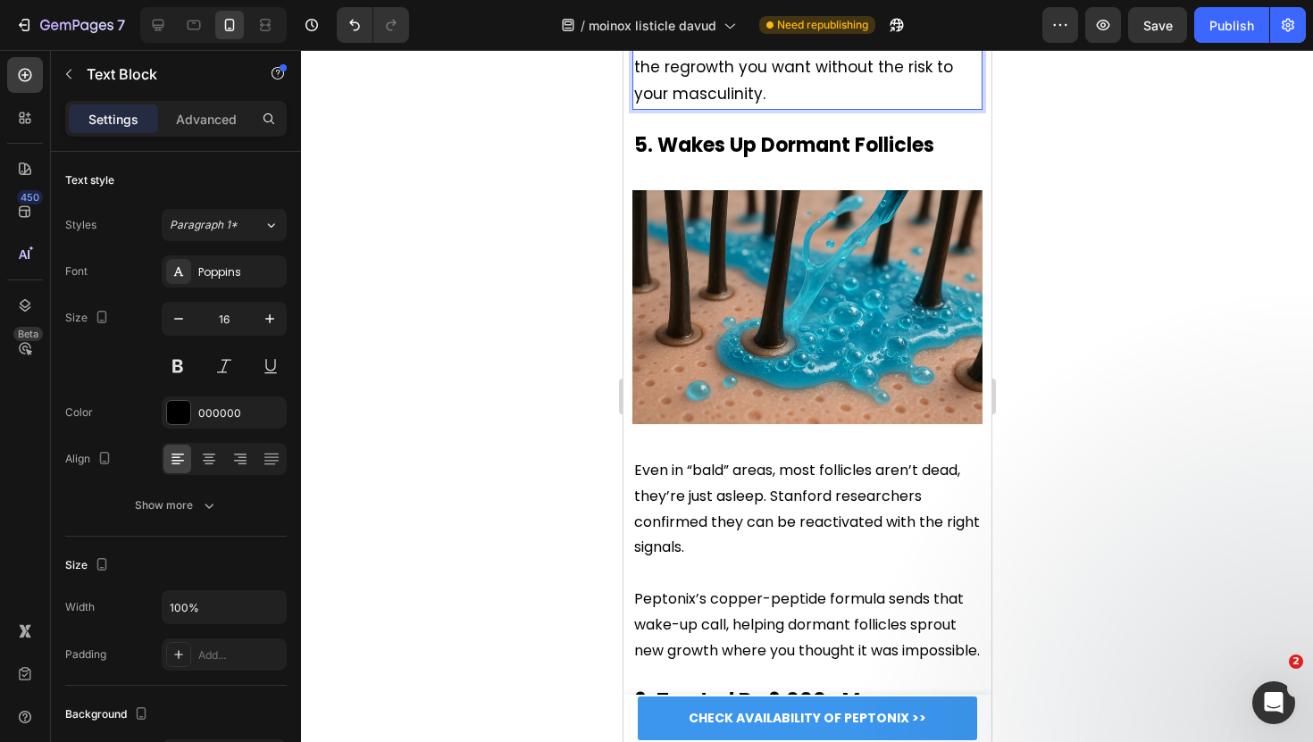
scroll to position [5237, 0]
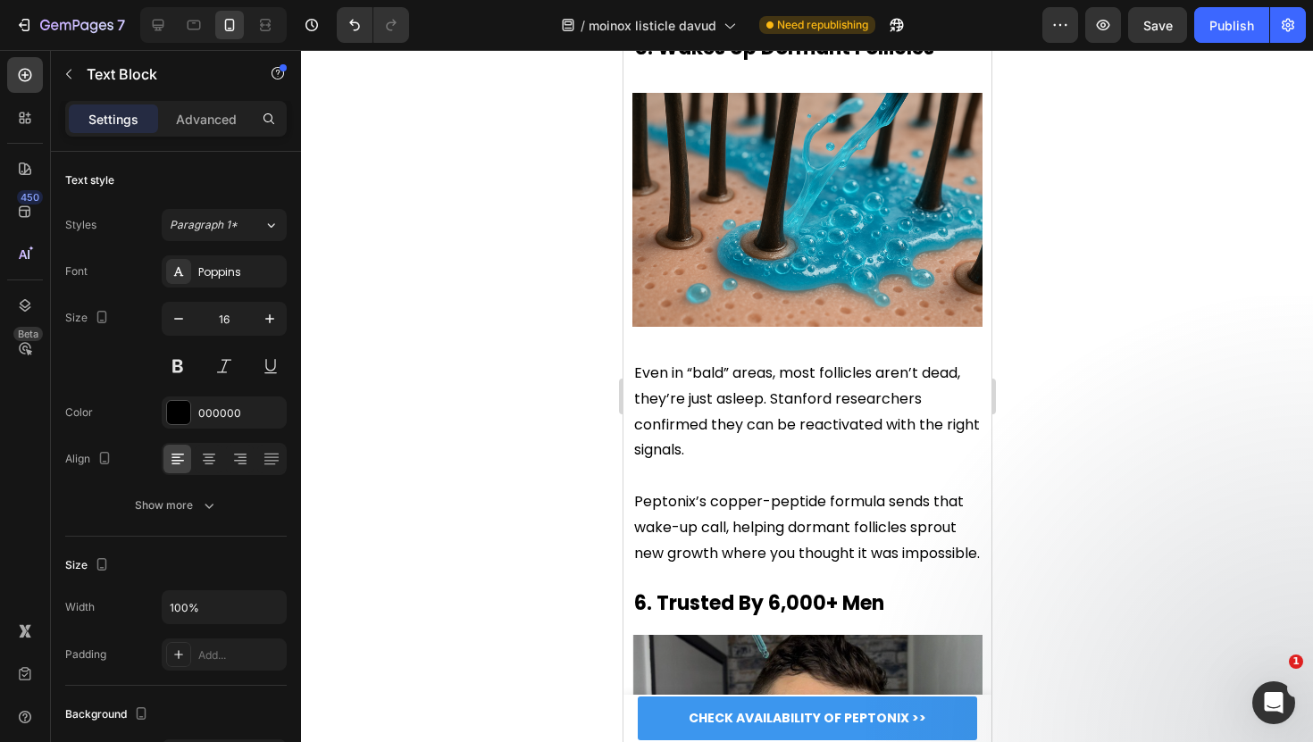
click at [731, 363] on span "Even in “bald” areas, most follicles aren’t dead, they’re just asleep. Stanford…" at bounding box center [806, 411] width 346 height 97
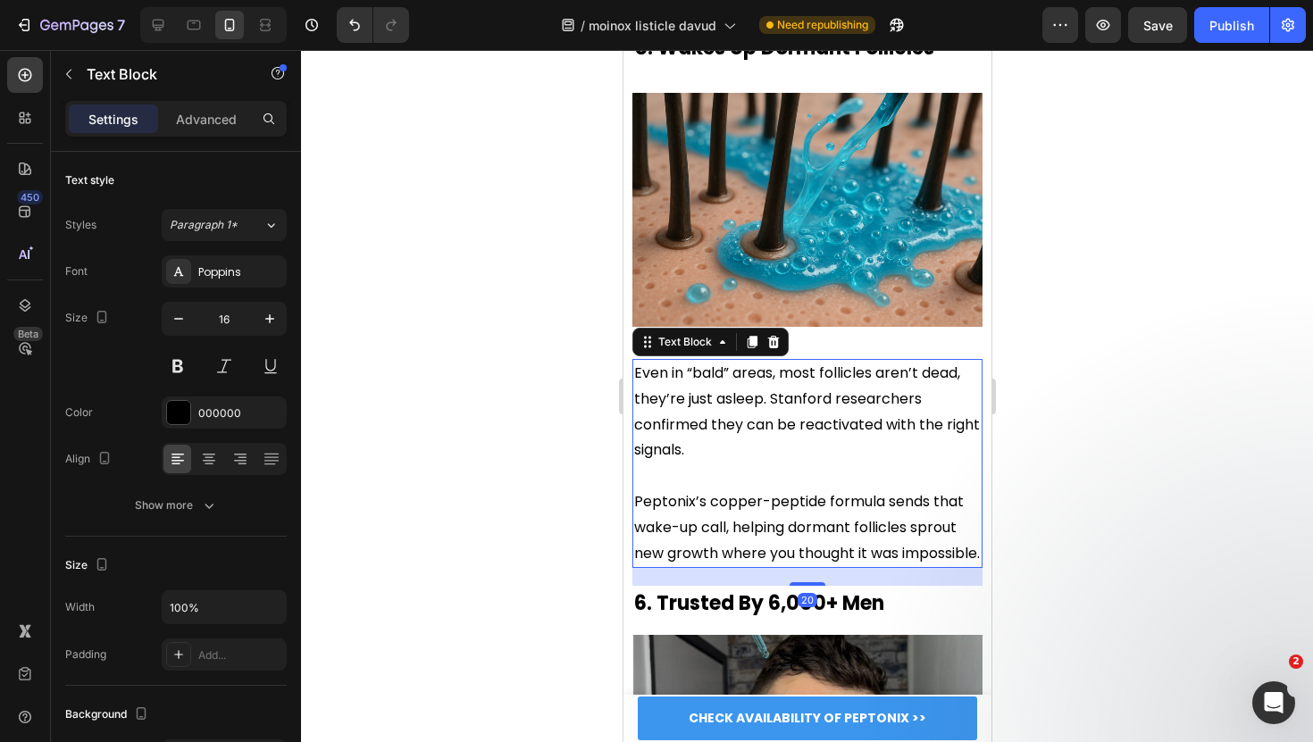
click at [763, 363] on span "Even in “bald” areas, most follicles aren’t dead, they’re just asleep. Stanford…" at bounding box center [806, 411] width 346 height 97
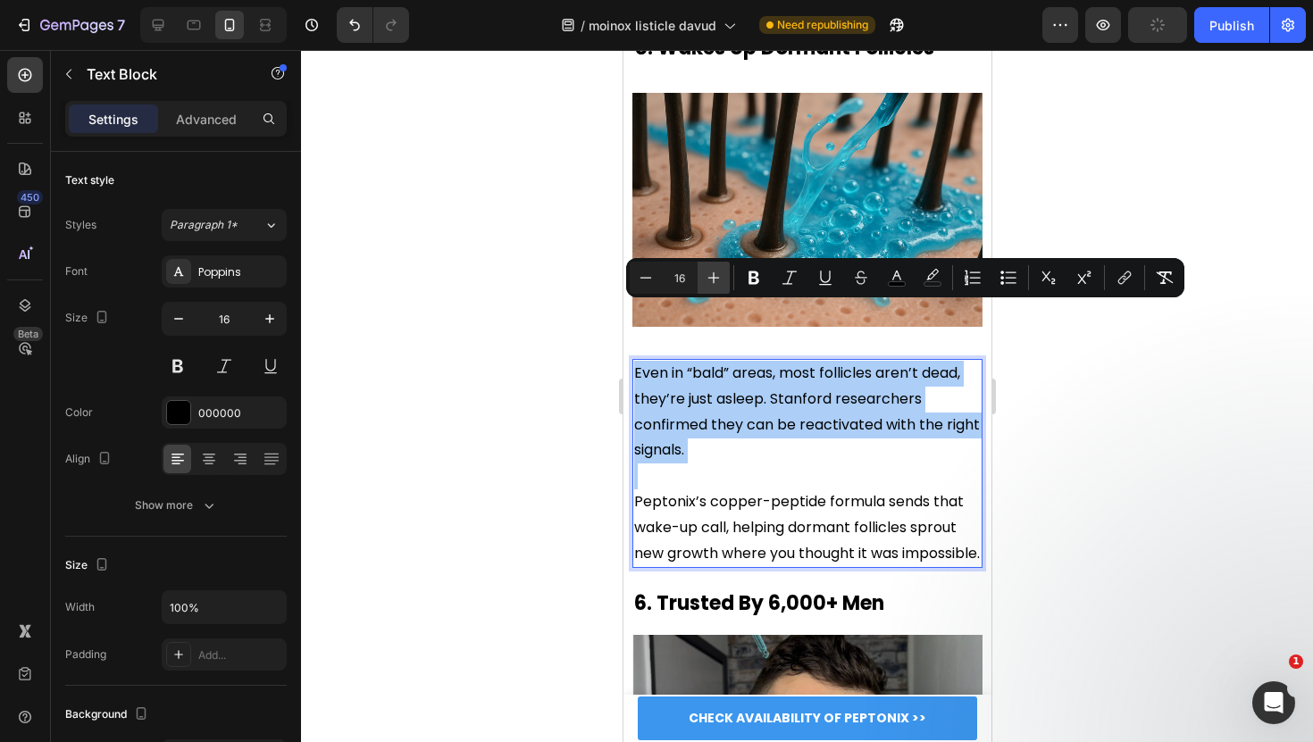
click at [721, 278] on icon "Editor contextual toolbar" at bounding box center [713, 278] width 18 height 18
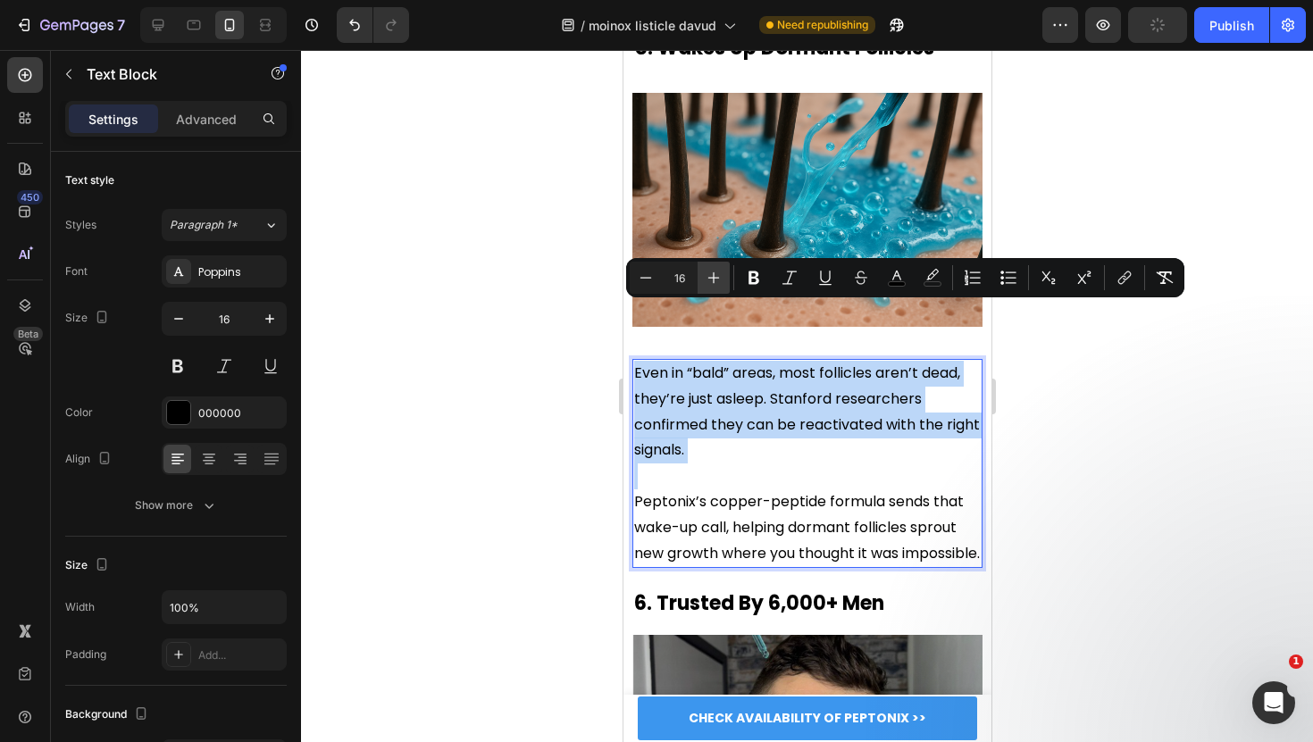
type input "17"
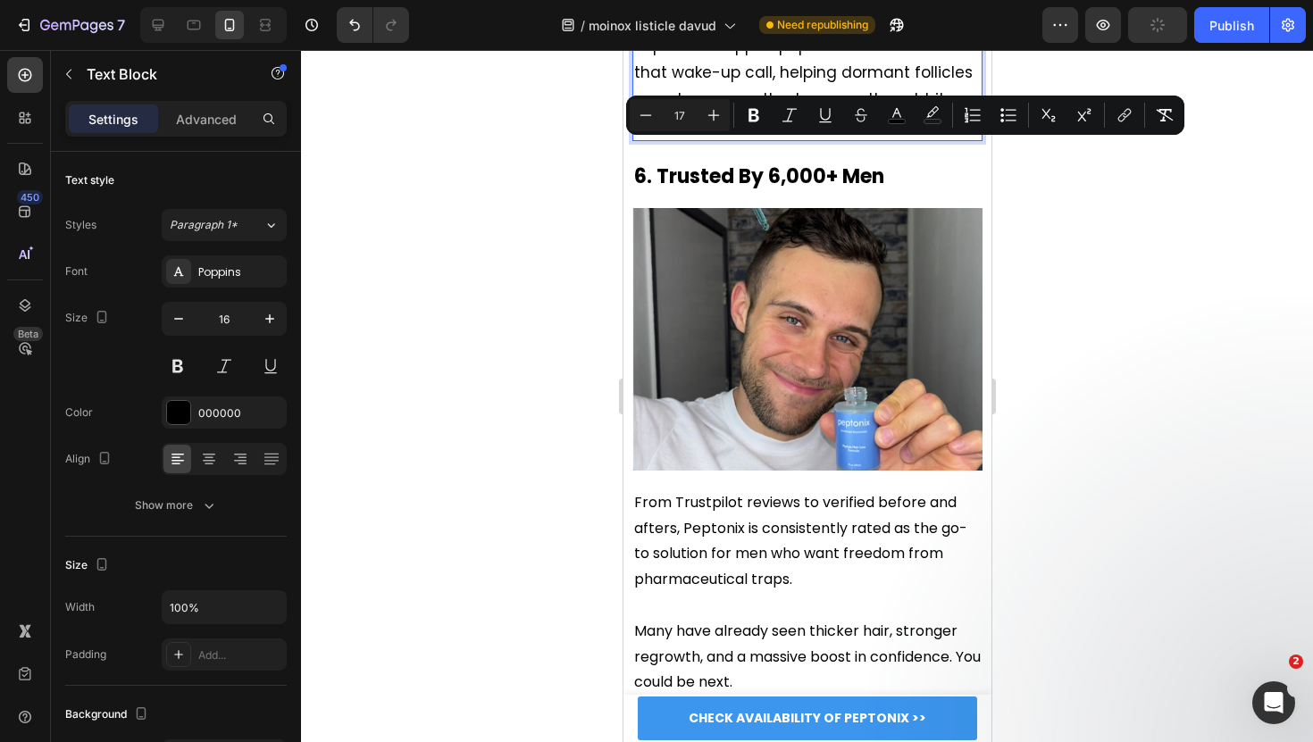
scroll to position [5754, 0]
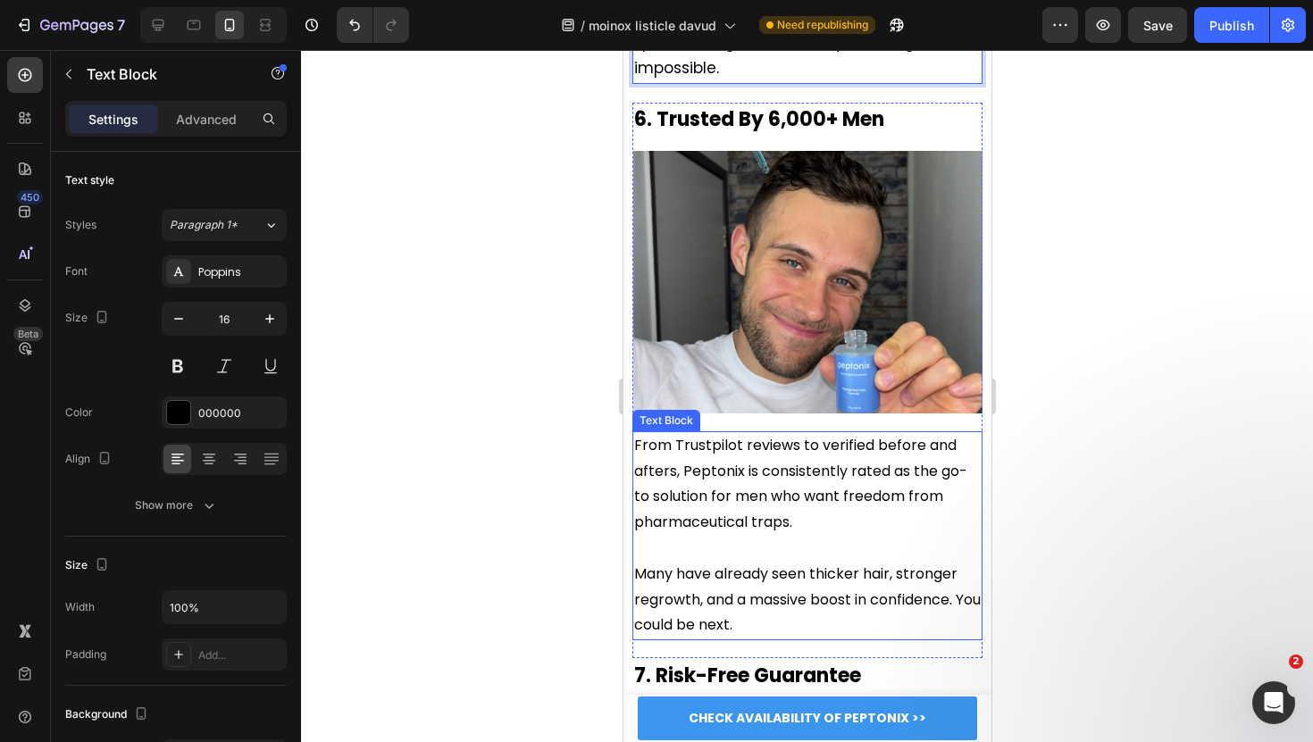
click at [732, 435] on span "From Trustpilot reviews to verified before and afters, Peptonix is consistently…" at bounding box center [799, 483] width 333 height 97
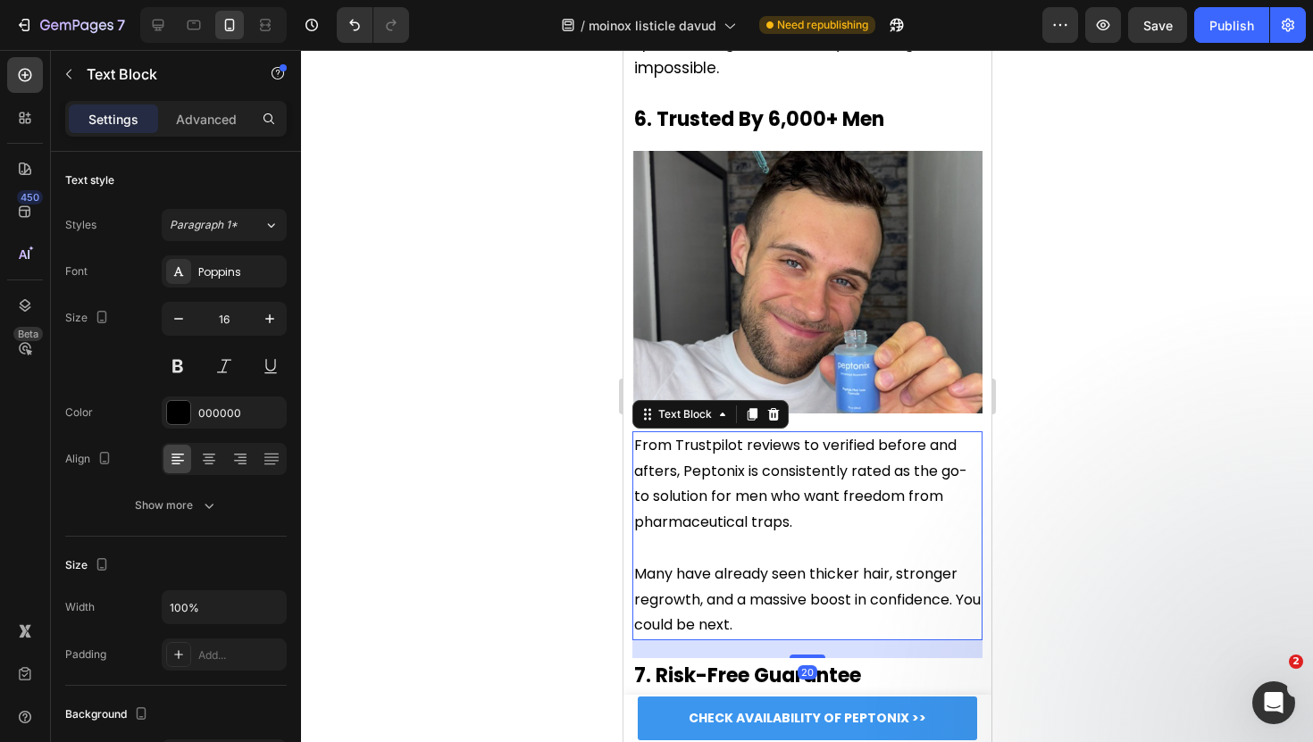
click at [732, 435] on span "From Trustpilot reviews to verified before and afters, Peptonix is consistently…" at bounding box center [799, 483] width 333 height 97
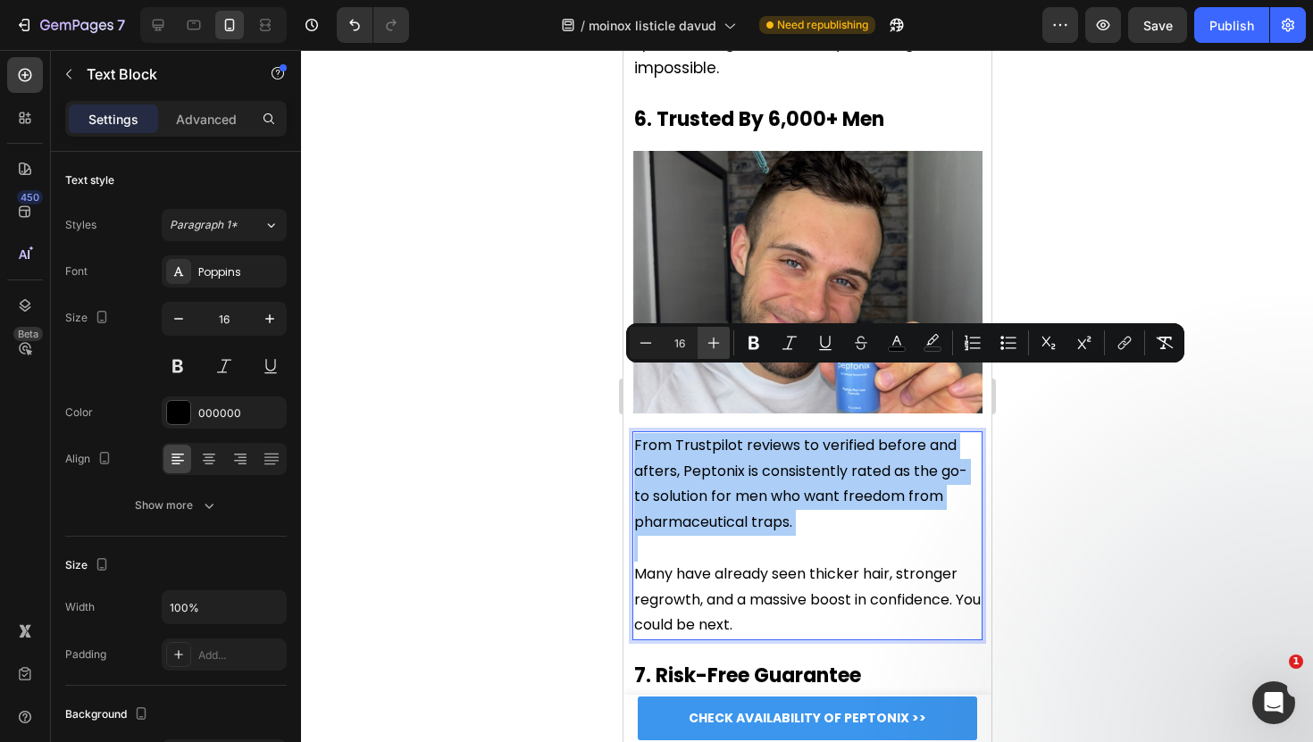
click at [719, 338] on icon "Editor contextual toolbar" at bounding box center [713, 343] width 18 height 18
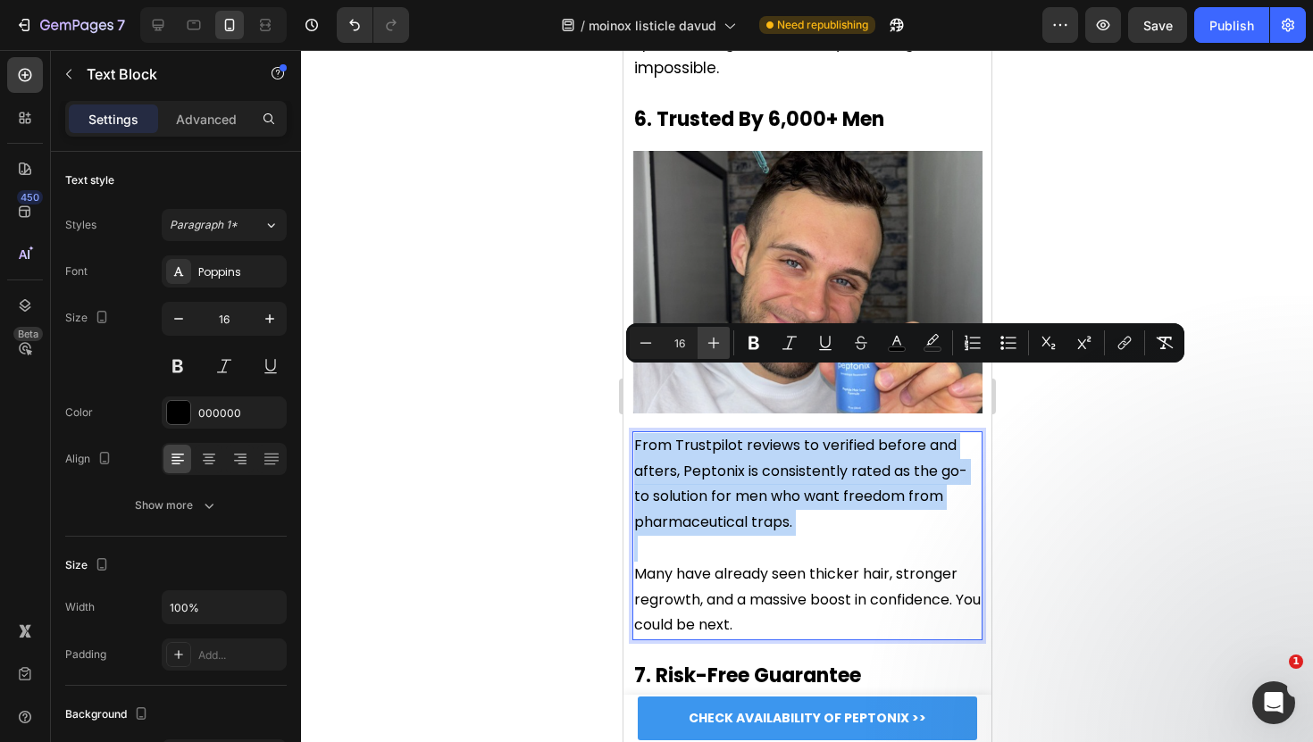
type input "17"
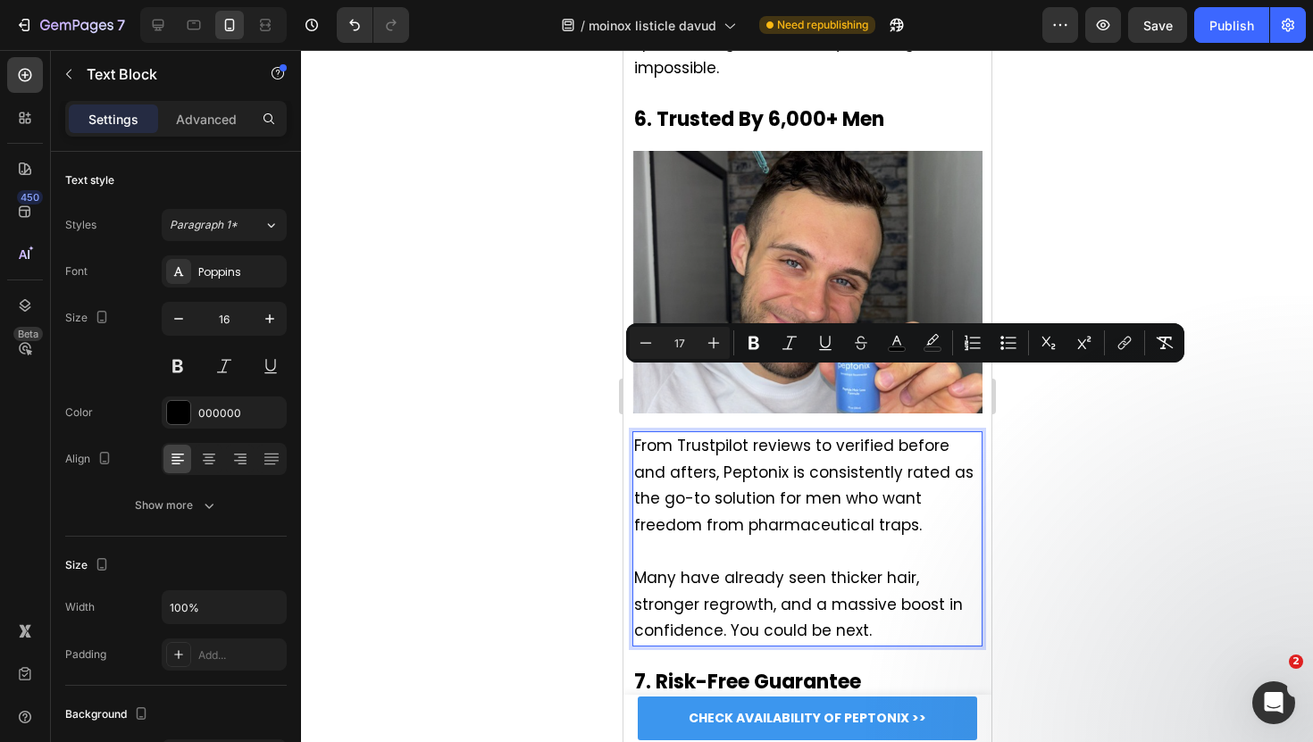
click at [587, 371] on div at bounding box center [807, 396] width 1012 height 692
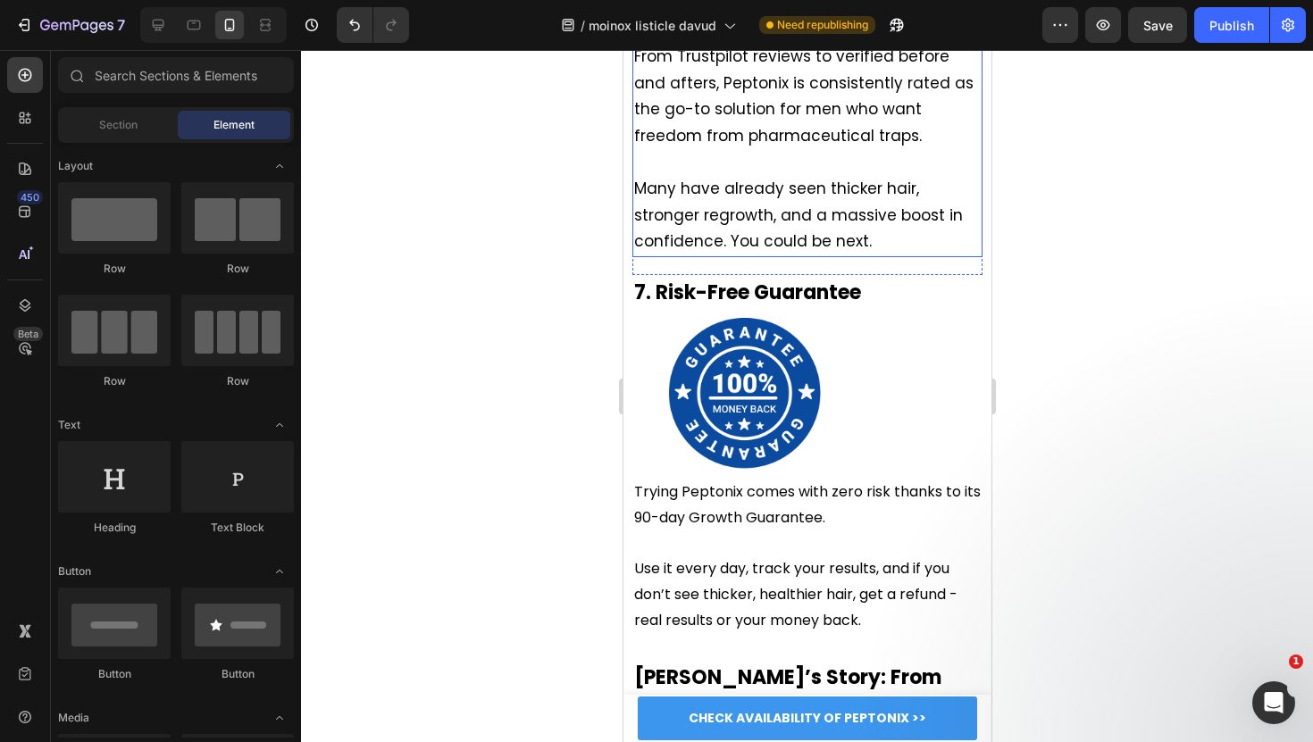
scroll to position [6189, 0]
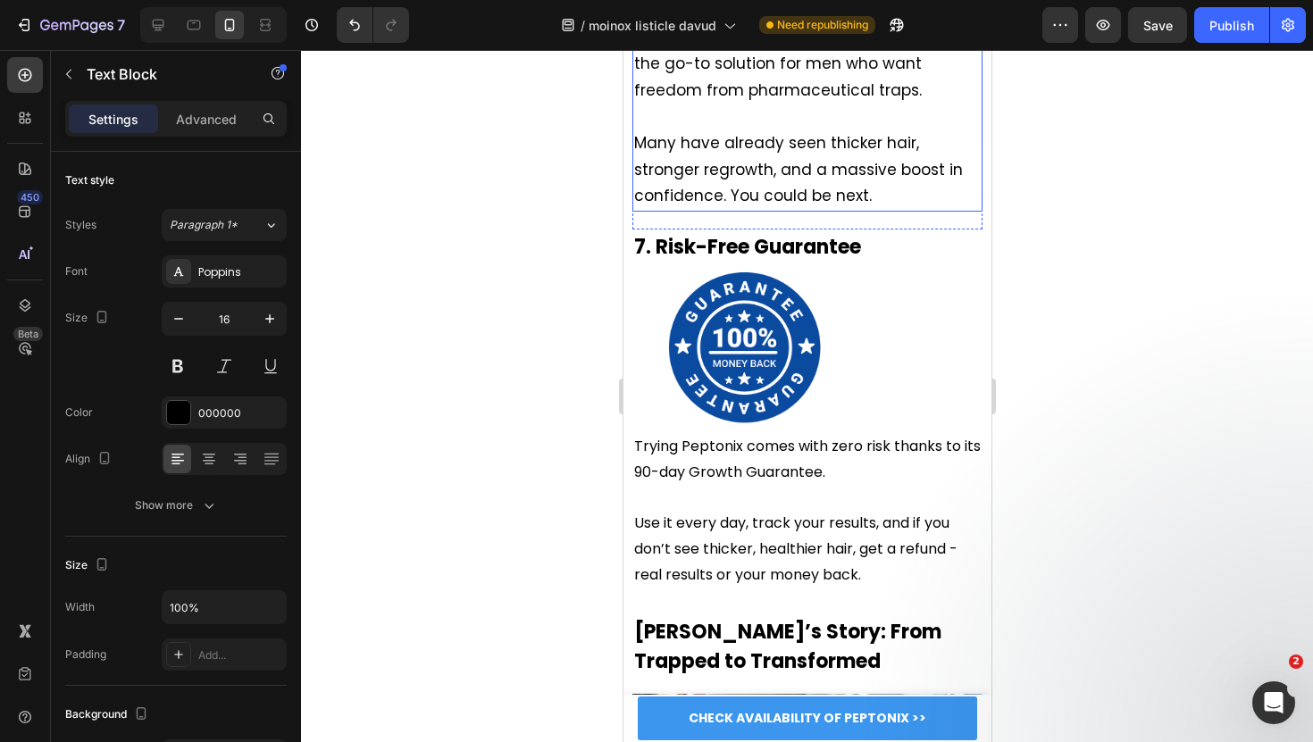
click at [725, 485] on p at bounding box center [806, 498] width 346 height 26
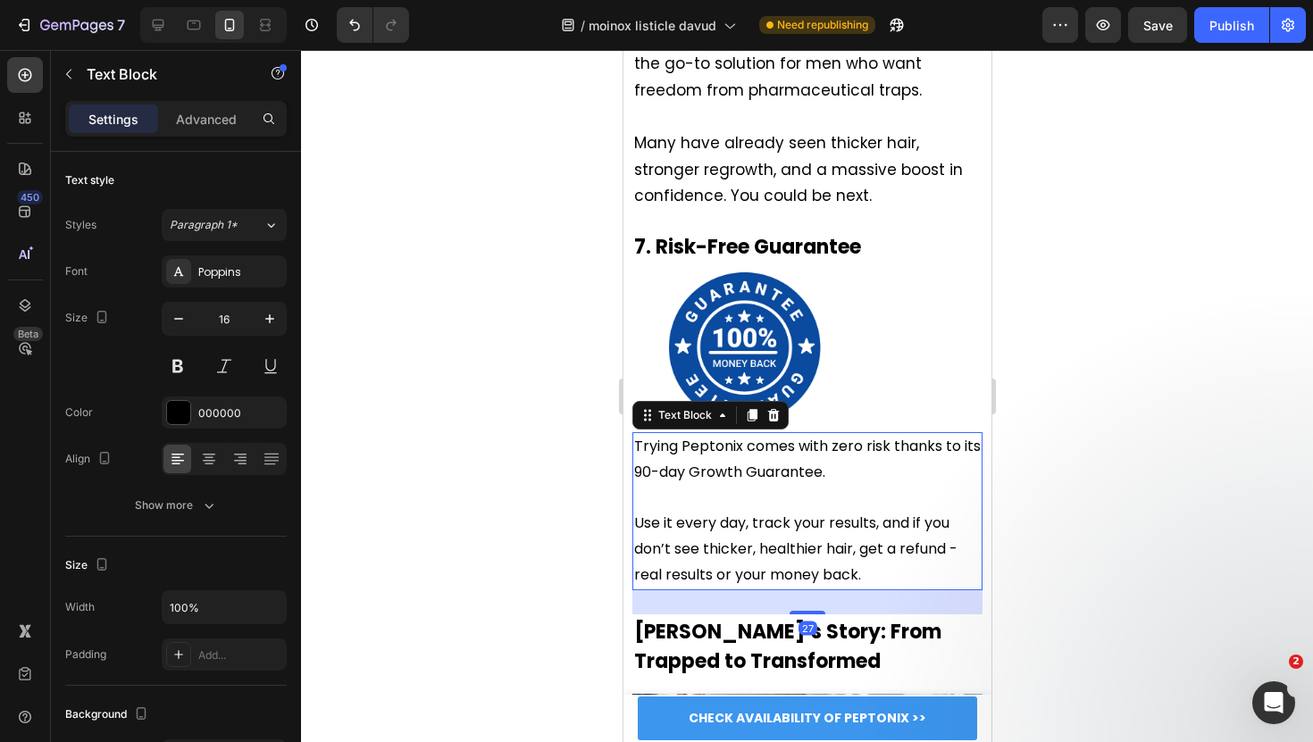
click at [779, 485] on p at bounding box center [806, 498] width 346 height 26
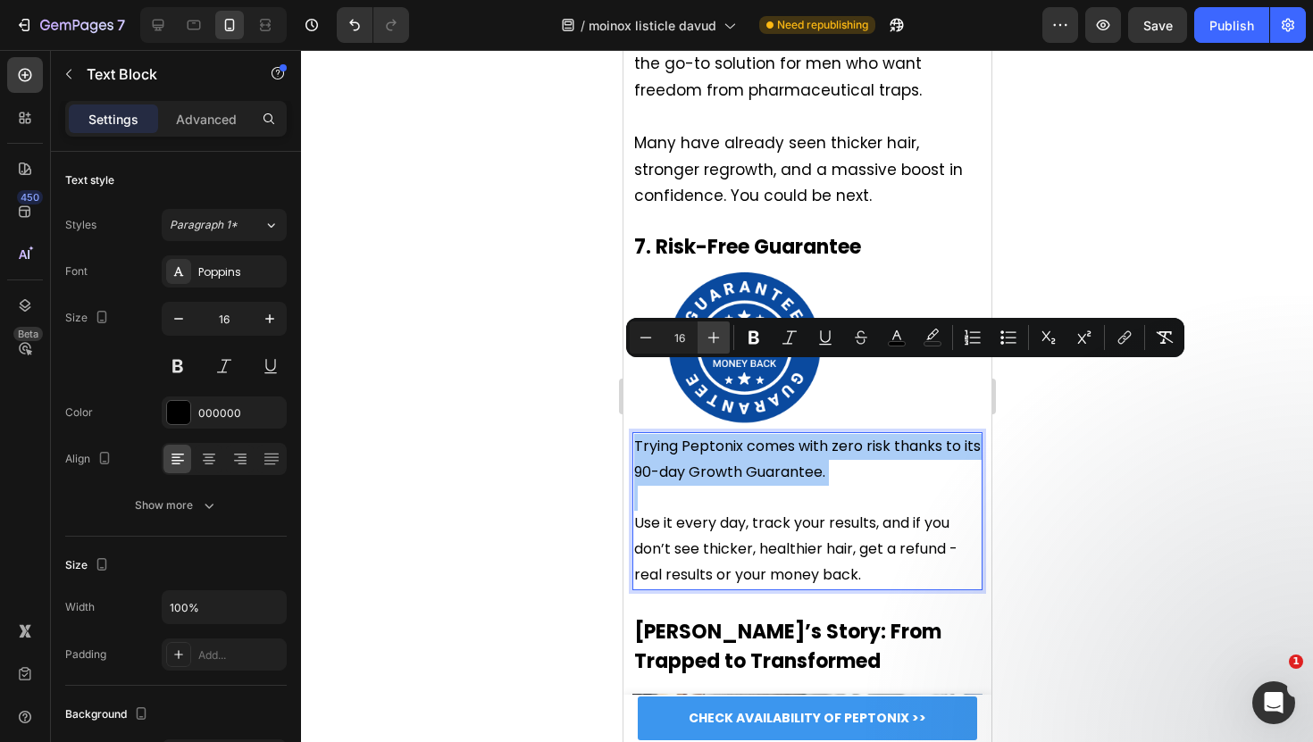
click at [712, 344] on icon "Editor contextual toolbar" at bounding box center [713, 338] width 18 height 18
type input "17"
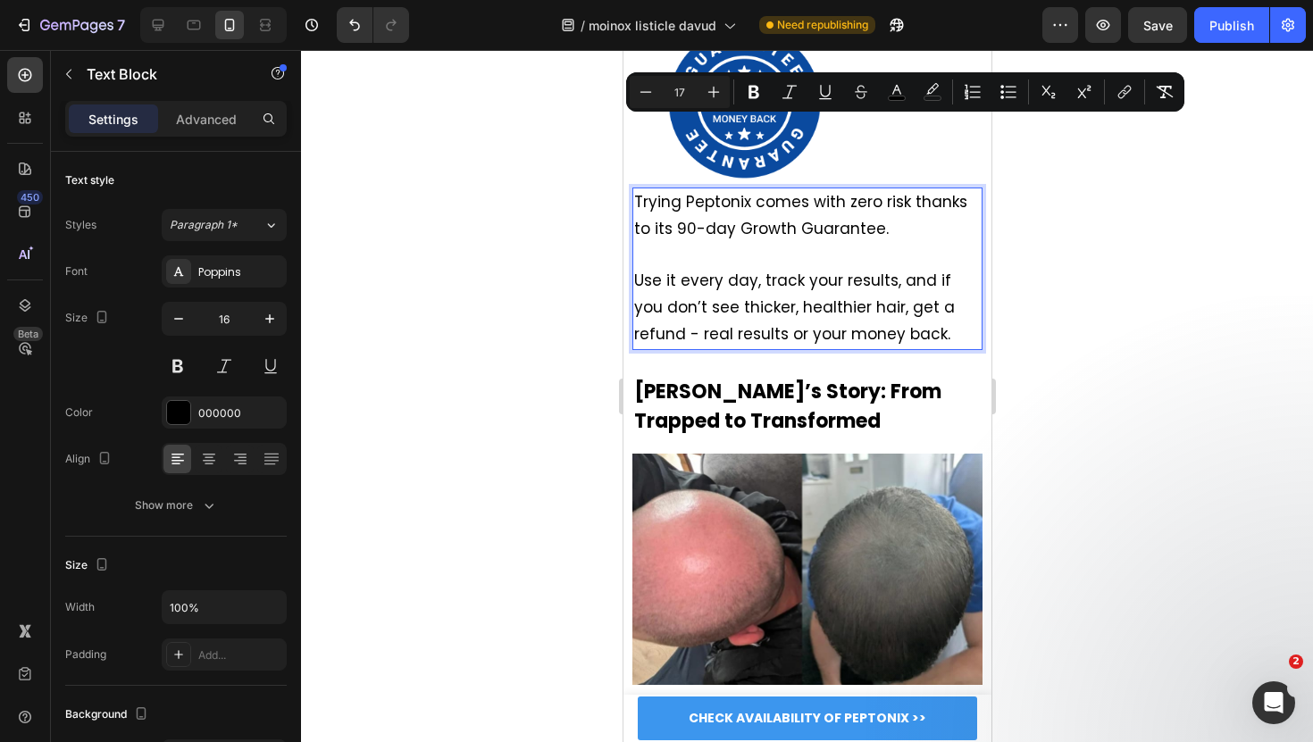
scroll to position [6729, 0]
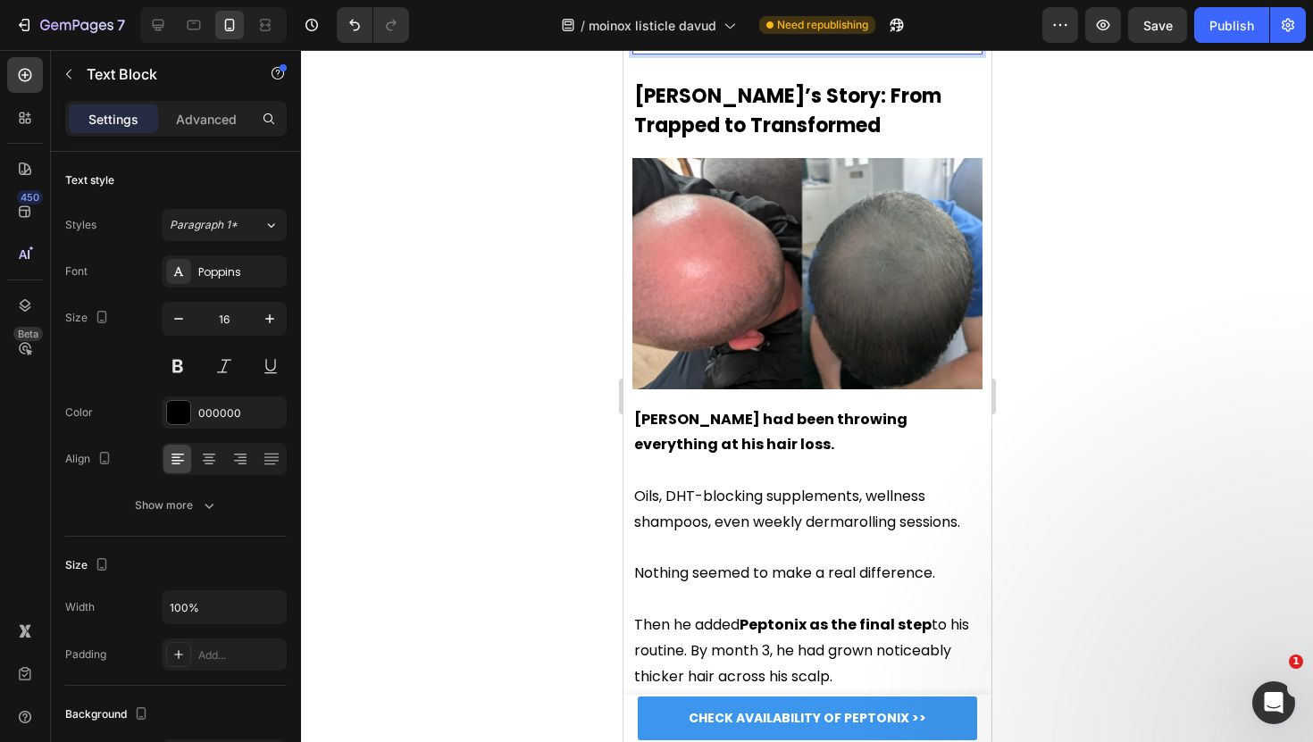
click at [712, 458] on p at bounding box center [806, 471] width 346 height 26
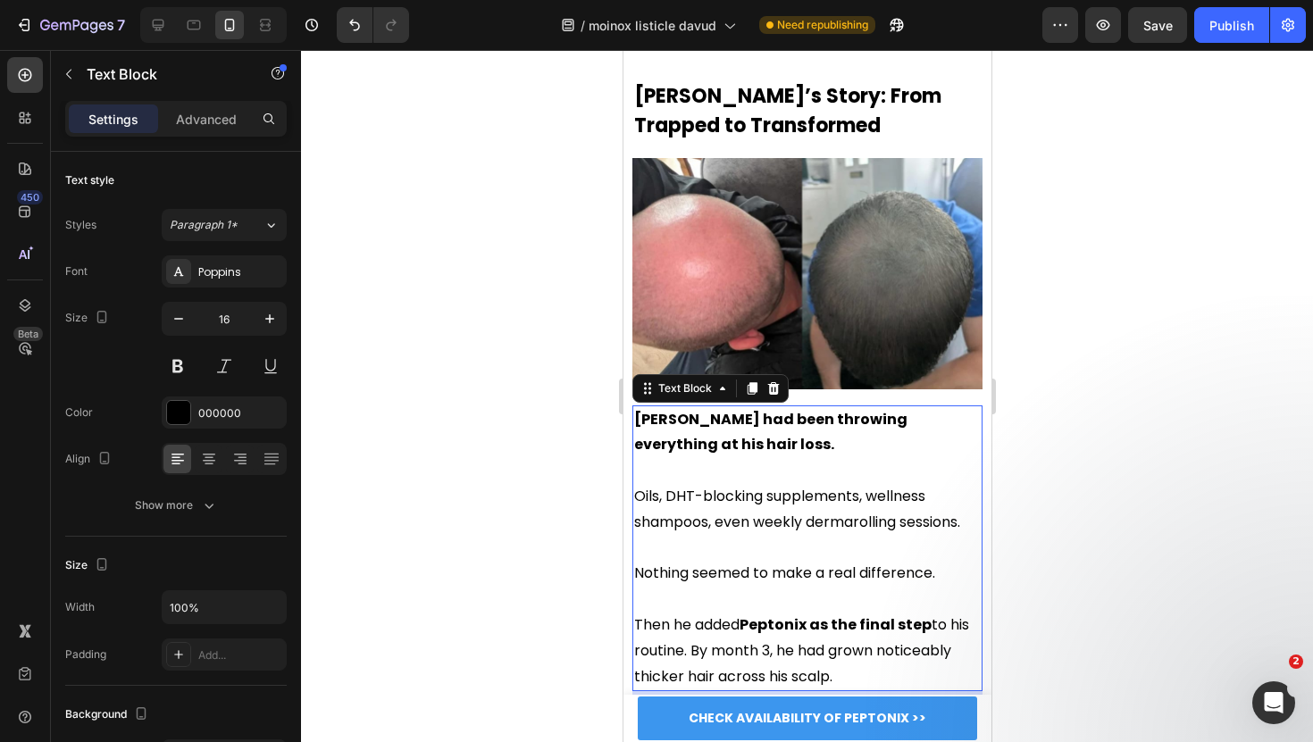
click at [712, 484] on p "Oils, DHT-blocking supplements, wellness shampoos, even weekly dermarolling ses…" at bounding box center [806, 510] width 346 height 52
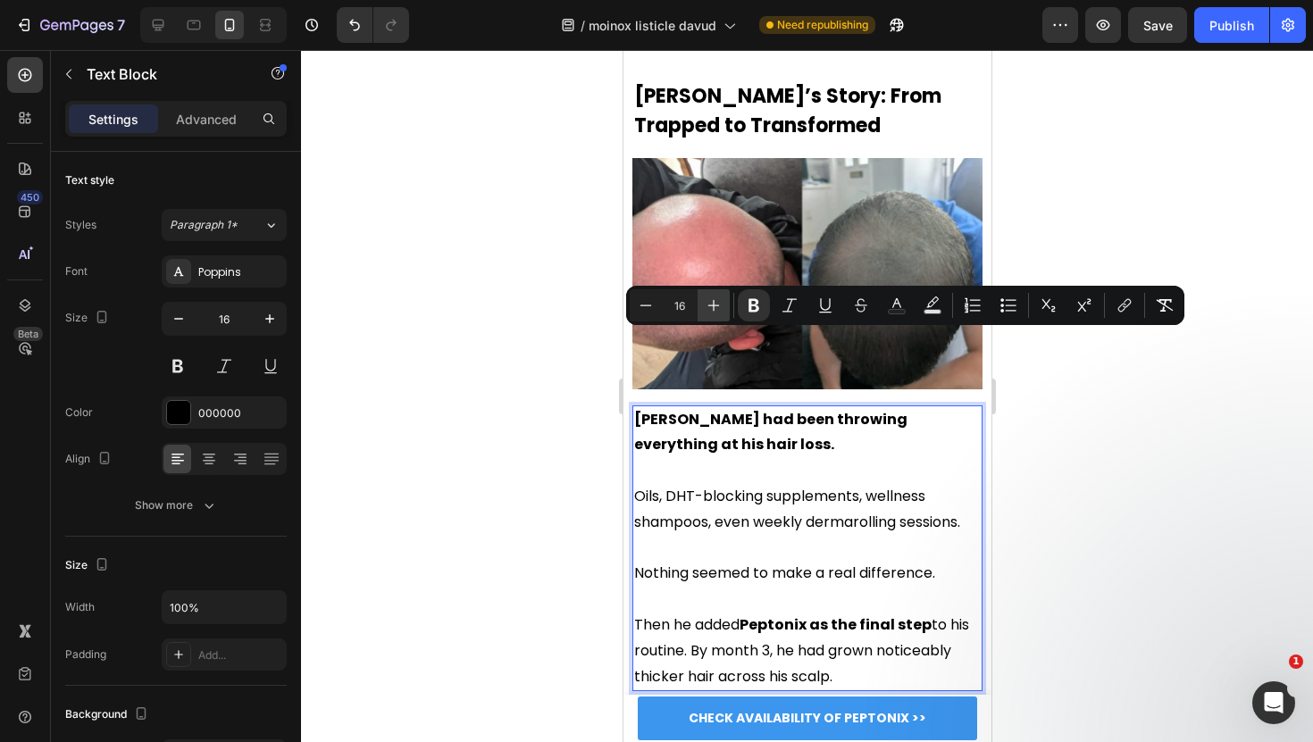
click at [717, 309] on icon "Editor contextual toolbar" at bounding box center [713, 305] width 18 height 18
type input "17"
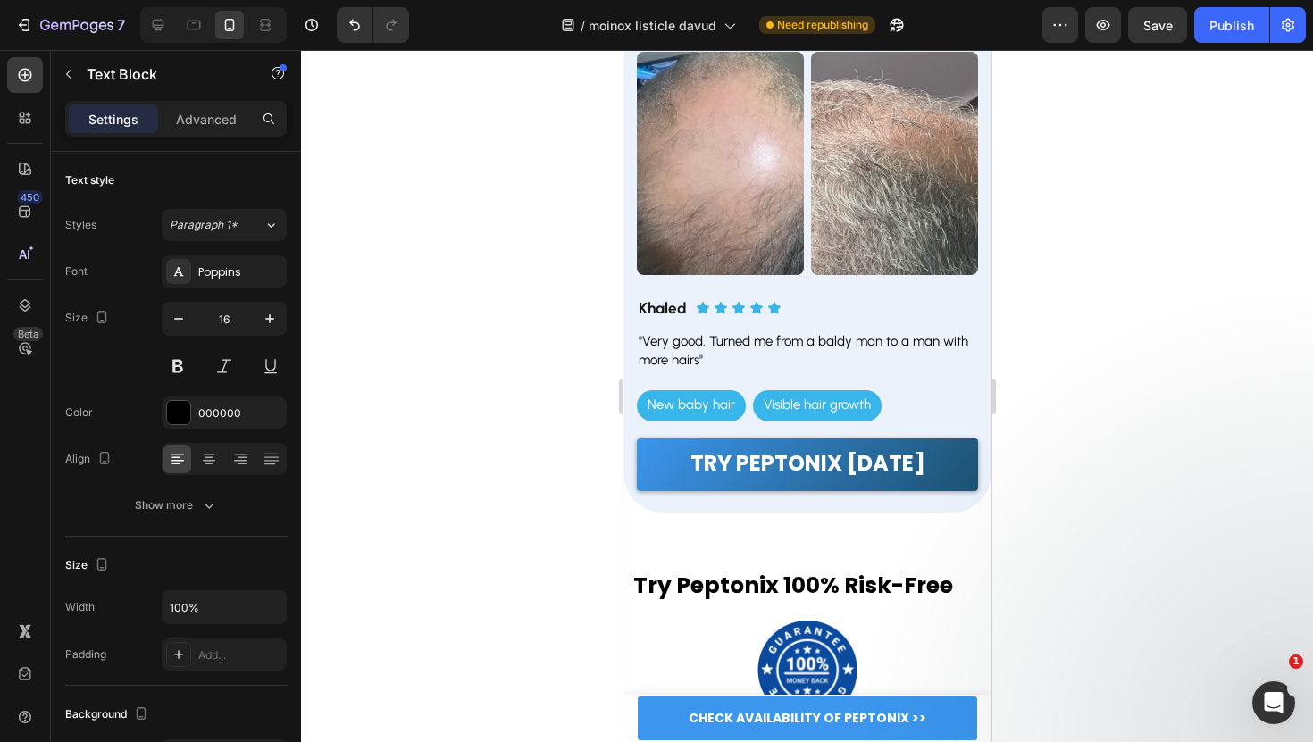
click at [508, 357] on div at bounding box center [807, 396] width 1012 height 692
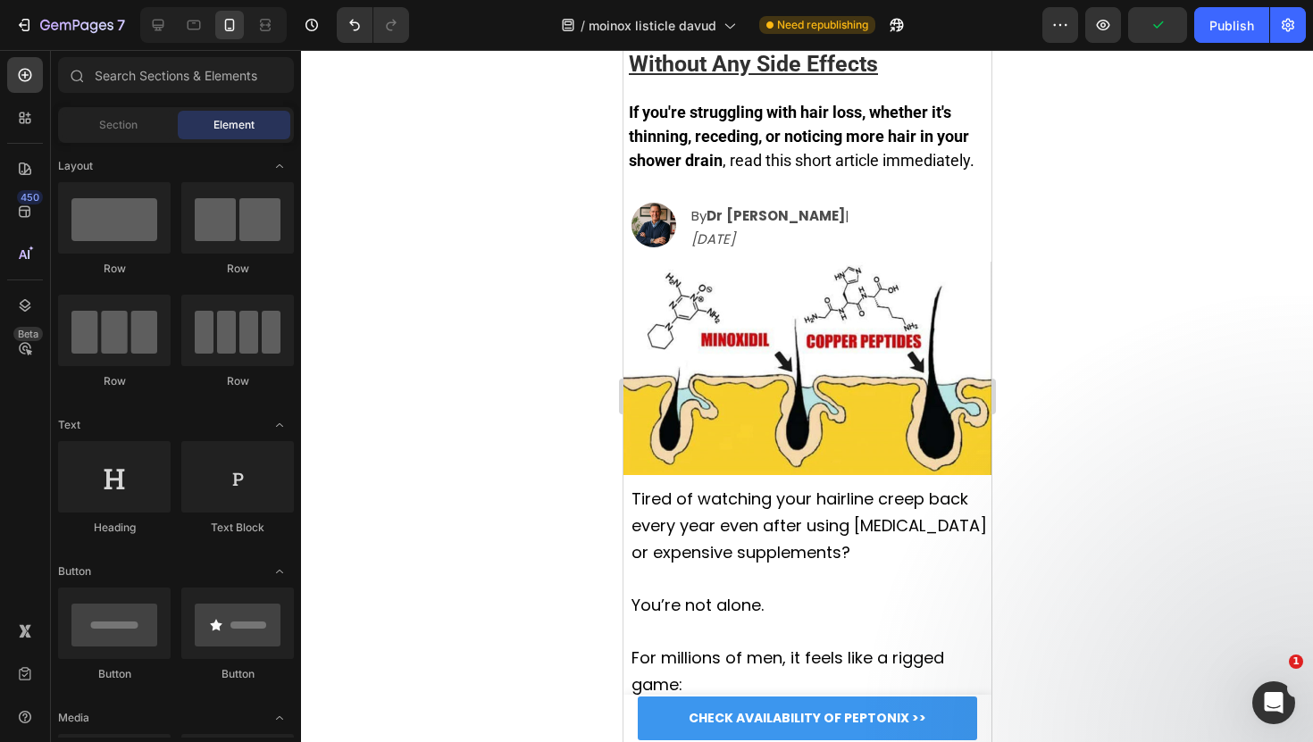
scroll to position [0, 0]
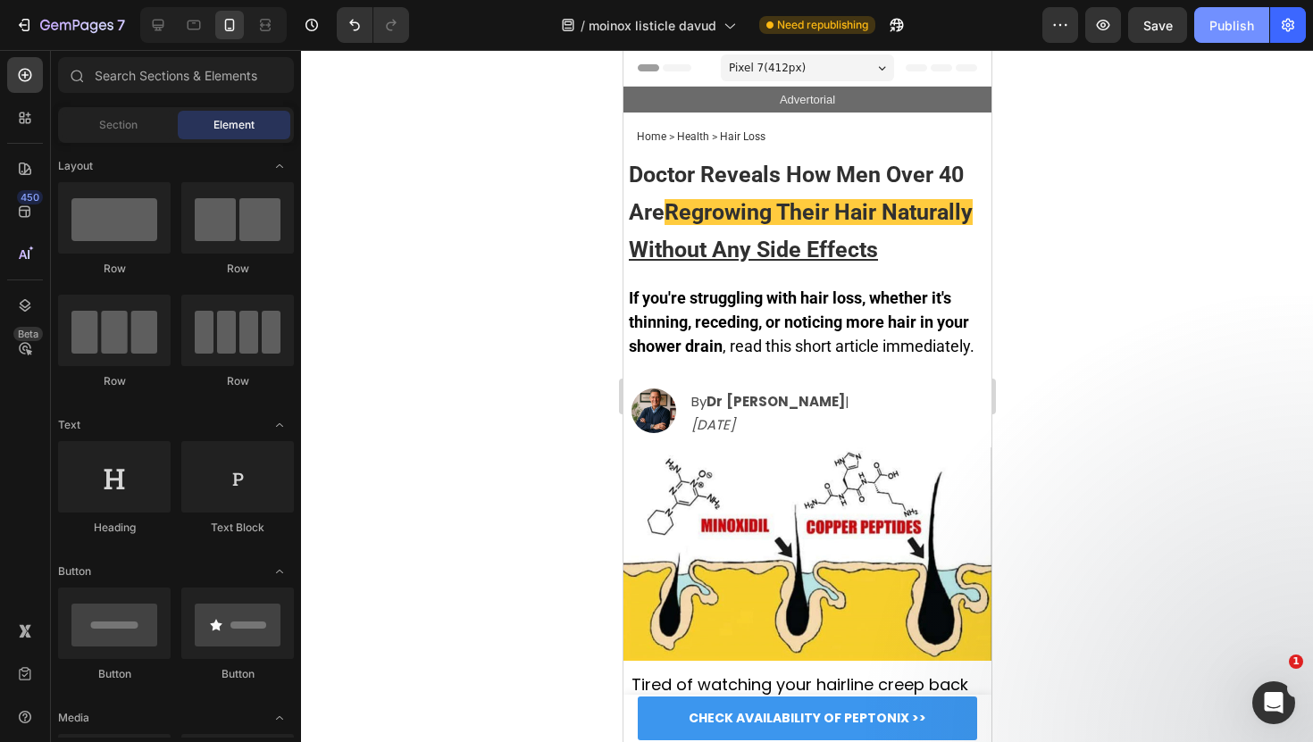
click at [1202, 19] on button "Publish" at bounding box center [1231, 25] width 75 height 36
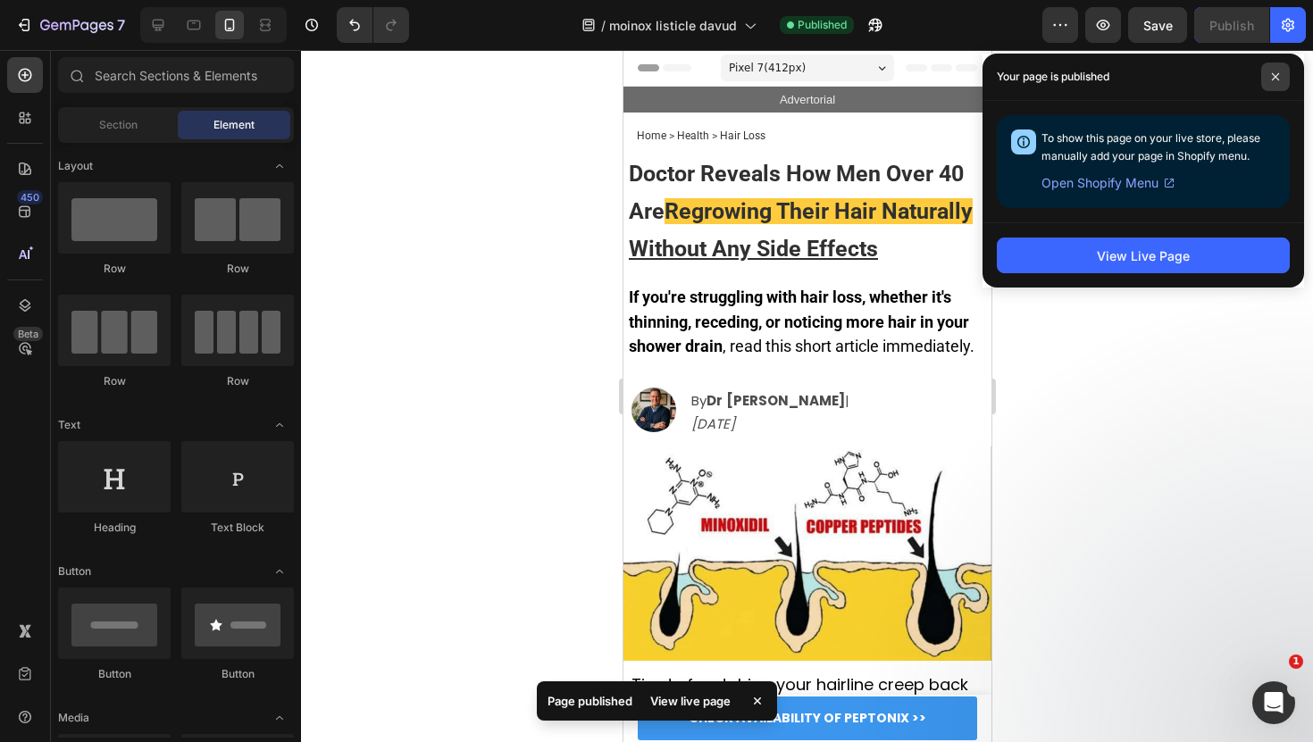
click at [1267, 84] on span at bounding box center [1275, 77] width 29 height 29
